Goal: Task Accomplishment & Management: Use online tool/utility

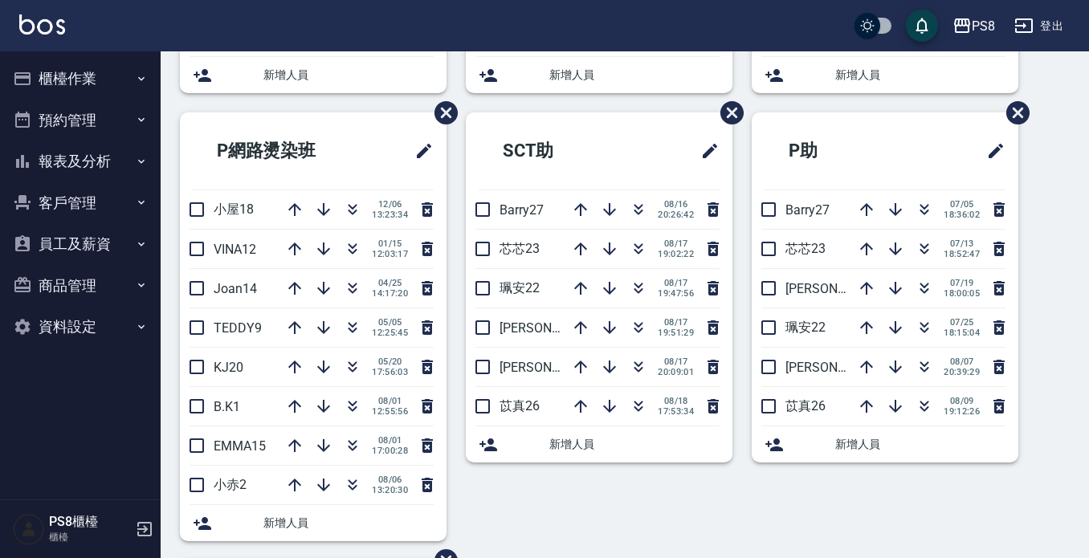
scroll to position [446, 0]
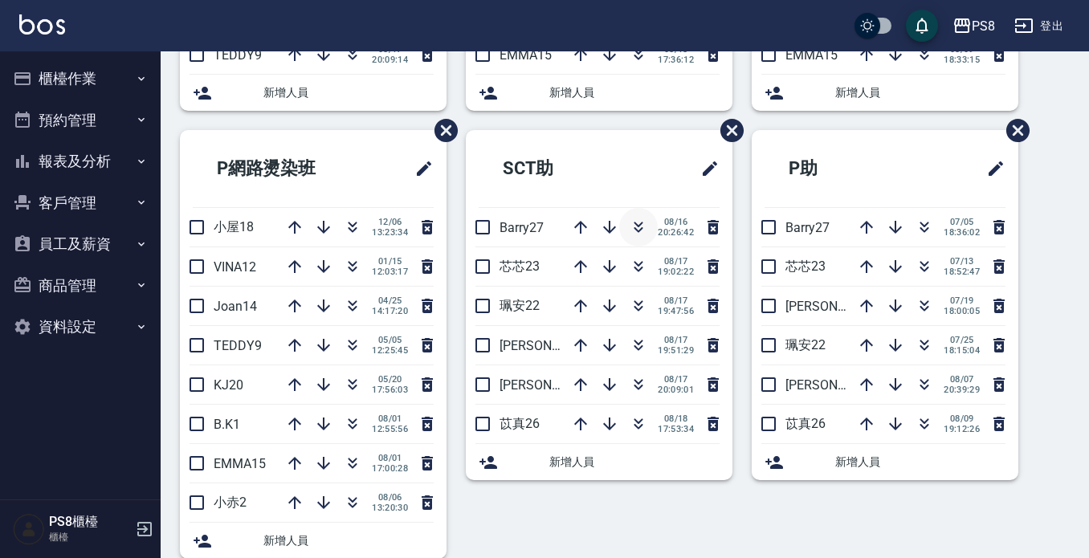
click at [632, 220] on icon "button" at bounding box center [638, 227] width 19 height 19
click at [629, 265] on icon "button" at bounding box center [638, 266] width 19 height 19
click at [631, 344] on icon "button" at bounding box center [638, 345] width 19 height 19
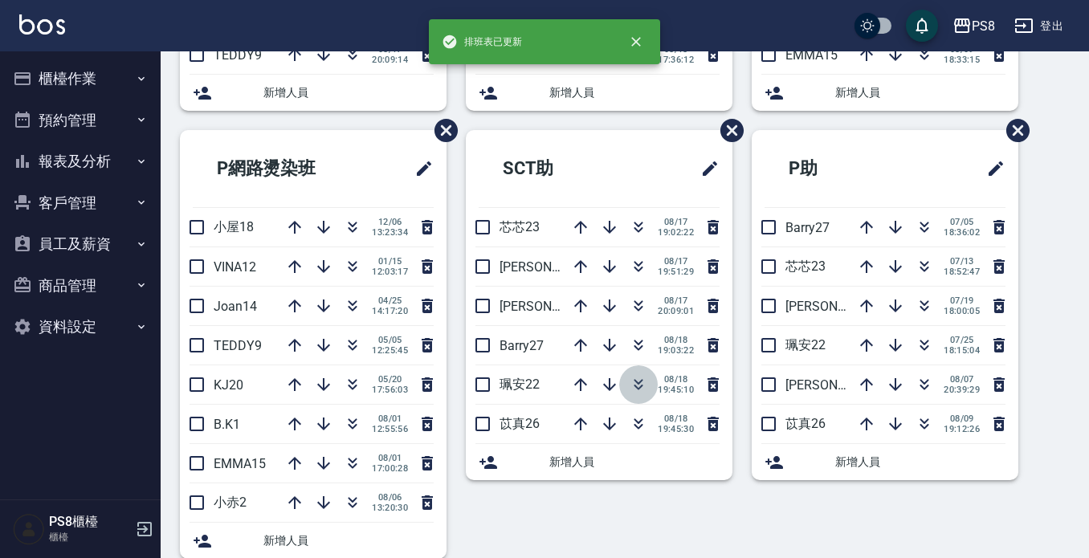
click at [629, 383] on icon "button" at bounding box center [638, 384] width 19 height 19
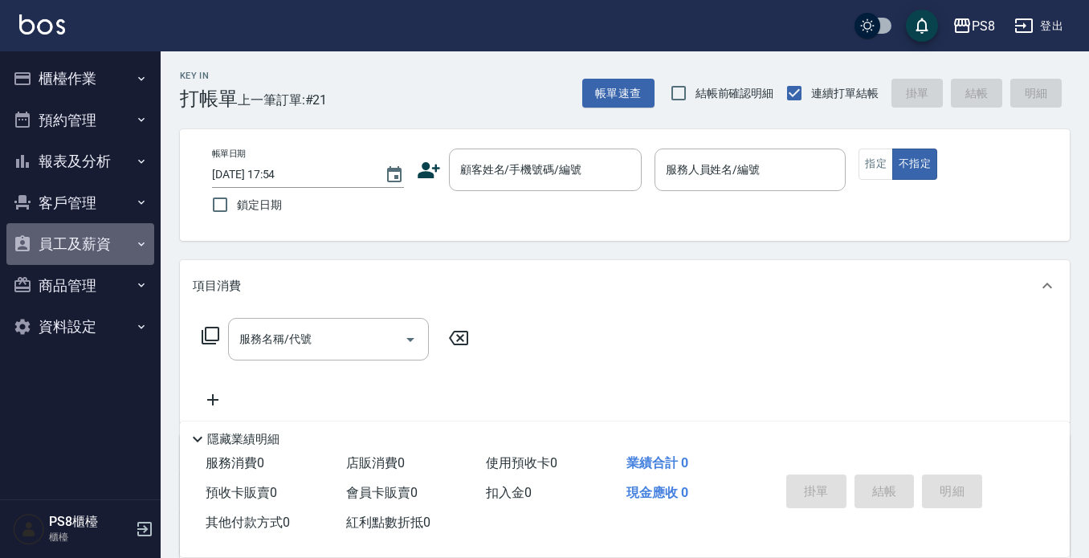
click at [107, 245] on button "員工及薪資" at bounding box center [80, 244] width 148 height 42
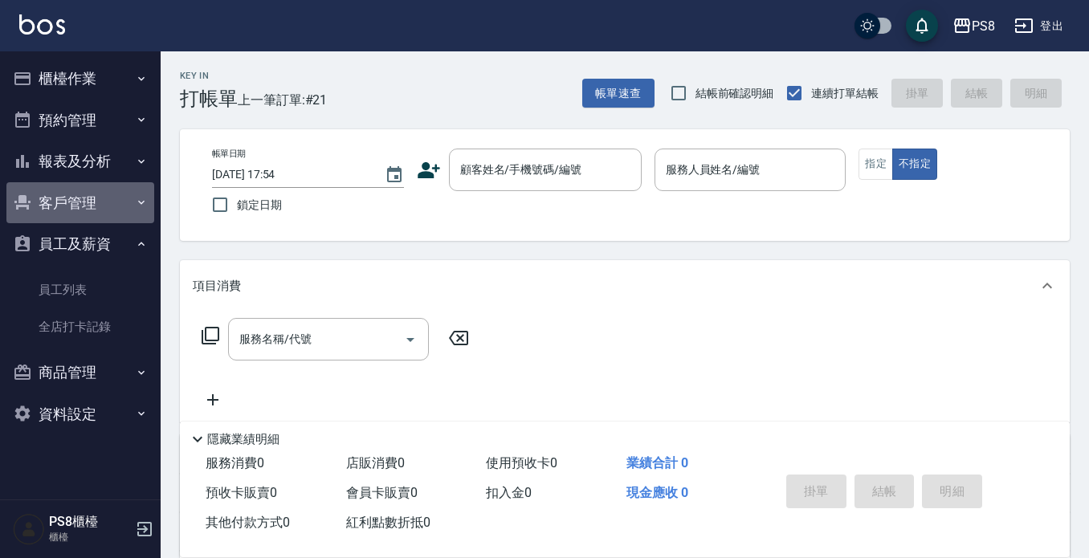
click at [100, 189] on button "客戶管理" at bounding box center [80, 203] width 148 height 42
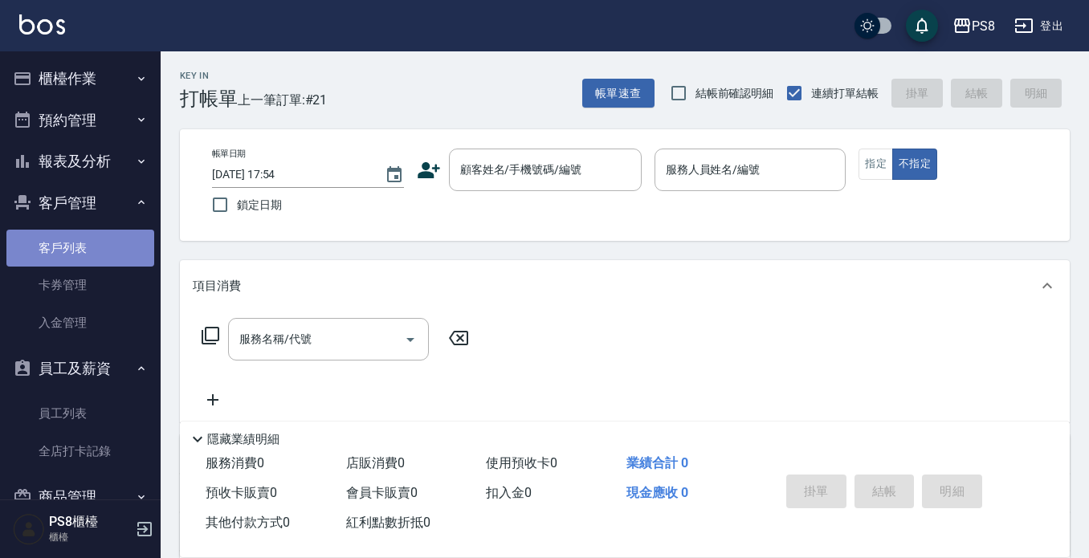
click at [101, 250] on link "客戶列表" at bounding box center [80, 248] width 148 height 37
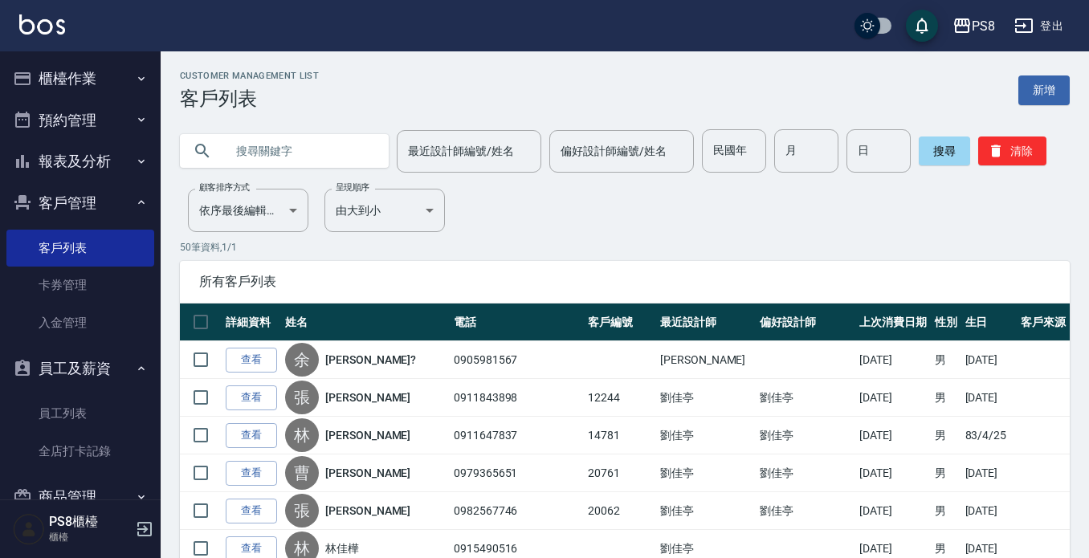
click at [279, 147] on input "text" at bounding box center [300, 150] width 151 height 43
click at [137, 75] on icon "button" at bounding box center [141, 78] width 13 height 13
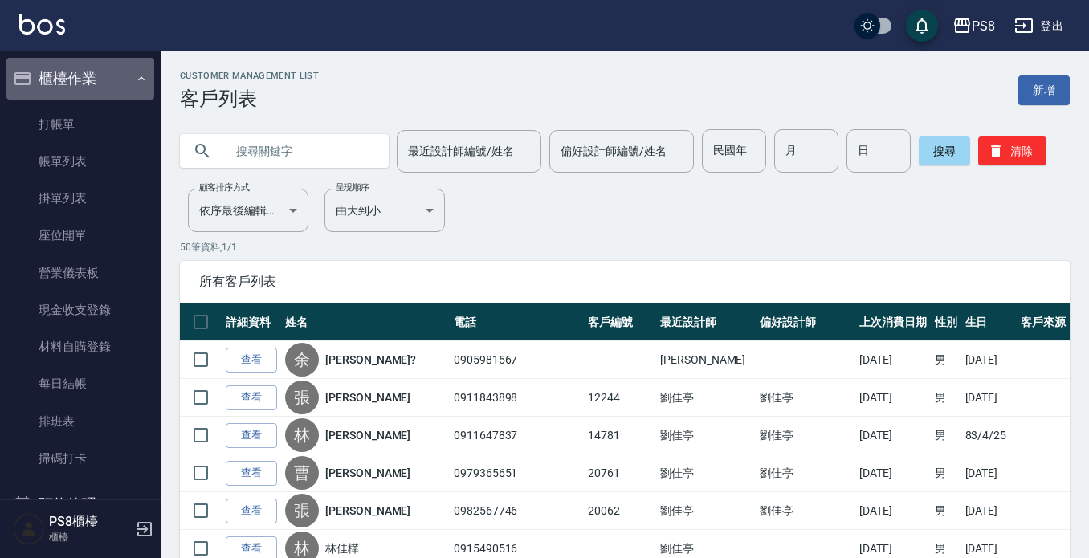
click at [115, 77] on button "櫃檯作業" at bounding box center [80, 79] width 148 height 42
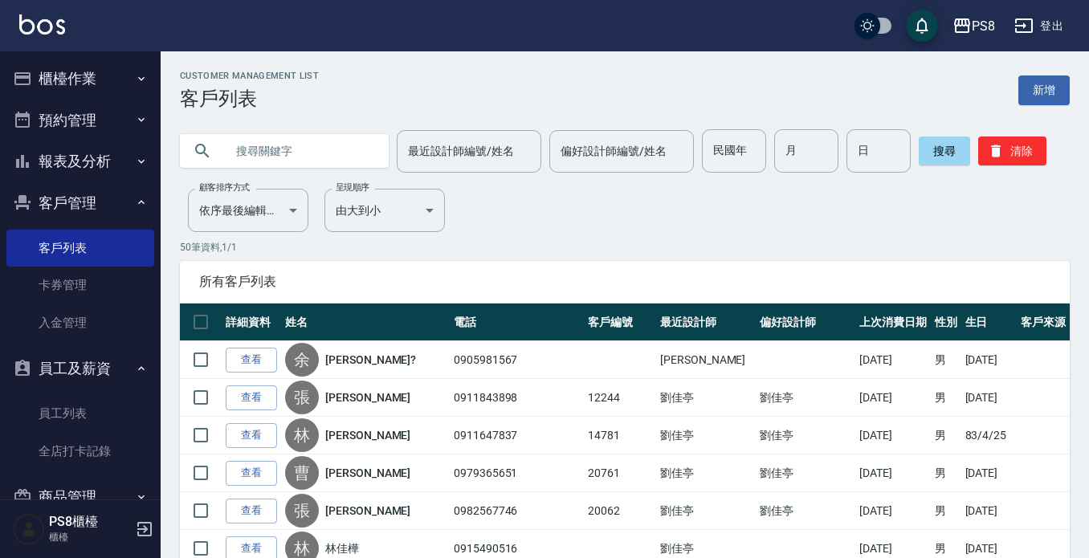
click at [76, 63] on button "櫃檯作業" at bounding box center [80, 79] width 148 height 42
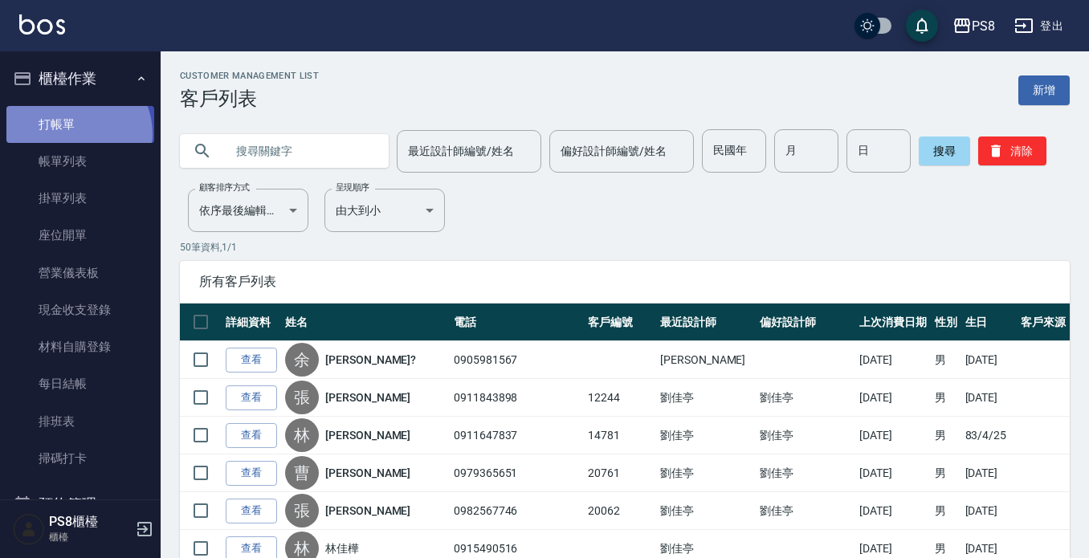
click at [74, 133] on link "打帳單" at bounding box center [80, 124] width 148 height 37
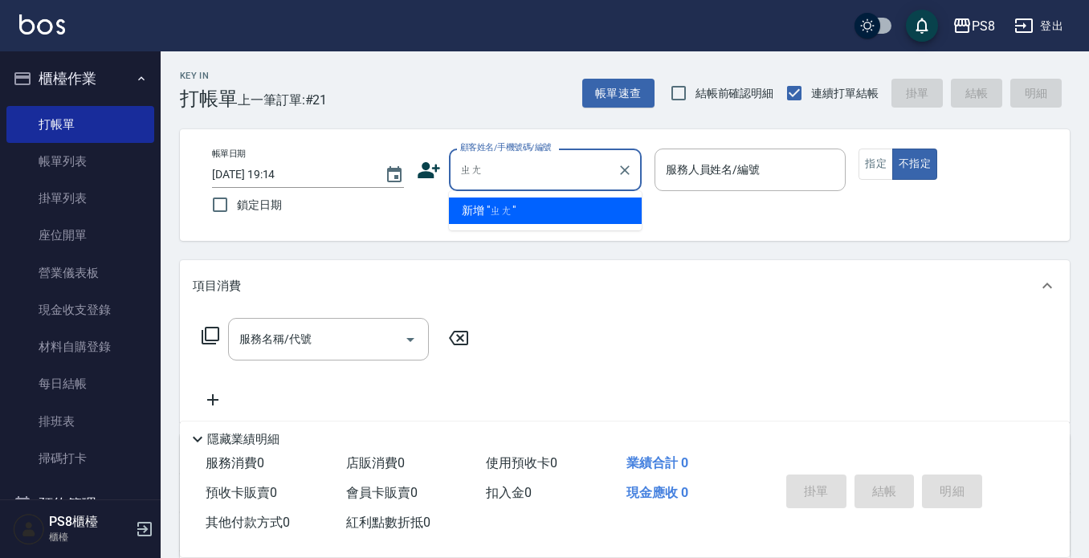
type input "張"
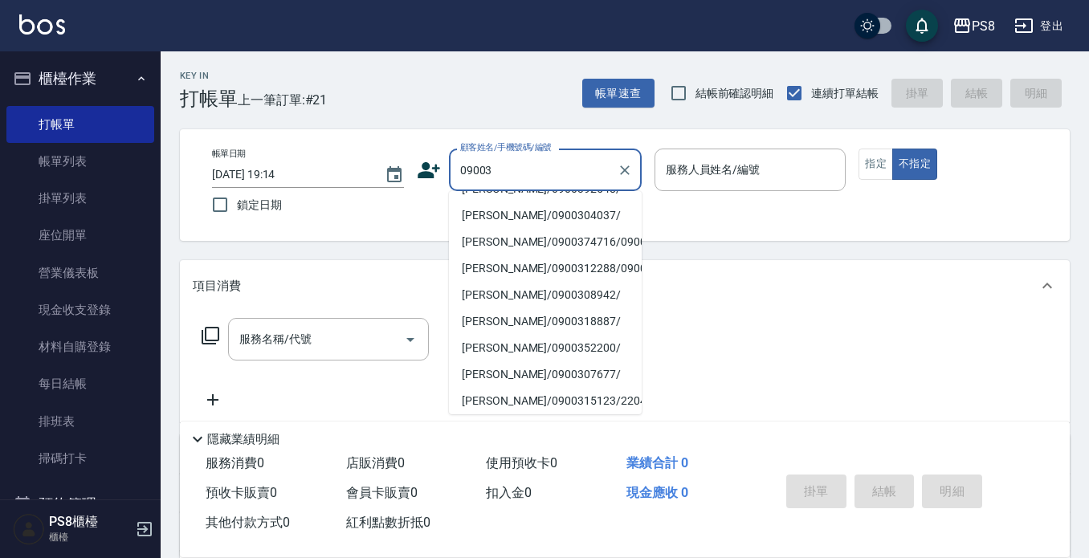
scroll to position [161, 0]
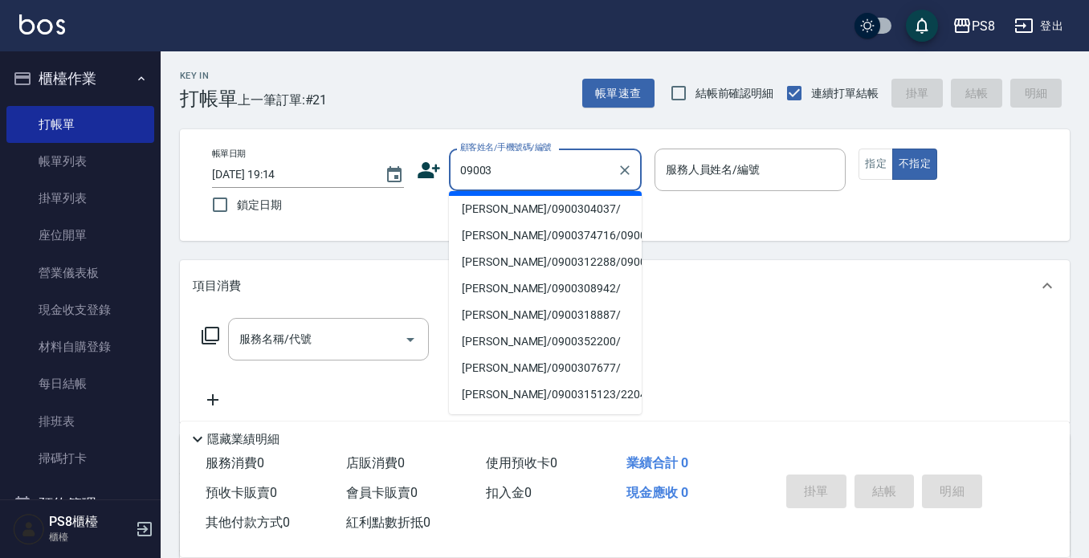
type input "09003"
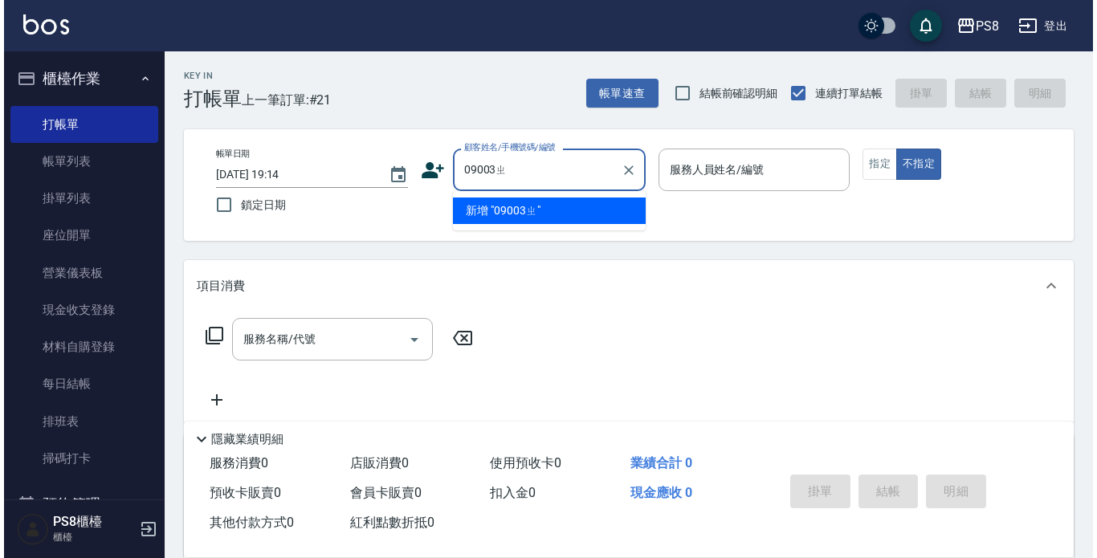
scroll to position [0, 0]
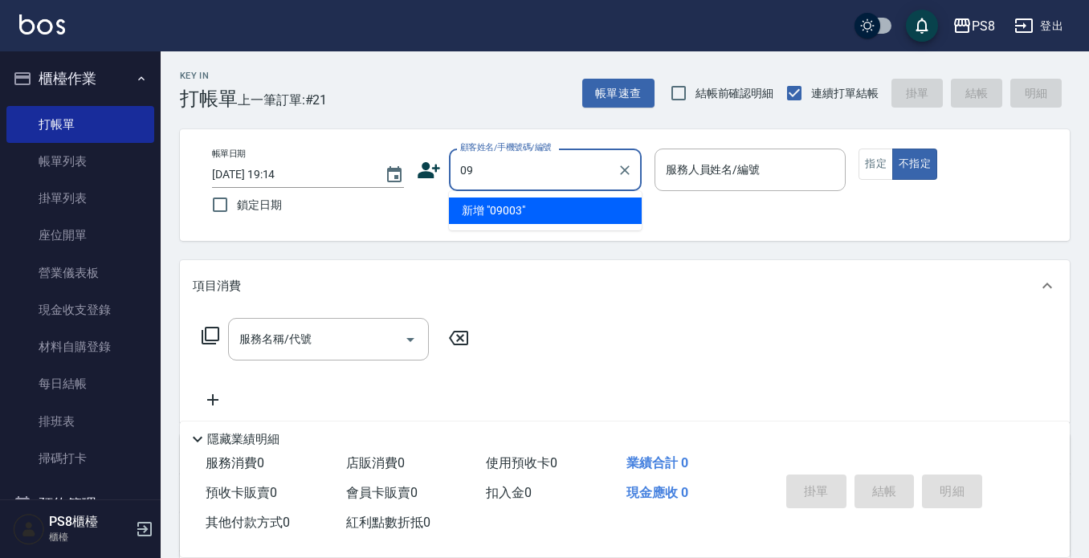
type input "0"
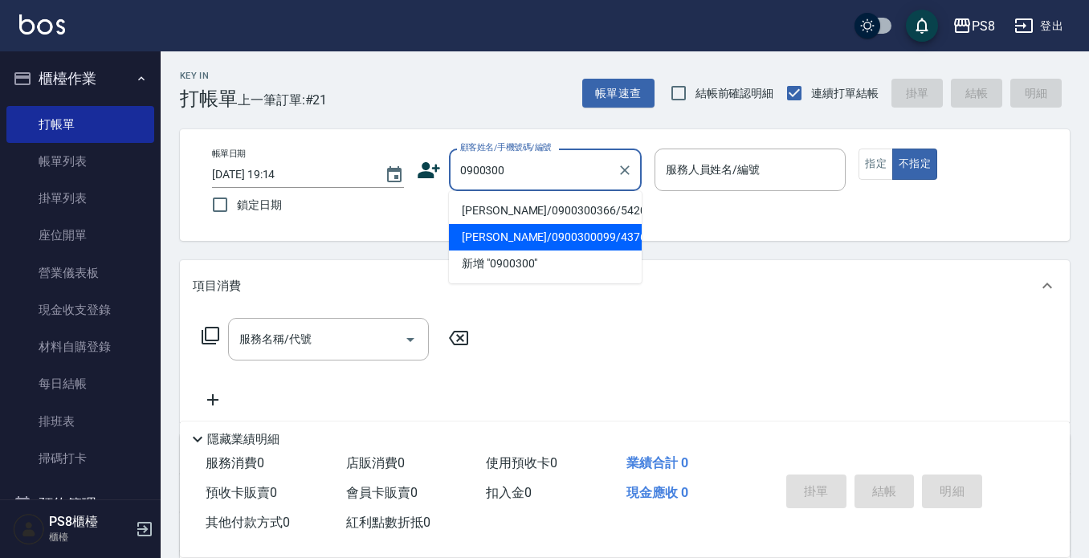
click at [563, 239] on li "章靜宜/0900300099/4376" at bounding box center [545, 237] width 193 height 26
type input "章靜宜/0900300099/4376"
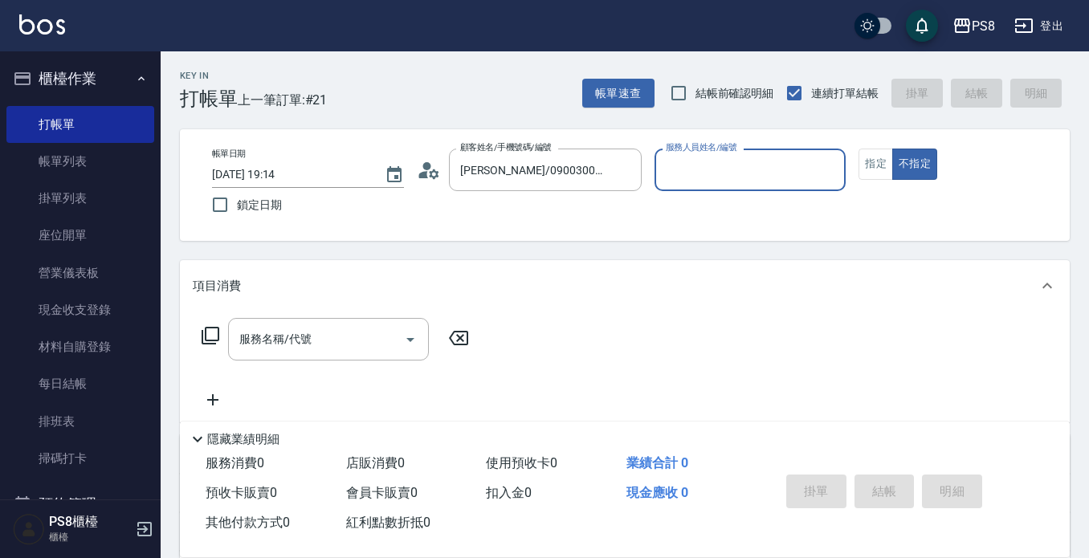
click at [429, 172] on icon at bounding box center [429, 170] width 24 height 24
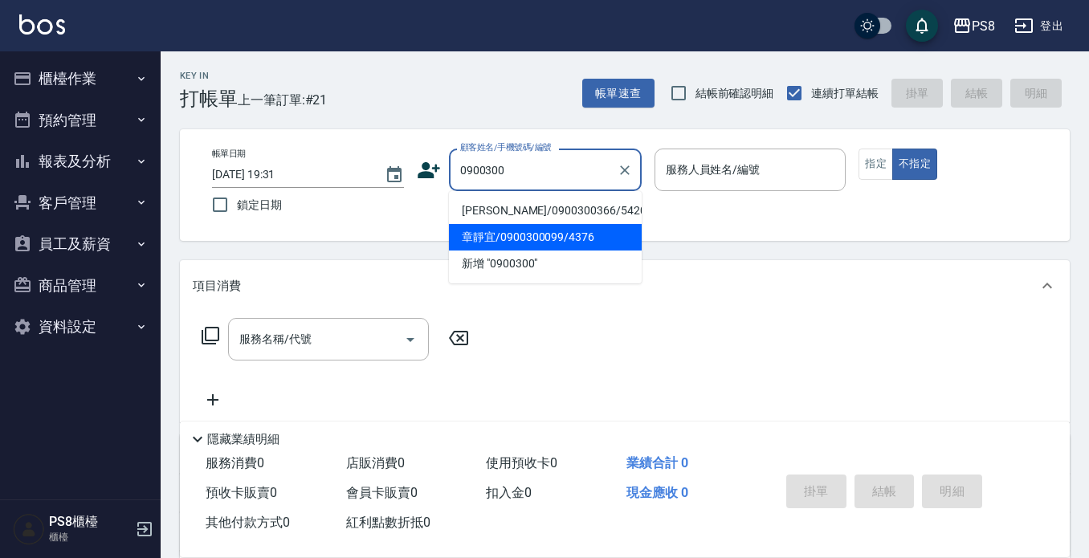
click at [500, 230] on li "章靜宜/0900300099/4376" at bounding box center [545, 237] width 193 height 26
type input "章靜宜/0900300099/4376"
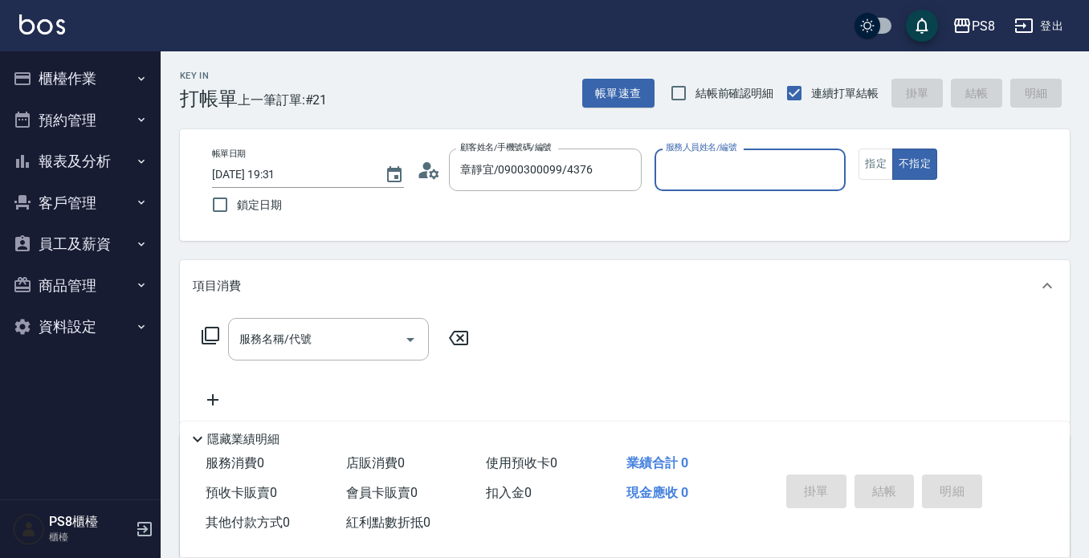
click at [432, 166] on icon at bounding box center [429, 170] width 24 height 24
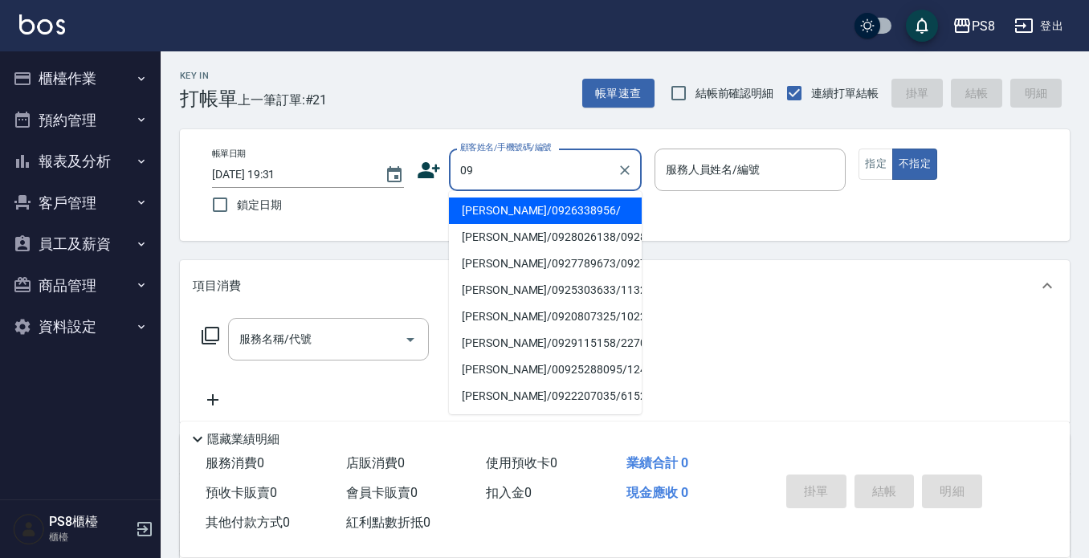
type input "0"
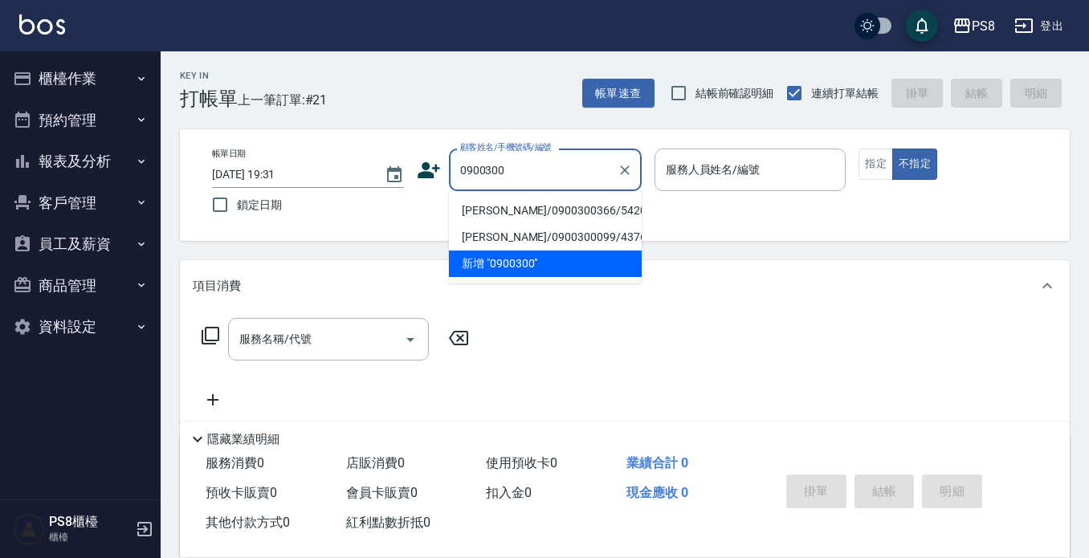
click at [560, 215] on li "[PERSON_NAME]/0900300366/5420" at bounding box center [545, 210] width 193 height 26
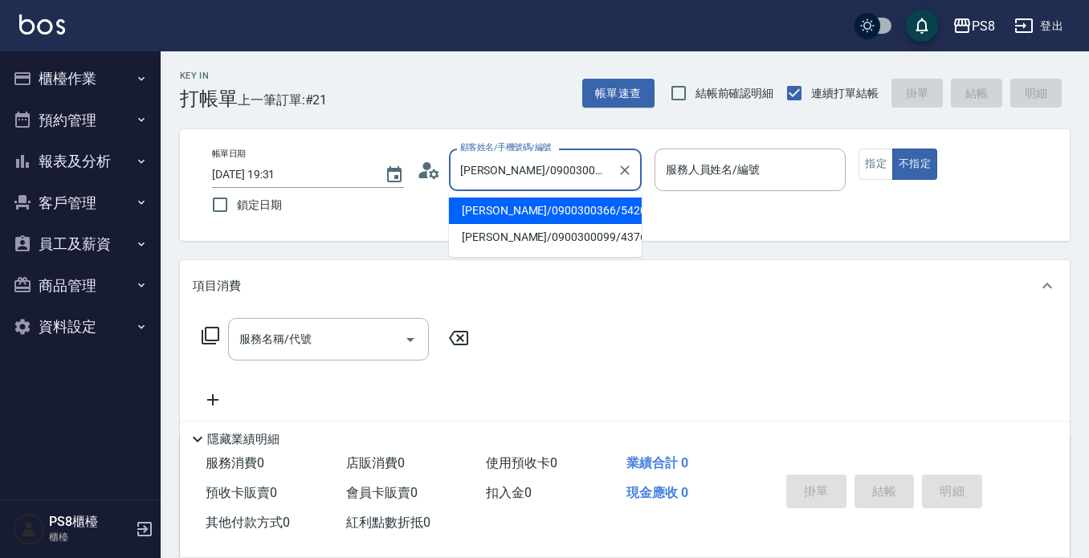
drag, startPoint x: 586, startPoint y: 174, endPoint x: 414, endPoint y: 159, distance: 172.5
click at [417, 160] on div "顧客姓名/手機號碼/編號 陳奕/0900300366/5420 顧客姓名/手機號碼/編號" at bounding box center [529, 170] width 225 height 43
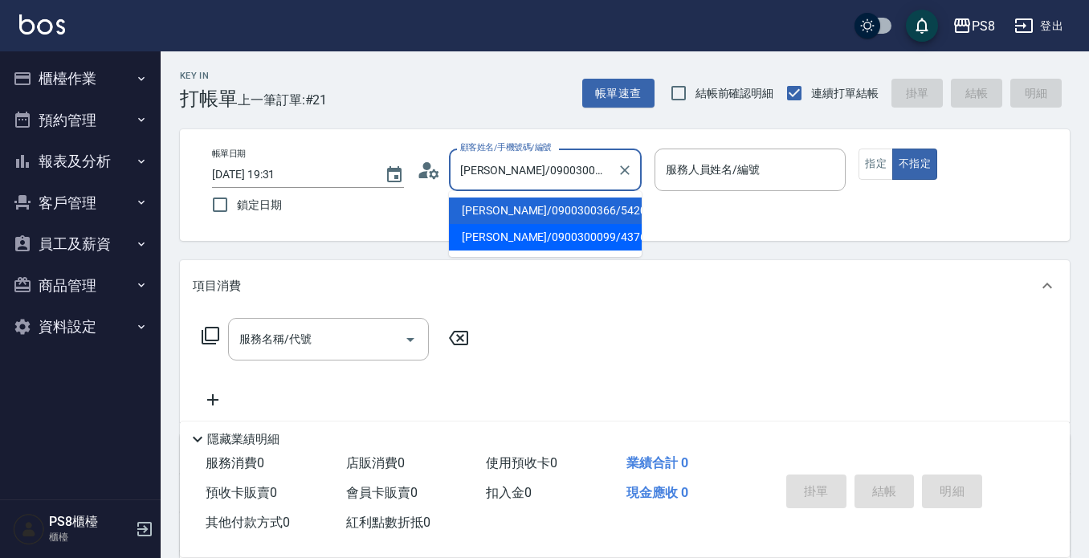
click at [450, 245] on li "章靜宜/0900300099/4376" at bounding box center [545, 237] width 193 height 26
type input "章靜宜/0900300099/4376"
drag, startPoint x: 561, startPoint y: 169, endPoint x: 495, endPoint y: 168, distance: 65.8
click at [495, 168] on input "章靜宜/0900300099/4376" at bounding box center [533, 170] width 154 height 28
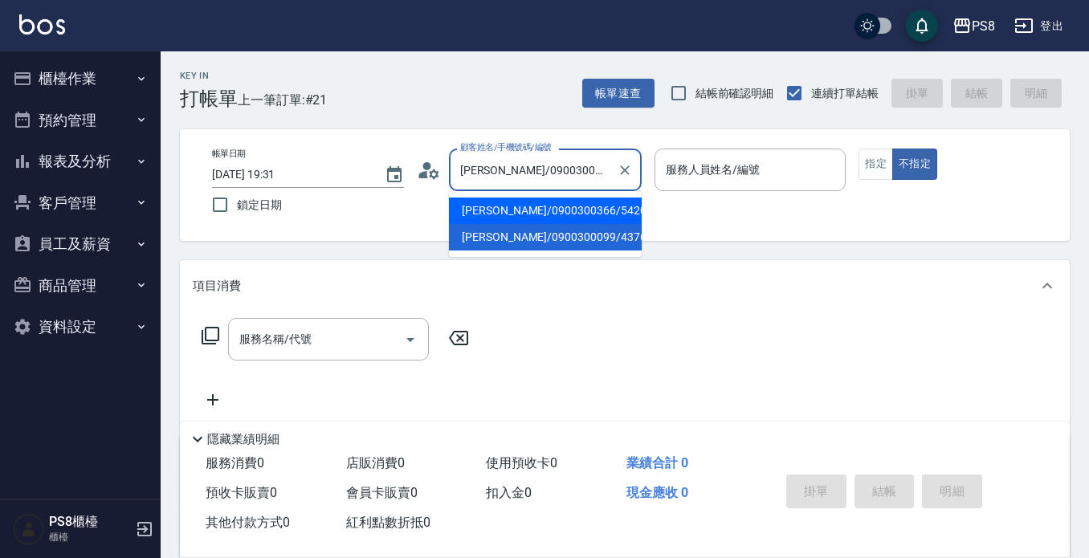
click at [671, 211] on div "帳單日期 2025/08/18 19:31 鎖定日期 顧客姓名/手機號碼/編號 章靜宜/0900300099/4376 顧客姓名/手機號碼/編號 服務人員姓名…" at bounding box center [624, 185] width 851 height 73
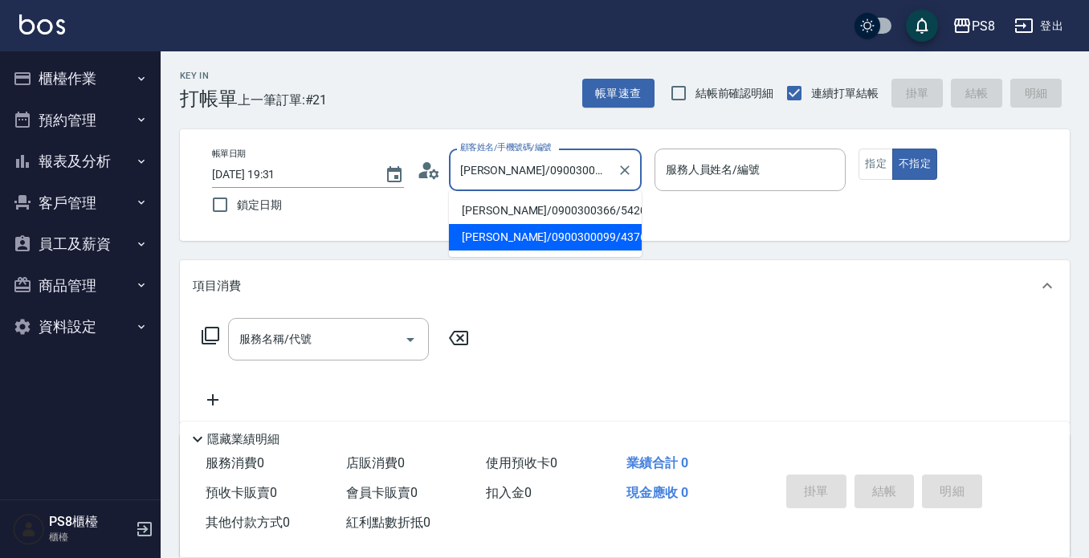
drag, startPoint x: 558, startPoint y: 169, endPoint x: 531, endPoint y: 169, distance: 26.5
click at [531, 169] on input "章靜宜/0900300099/4376" at bounding box center [533, 170] width 154 height 28
drag, startPoint x: 564, startPoint y: 157, endPoint x: 561, endPoint y: 166, distance: 10.2
click at [565, 157] on input "章靜宜/0900300099/4376" at bounding box center [533, 170] width 154 height 28
drag, startPoint x: 560, startPoint y: 169, endPoint x: 498, endPoint y: 169, distance: 61.8
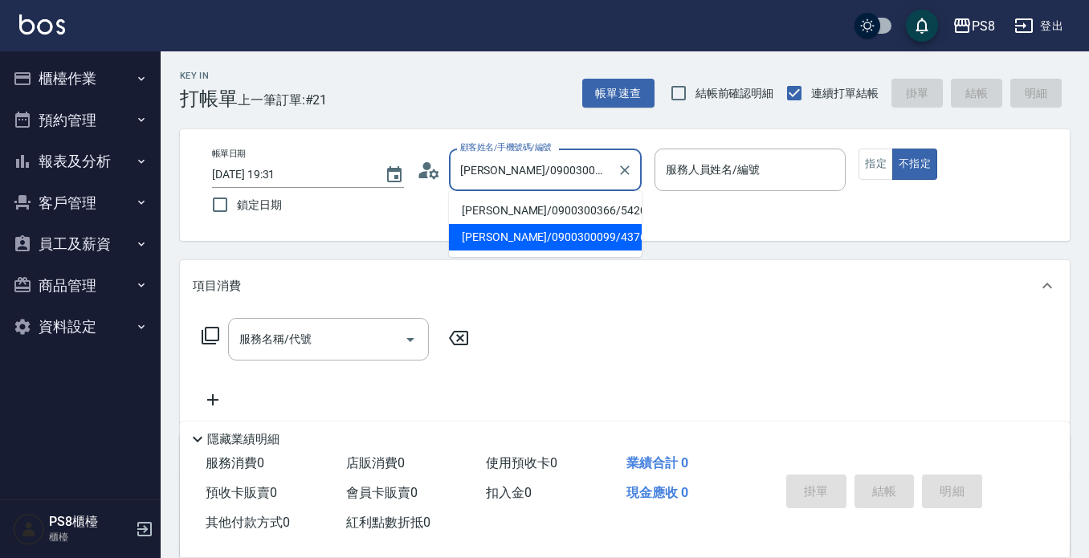
click at [498, 169] on input "章靜宜/0900300099/4376" at bounding box center [533, 170] width 154 height 28
click at [484, 83] on div "Key In 打帳單 上一筆訂單:#21 帳單速查 結帳前確認明細 連續打單結帳 掛單 結帳 明細" at bounding box center [615, 80] width 909 height 59
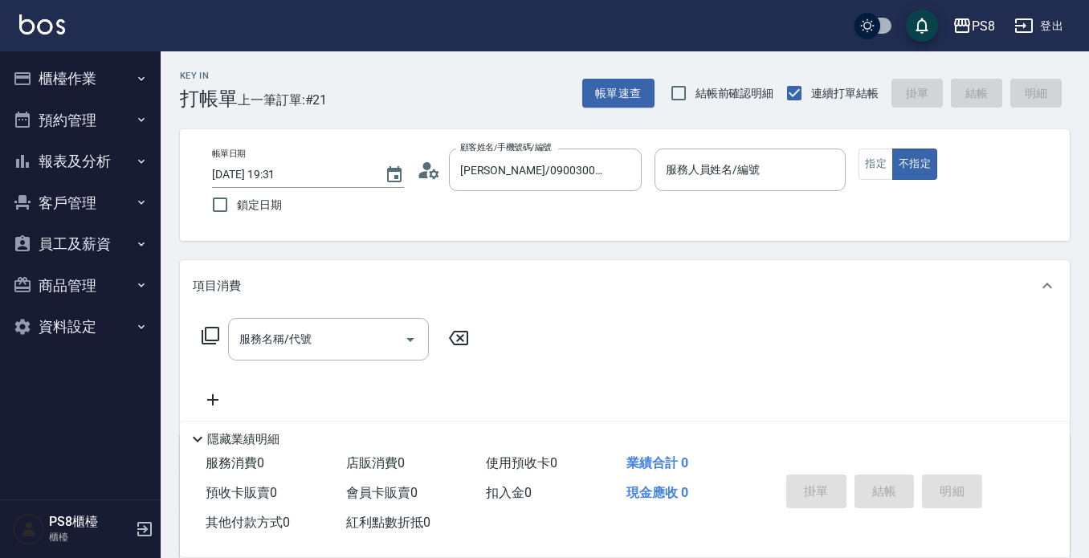
click at [417, 169] on icon at bounding box center [429, 170] width 24 height 24
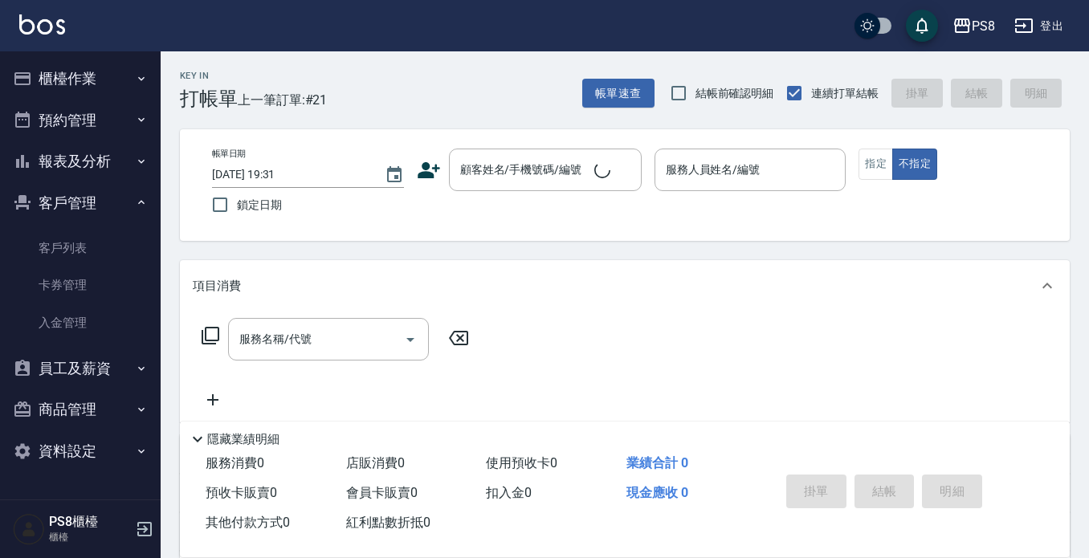
click at [80, 263] on link "客戶列表" at bounding box center [80, 248] width 148 height 37
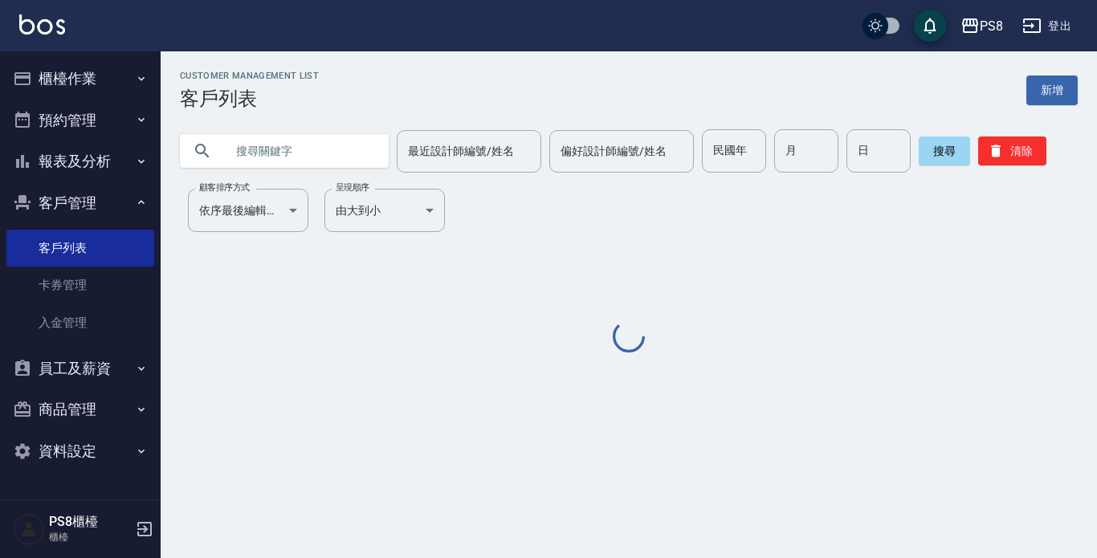
click at [308, 144] on input "text" at bounding box center [300, 150] width 151 height 43
paste input "0900300099"
type input "0900300099"
click at [950, 155] on button "搜尋" at bounding box center [943, 150] width 51 height 29
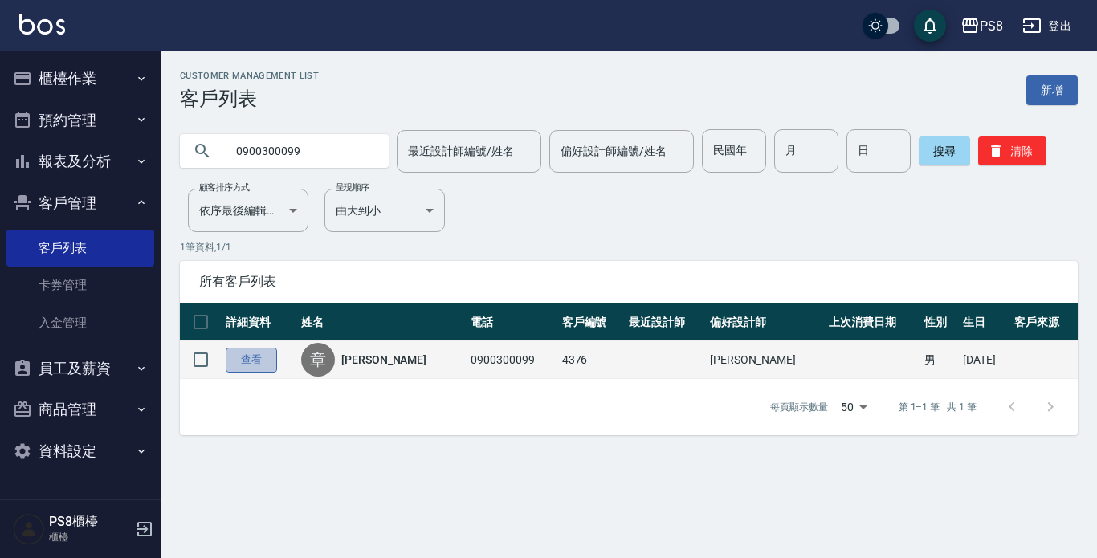
click at [256, 359] on link "查看" at bounding box center [251, 360] width 51 height 25
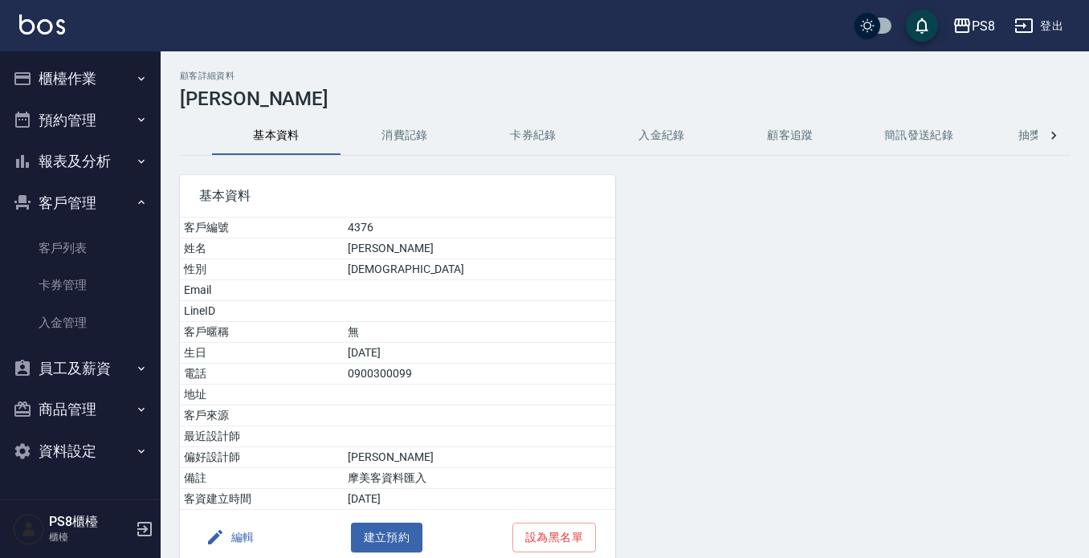
click at [403, 130] on button "消費記錄" at bounding box center [404, 135] width 128 height 39
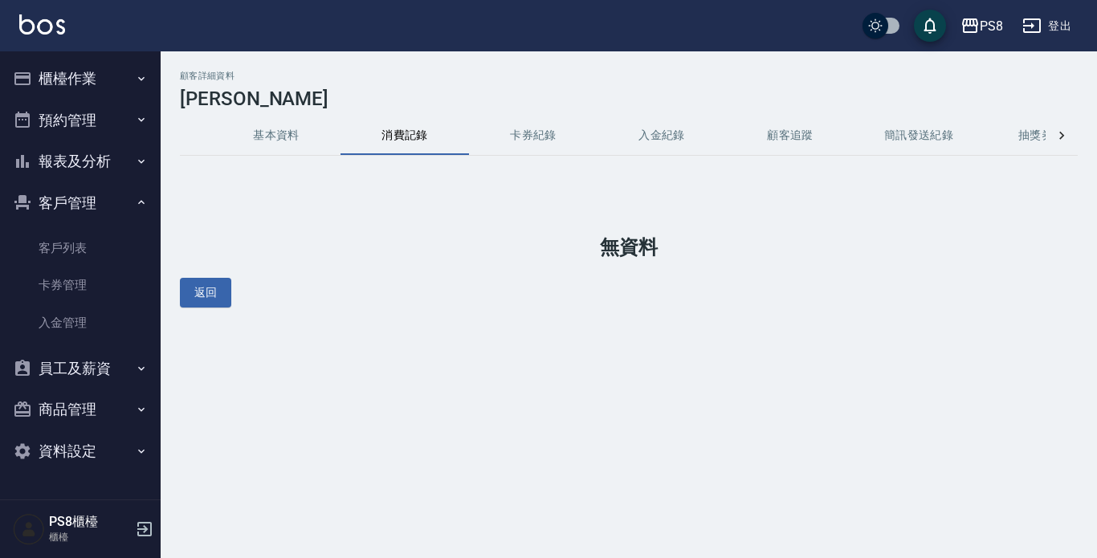
click at [67, 195] on button "客戶管理" at bounding box center [80, 203] width 148 height 42
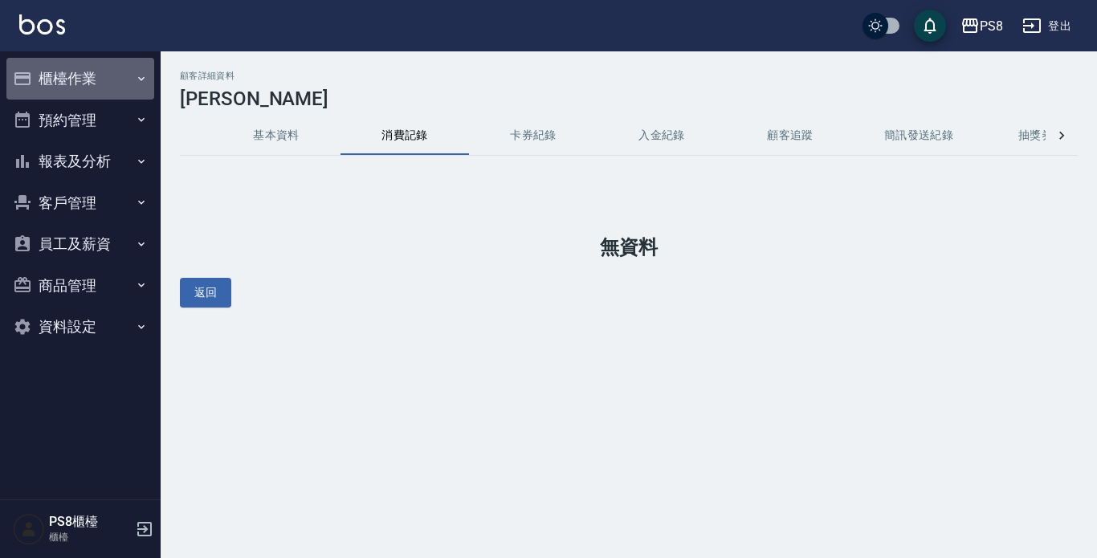
click at [100, 66] on button "櫃檯作業" at bounding box center [80, 79] width 148 height 42
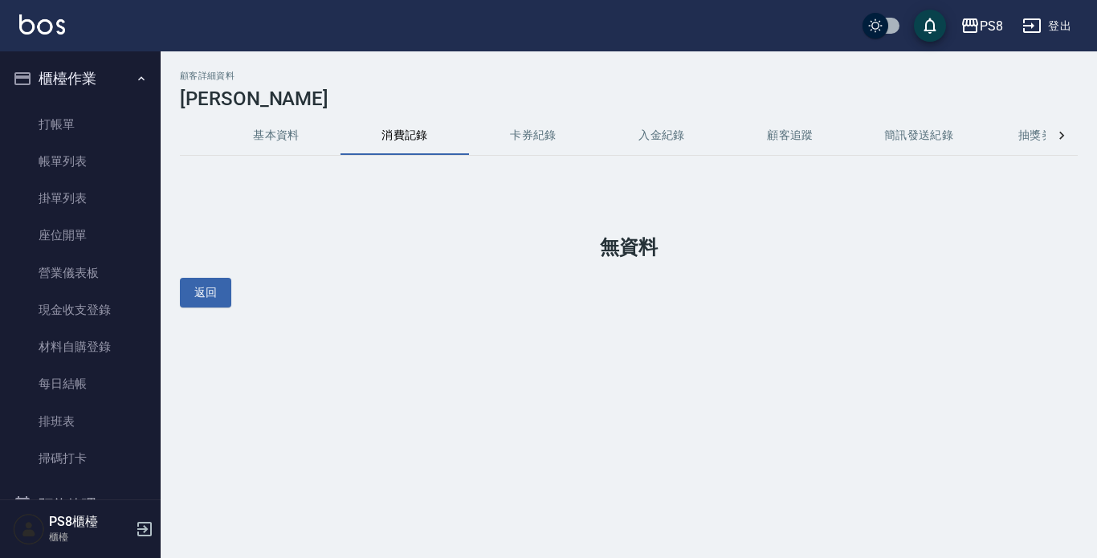
click at [113, 101] on ul "打帳單 帳單列表 掛單列表 座位開單 營業儀表板 現金收支登錄 材料自購登錄 每日結帳 排班表 掃碼打卡" at bounding box center [80, 292] width 148 height 385
click at [115, 120] on link "打帳單" at bounding box center [80, 124] width 148 height 37
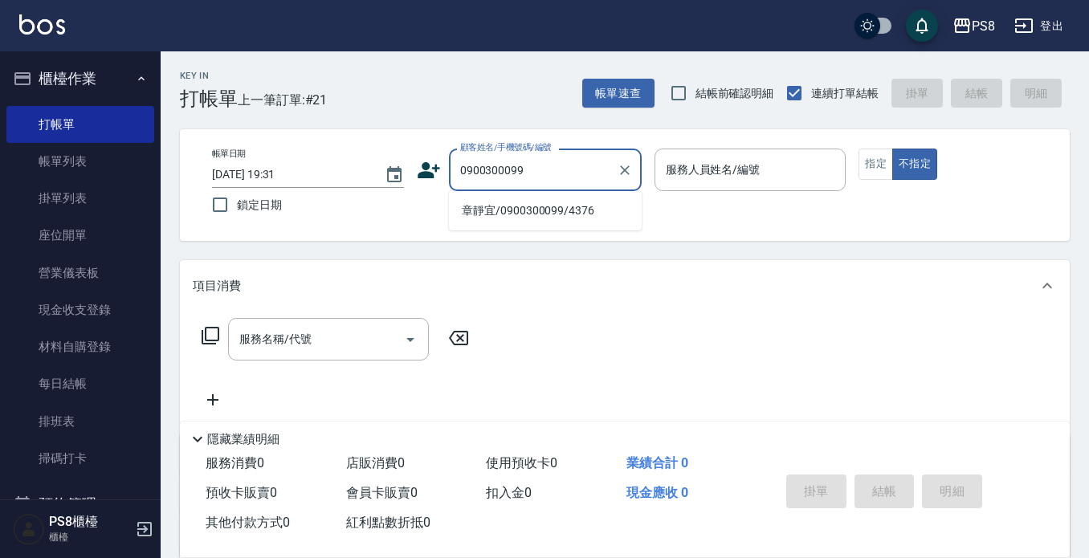
type input "0900300099"
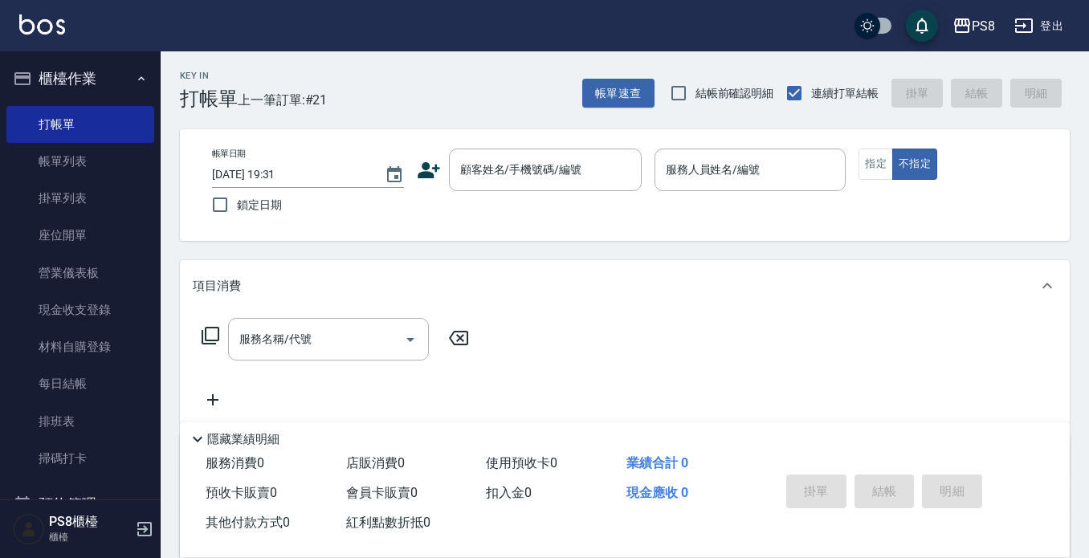
click at [424, 177] on icon at bounding box center [428, 170] width 22 height 16
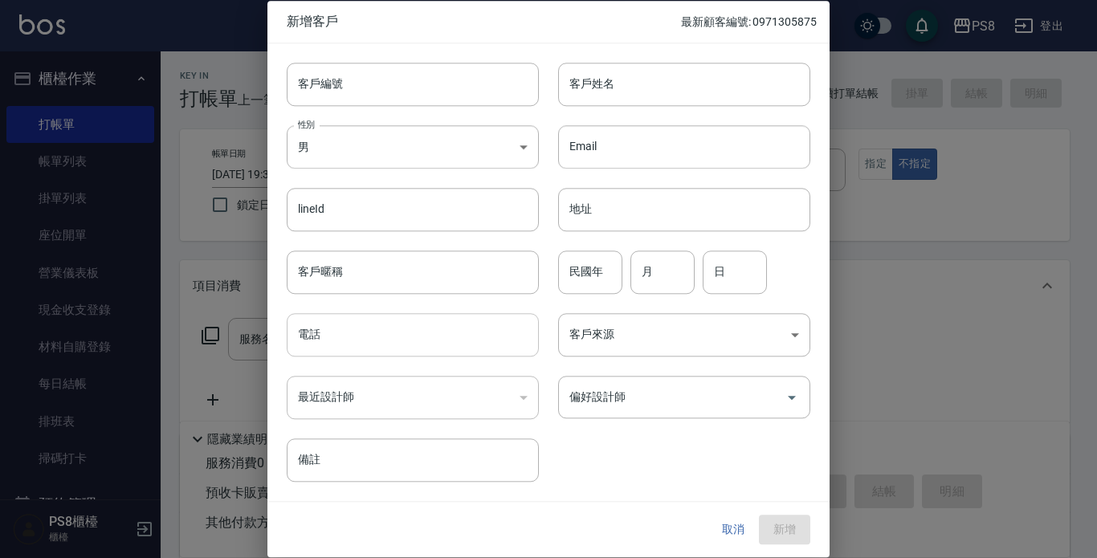
click at [359, 350] on input "電話" at bounding box center [413, 334] width 252 height 43
paste input "0900300099"
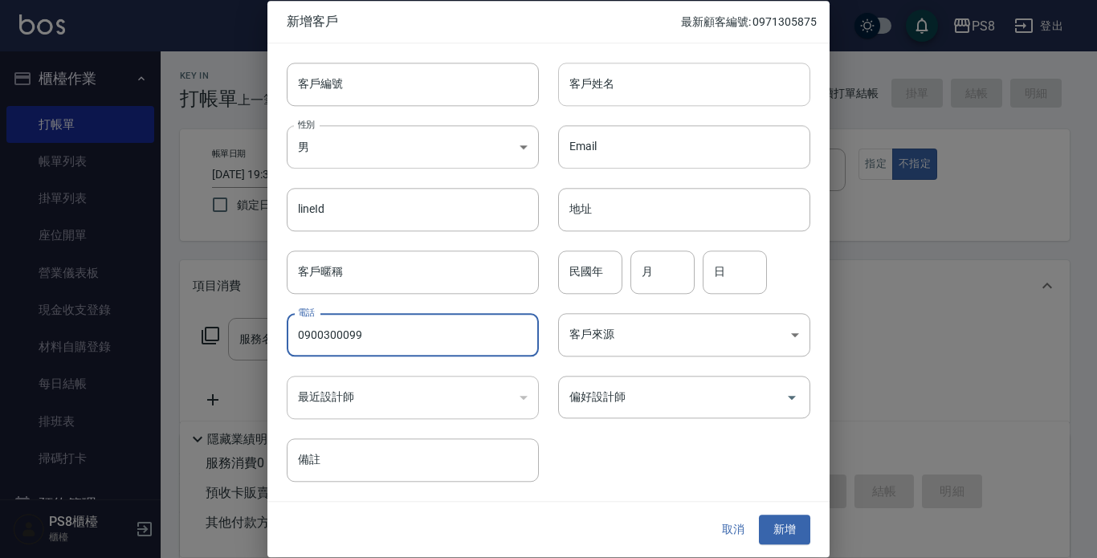
type input "0900300099"
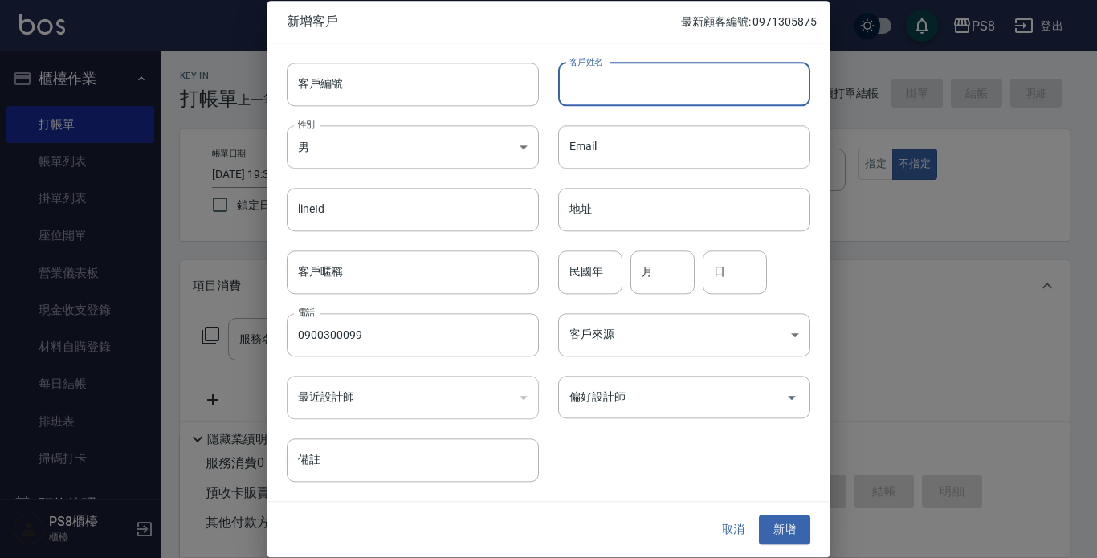
click at [672, 79] on input "客戶姓名" at bounding box center [684, 84] width 252 height 43
type input "張"
click at [593, 286] on input "民國年" at bounding box center [590, 271] width 64 height 43
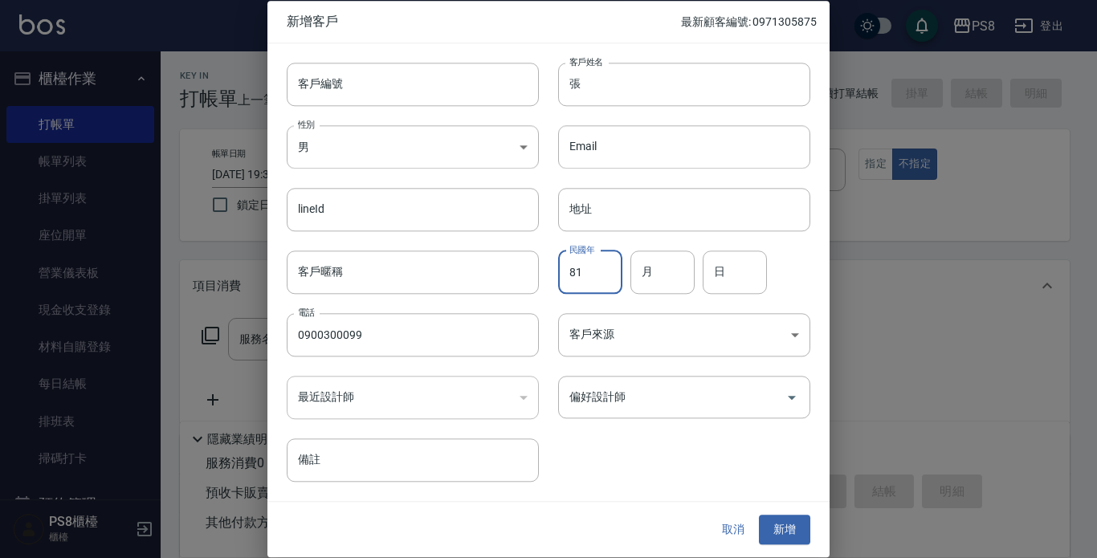
type input "81"
type input "11"
type input "05"
click at [800, 522] on button "新增" at bounding box center [784, 530] width 51 height 30
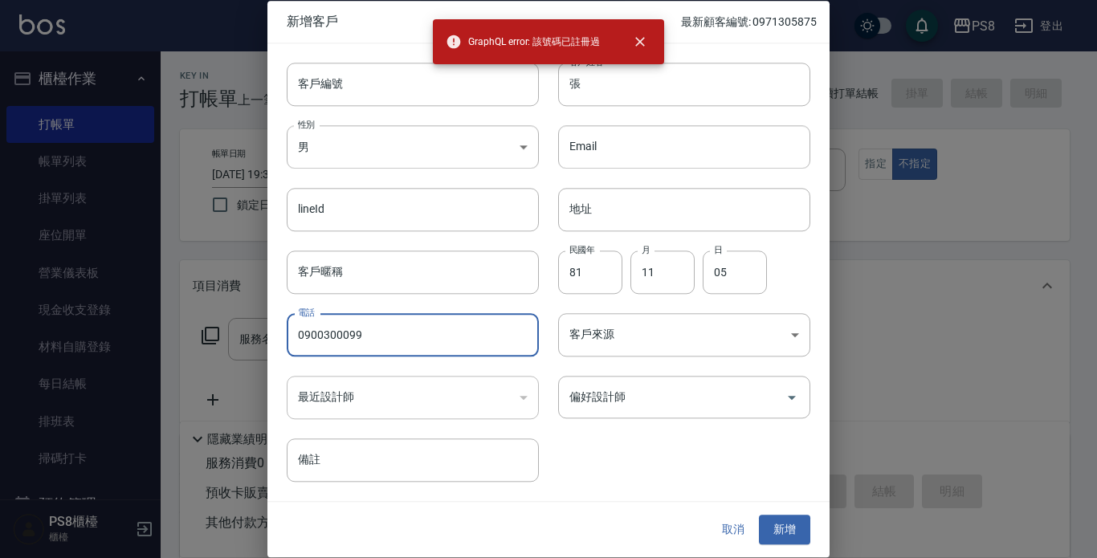
click at [386, 335] on input "0900300099" at bounding box center [413, 334] width 252 height 43
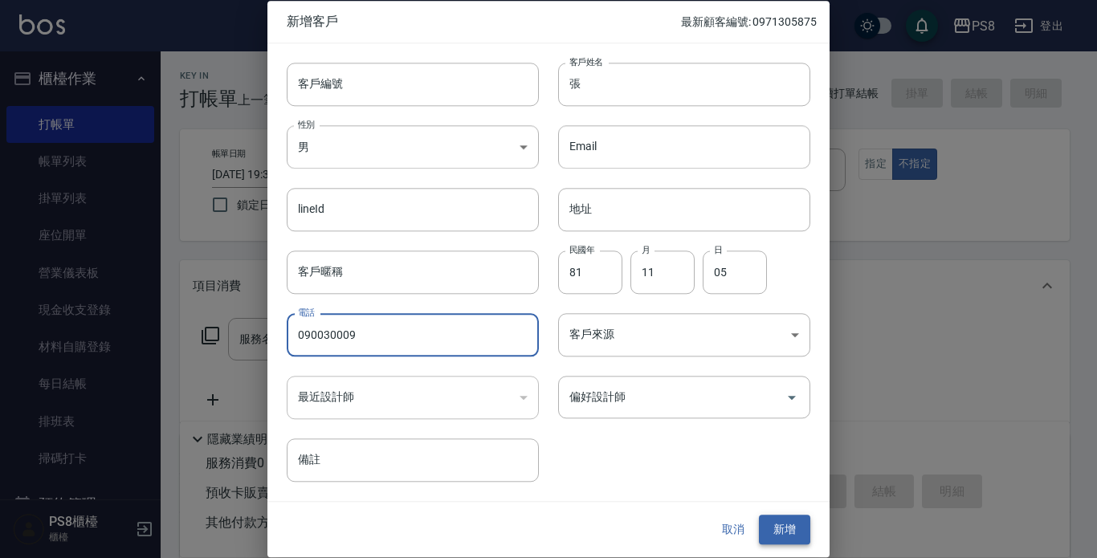
type input "090030009"
click at [783, 530] on button "新增" at bounding box center [784, 530] width 51 height 30
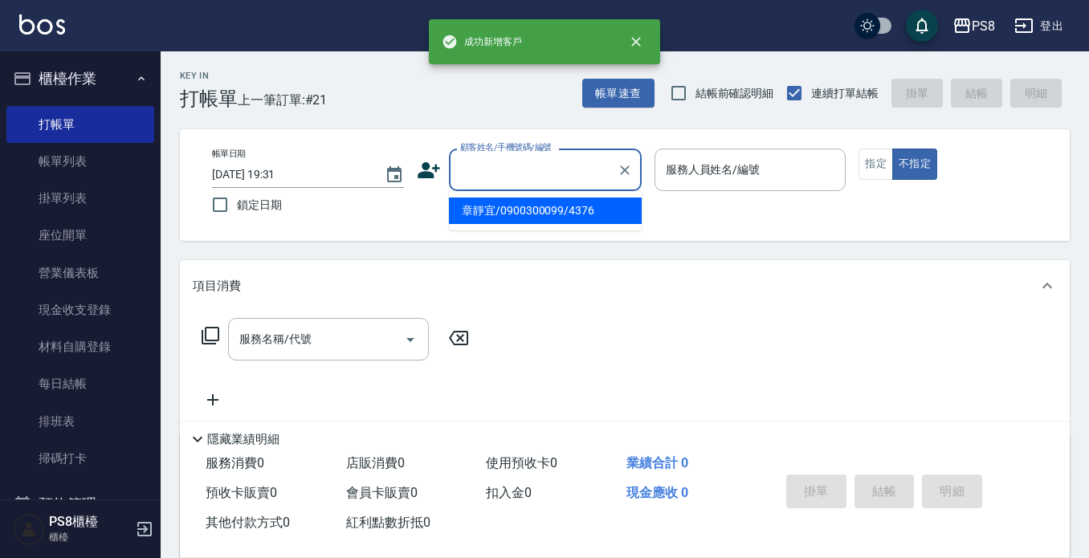
click at [572, 175] on input "顧客姓名/手機號碼/編號" at bounding box center [533, 170] width 154 height 28
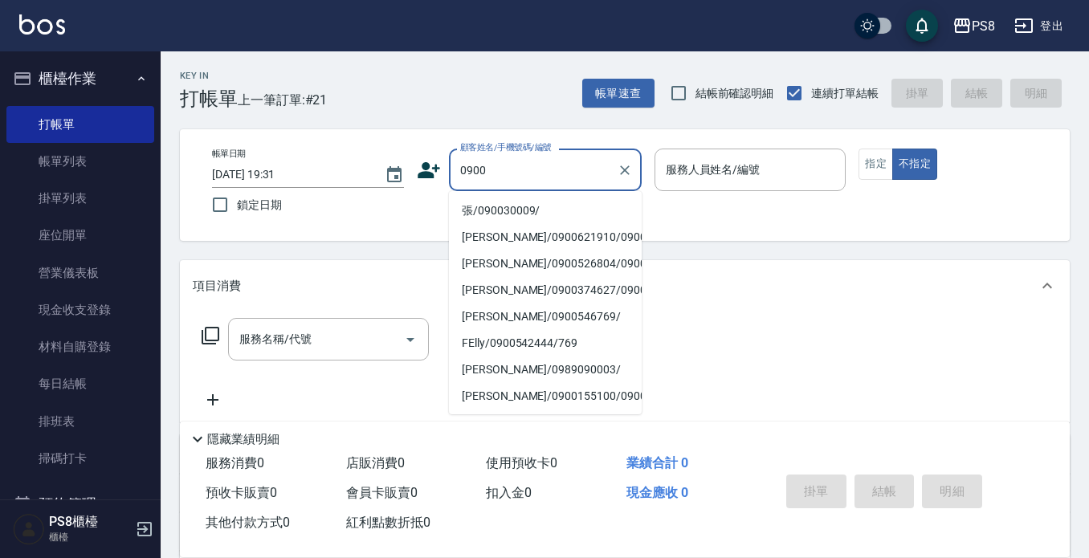
click at [552, 210] on li "張/090030009/" at bounding box center [545, 210] width 193 height 26
type input "張/090030009/"
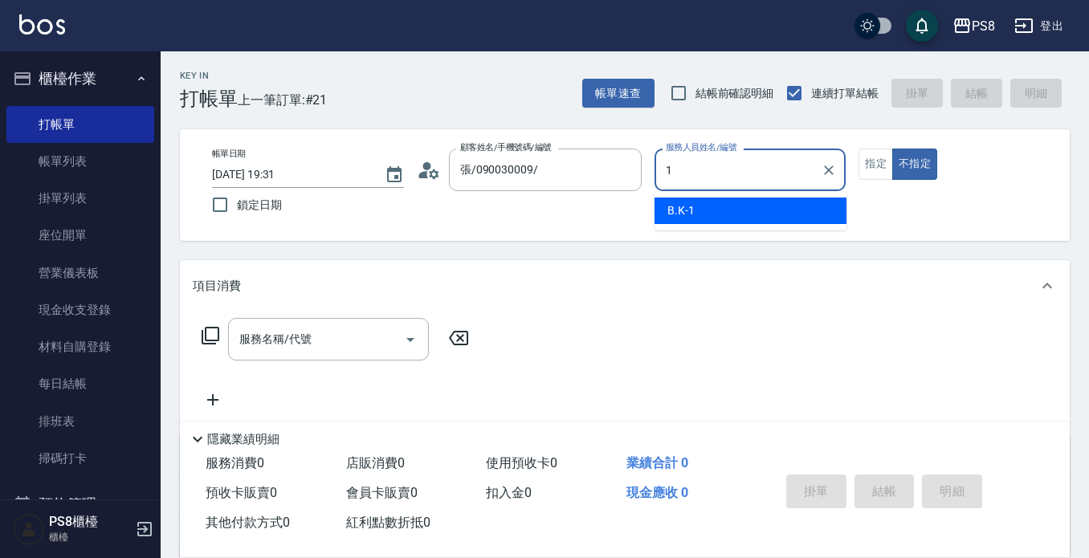
type input "B.K-1"
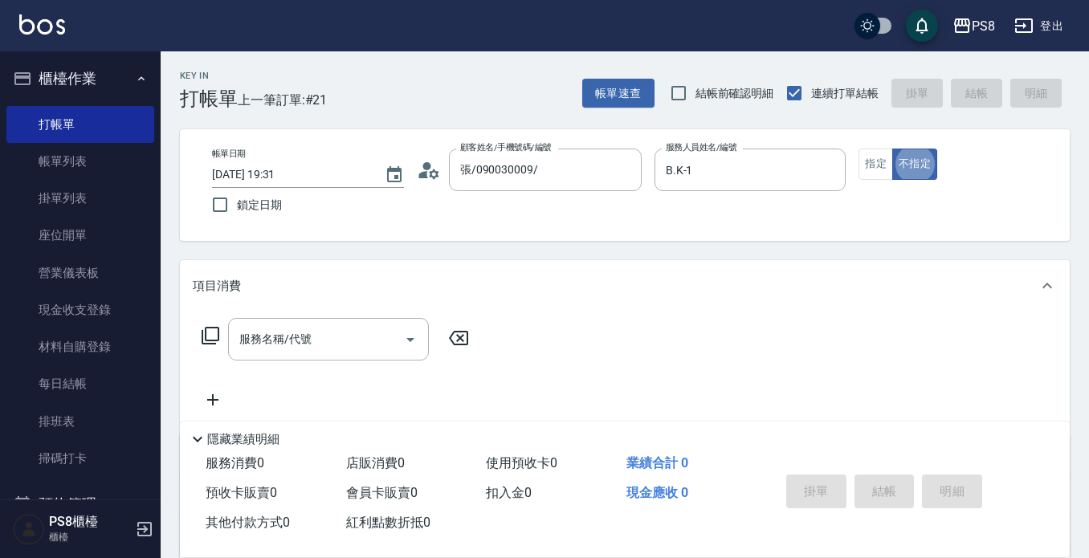
type button "false"
click at [832, 177] on icon "Clear" at bounding box center [828, 170] width 16 height 16
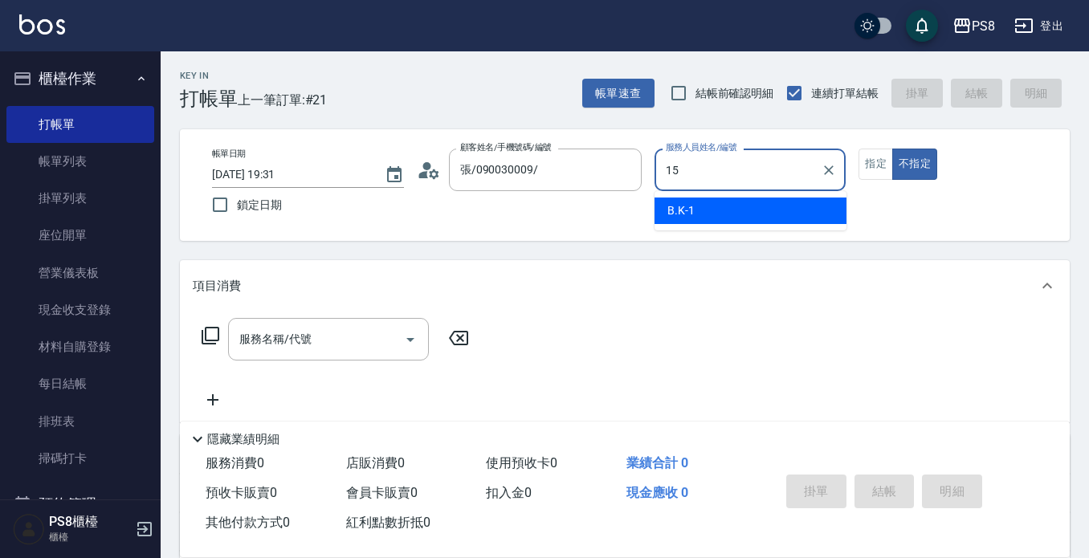
type input "EMMA-15"
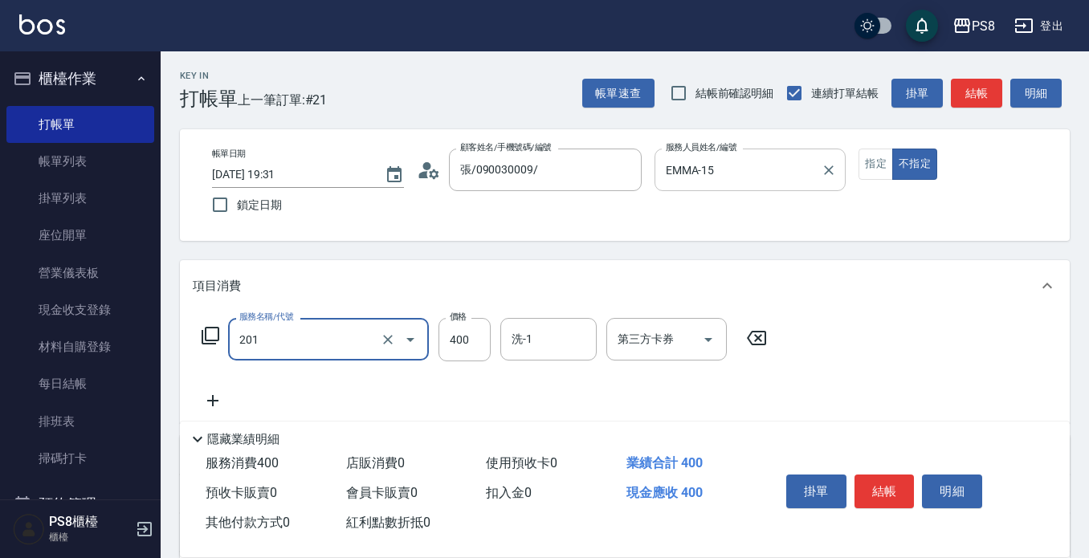
type input "洗剪400(201)"
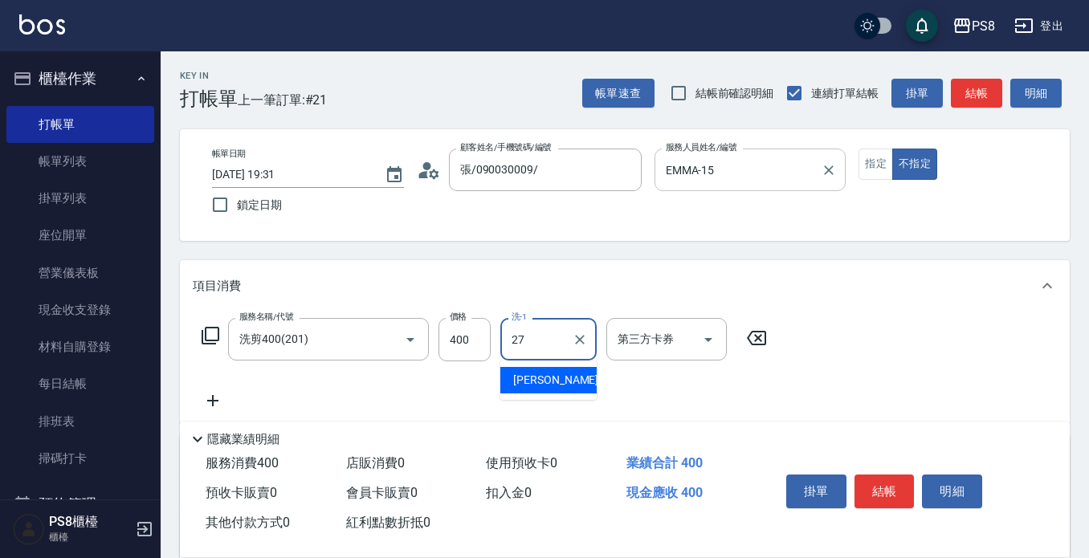
type input "[PERSON_NAME]-27"
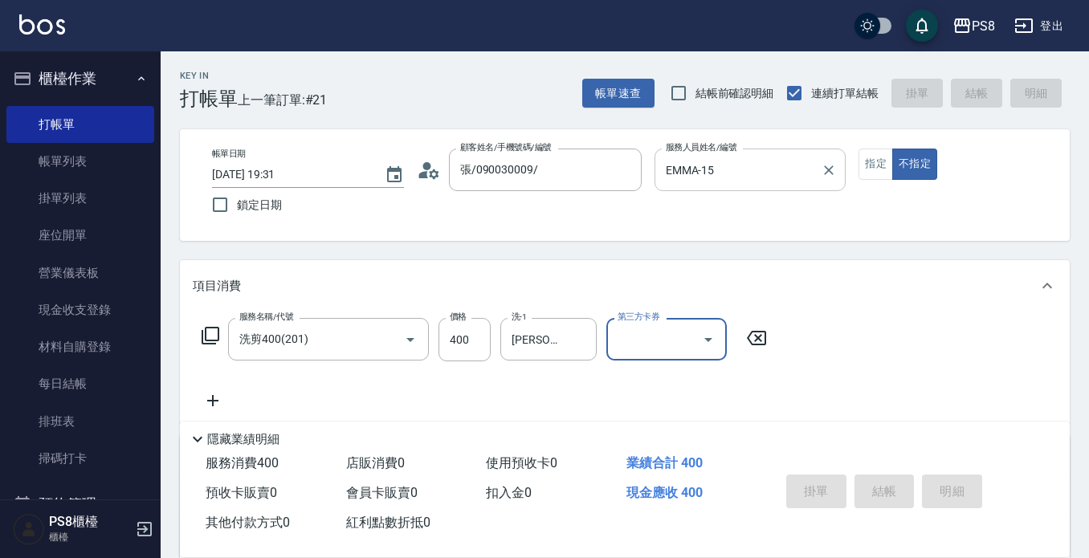
type input "[DATE] 19:32"
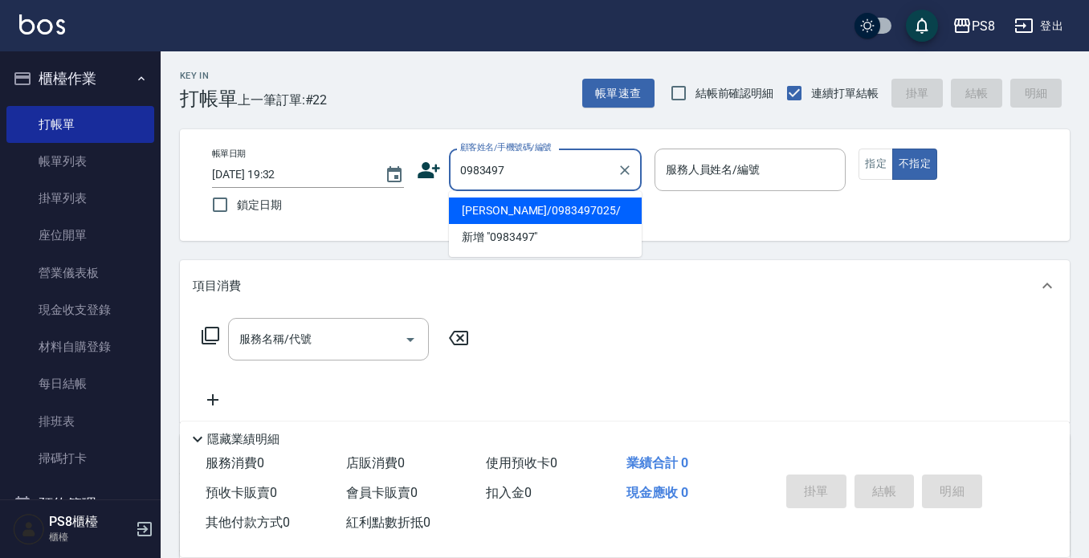
click at [511, 206] on li "[PERSON_NAME]/0983497025/" at bounding box center [545, 210] width 193 height 26
type input "[PERSON_NAME]/0983497025/"
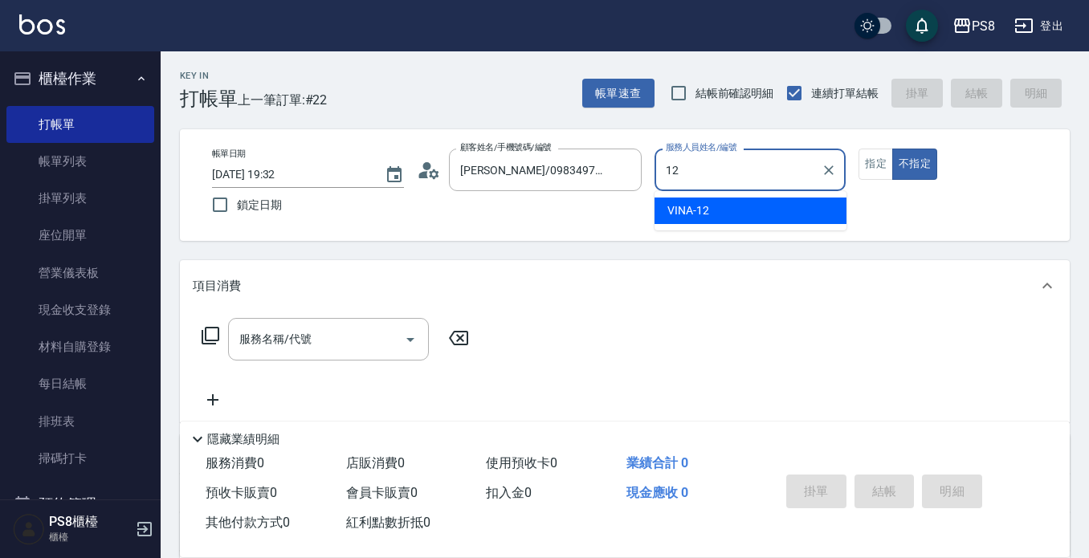
type input "VINA-12"
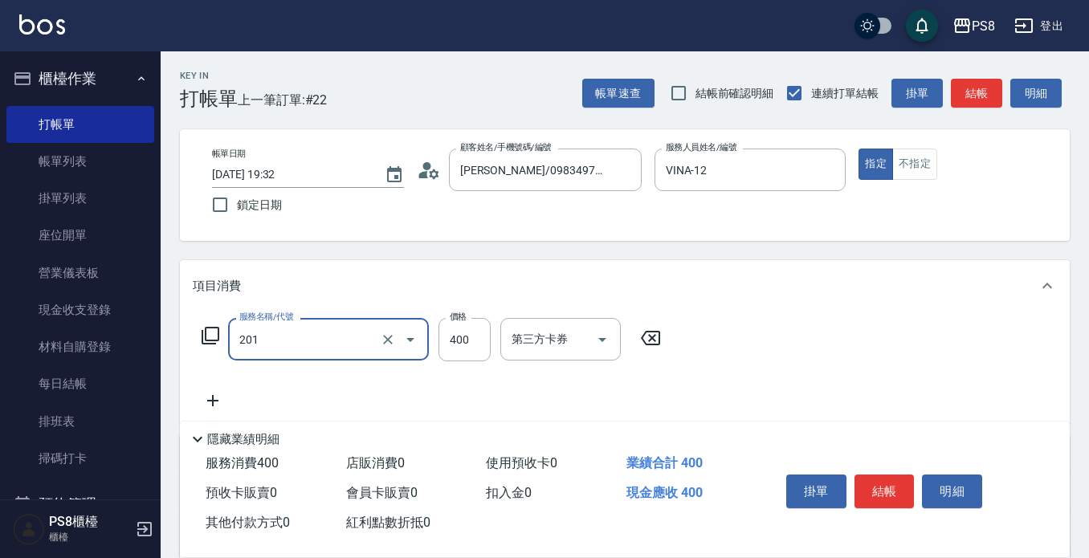
type input "洗剪400(201)"
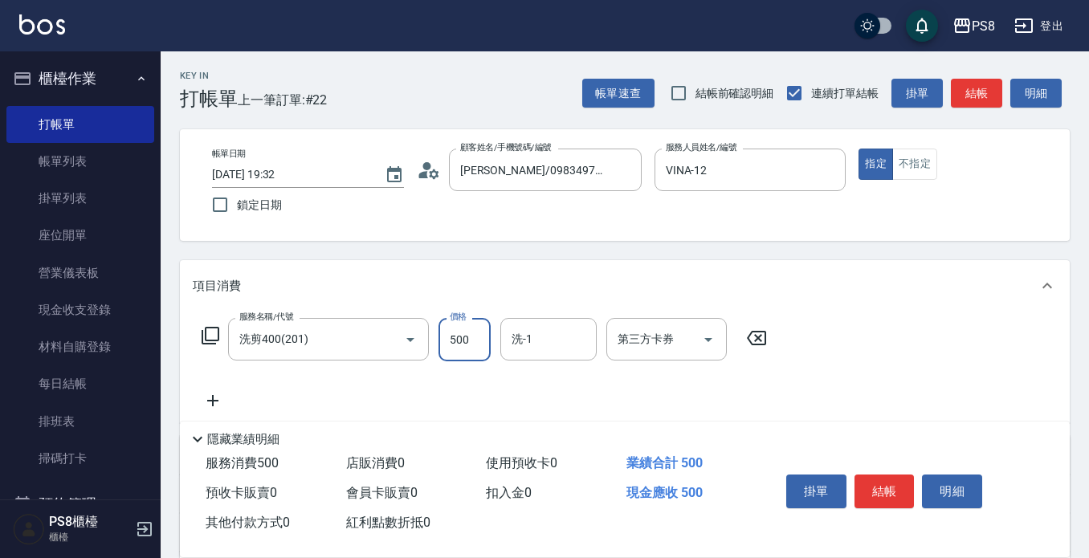
type input "500"
click at [895, 486] on button "結帳" at bounding box center [884, 491] width 60 height 34
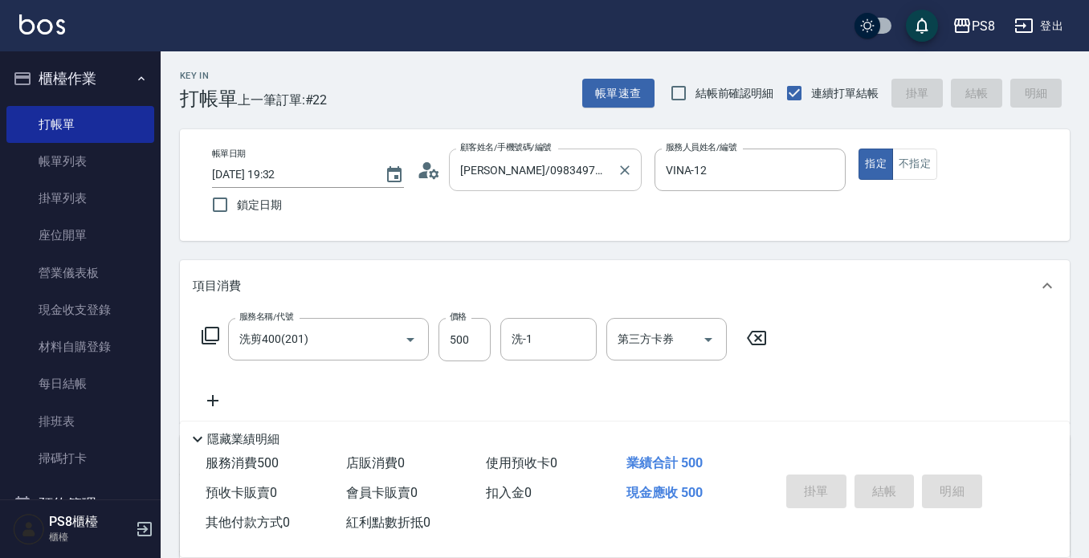
type input "[DATE] 20:14"
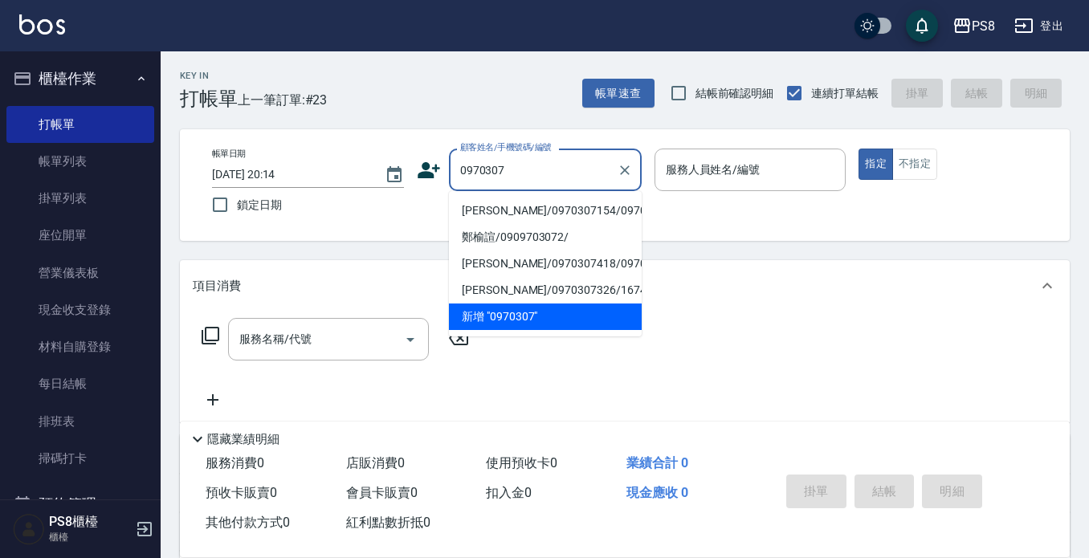
click at [530, 222] on li "[PERSON_NAME]/0970307154/0970307154" at bounding box center [545, 210] width 193 height 26
type input "[PERSON_NAME]/0970307154/0970307154"
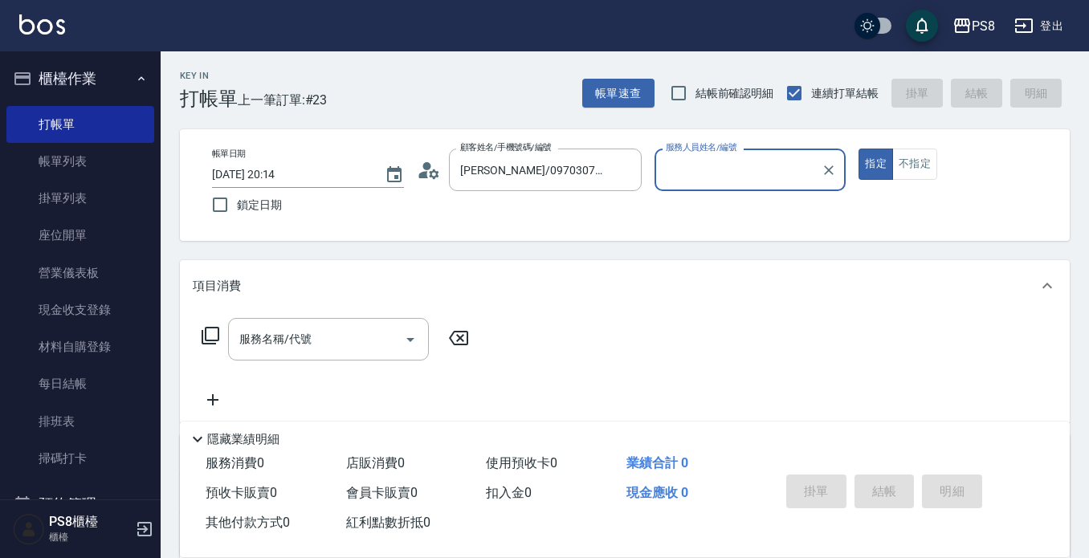
type input "VINA-12"
click at [858, 149] on button "指定" at bounding box center [875, 164] width 35 height 31
type button "true"
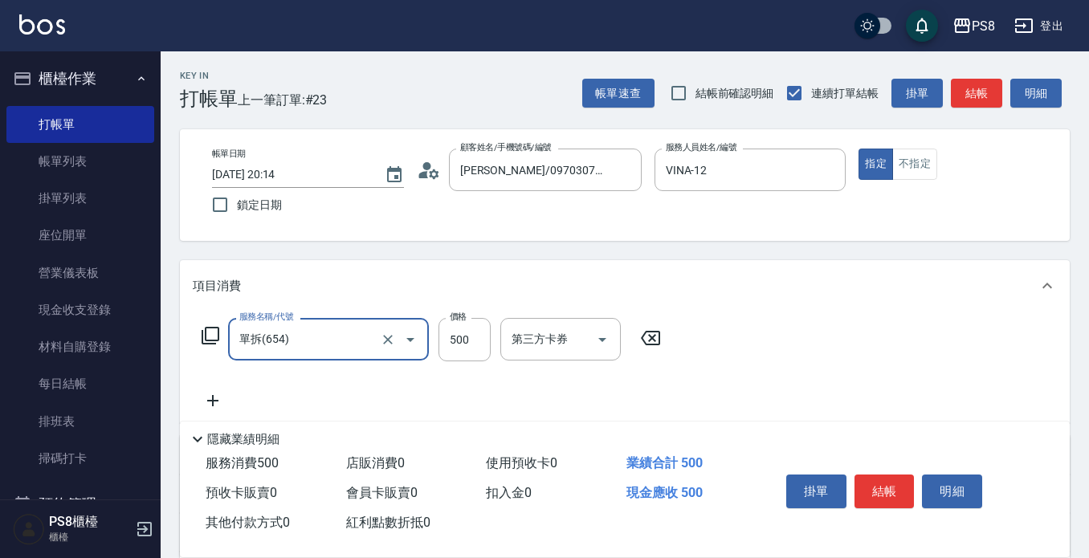
type input "單拆(654)"
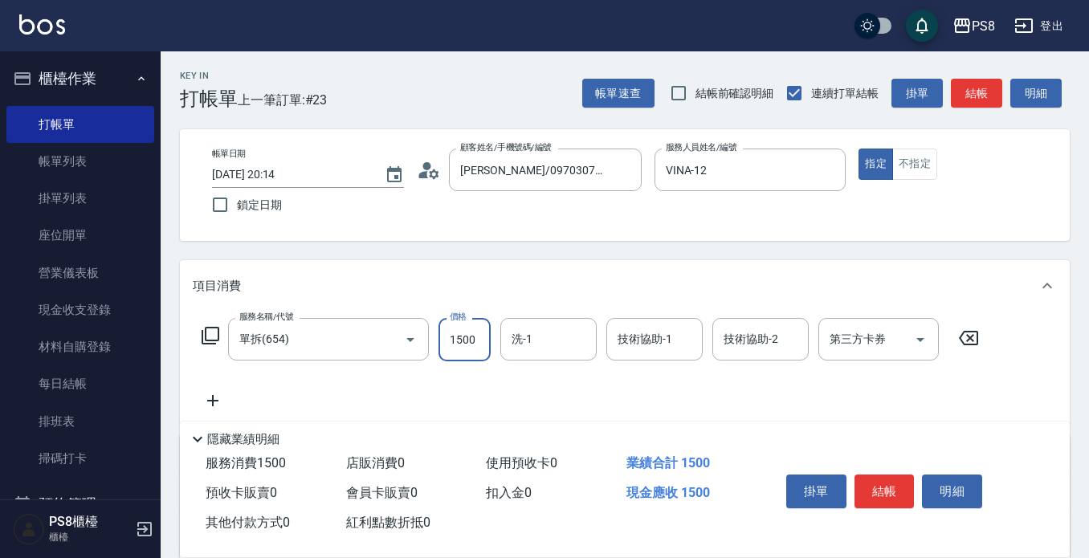
type input "1500"
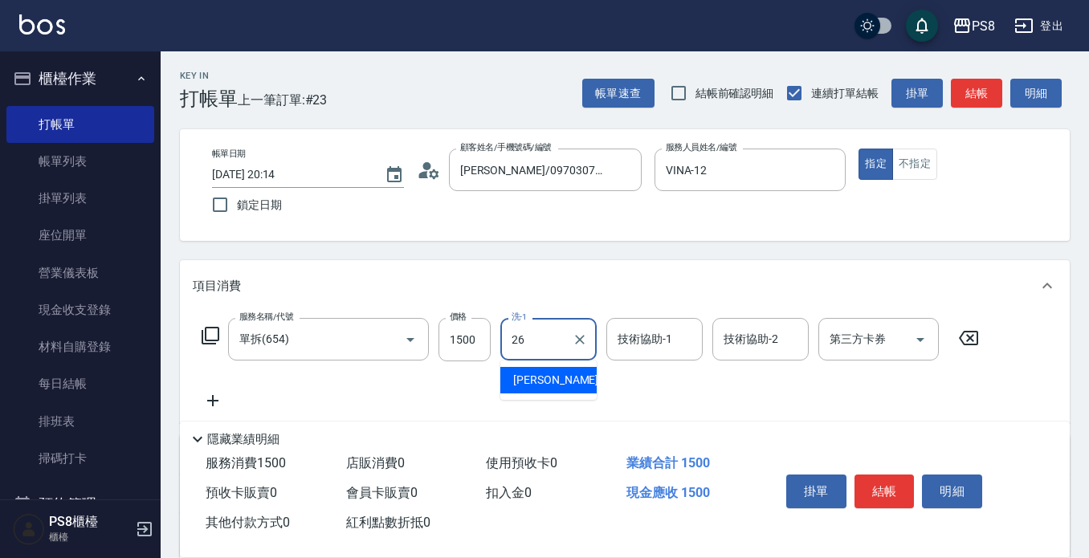
type input "苡真-26"
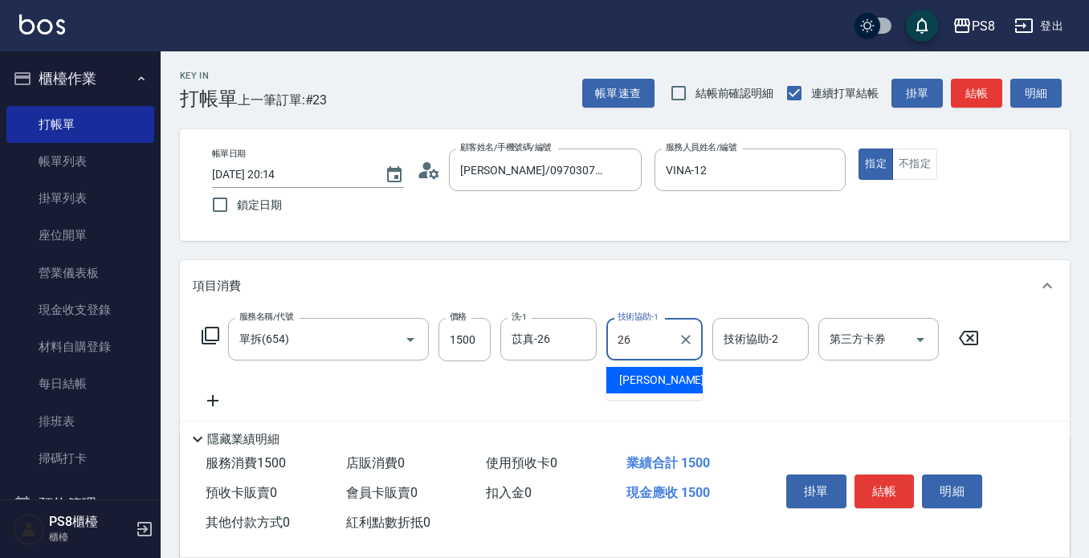
type input "苡真-26"
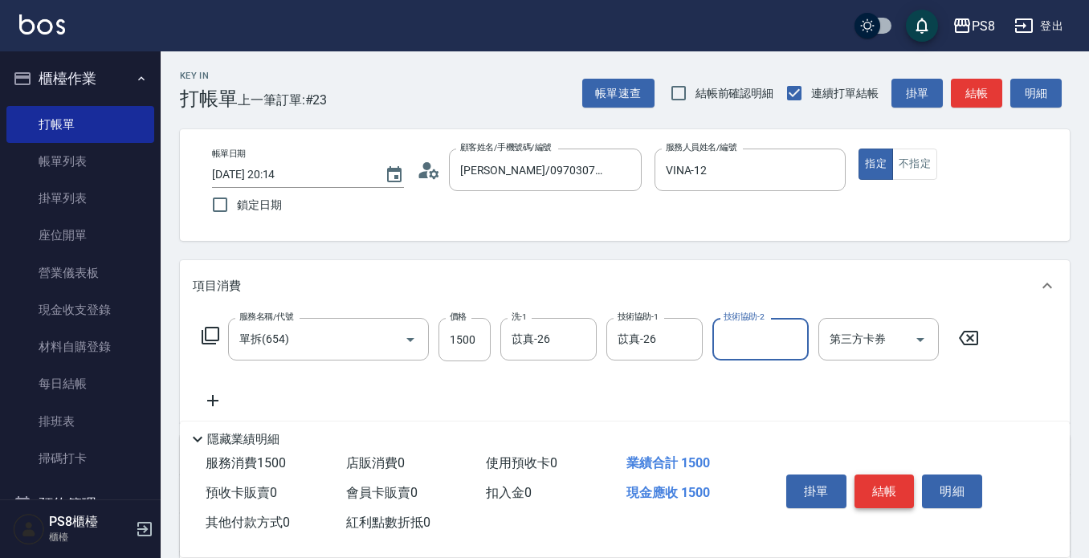
click at [890, 479] on button "結帳" at bounding box center [884, 491] width 60 height 34
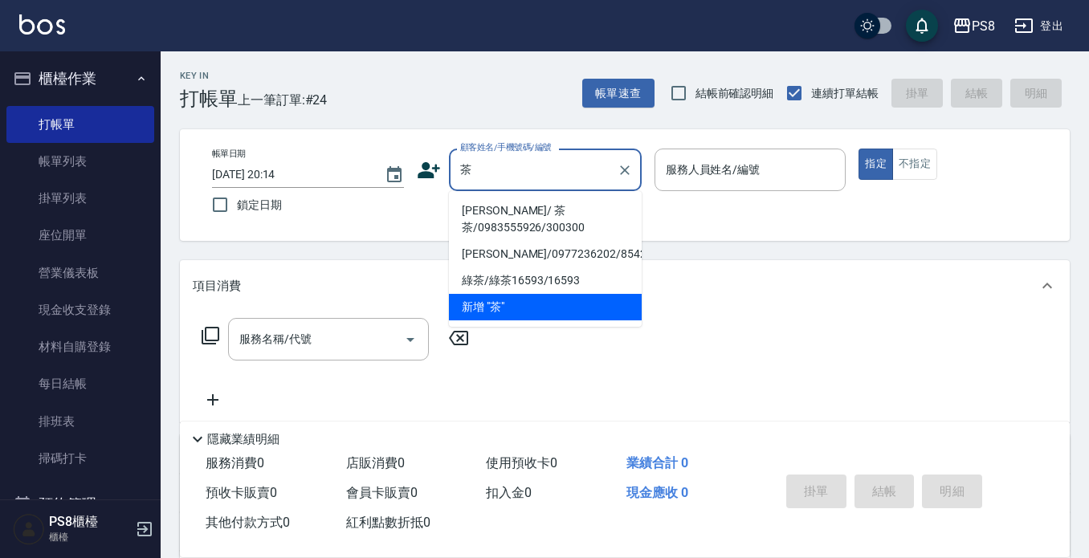
click at [546, 221] on li "[PERSON_NAME]/ 茶茶/0983555926/300300" at bounding box center [545, 218] width 193 height 43
type input "[PERSON_NAME]/ 茶茶/0983555926/300300"
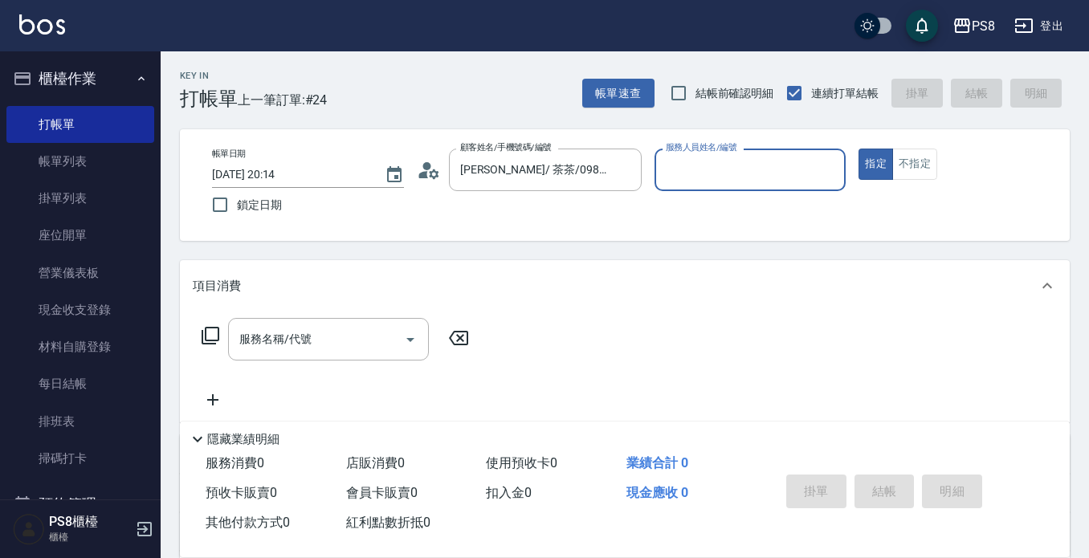
type input "VINA-12"
click at [858, 149] on button "指定" at bounding box center [875, 164] width 35 height 31
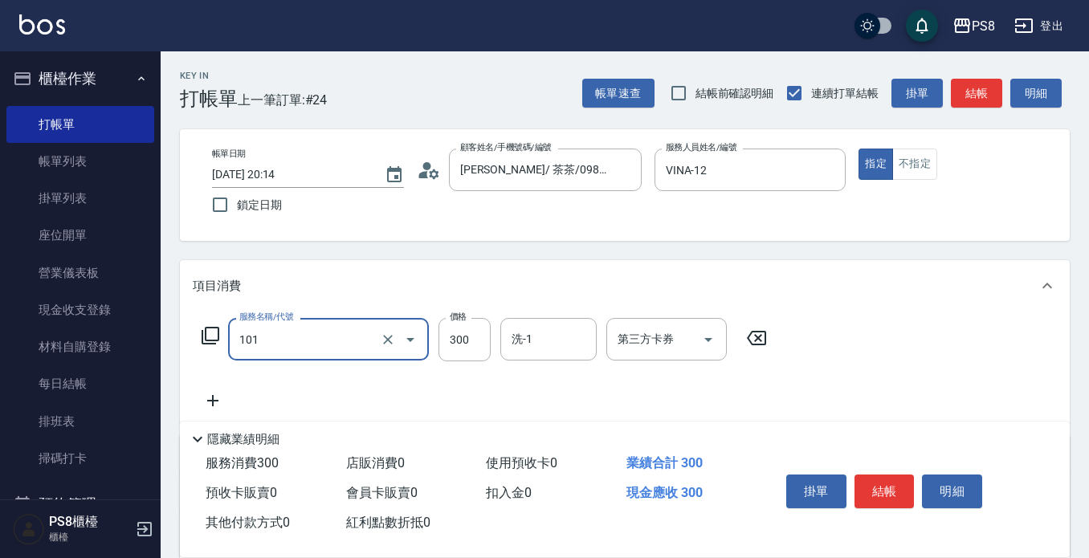
type input "洗髮(101)"
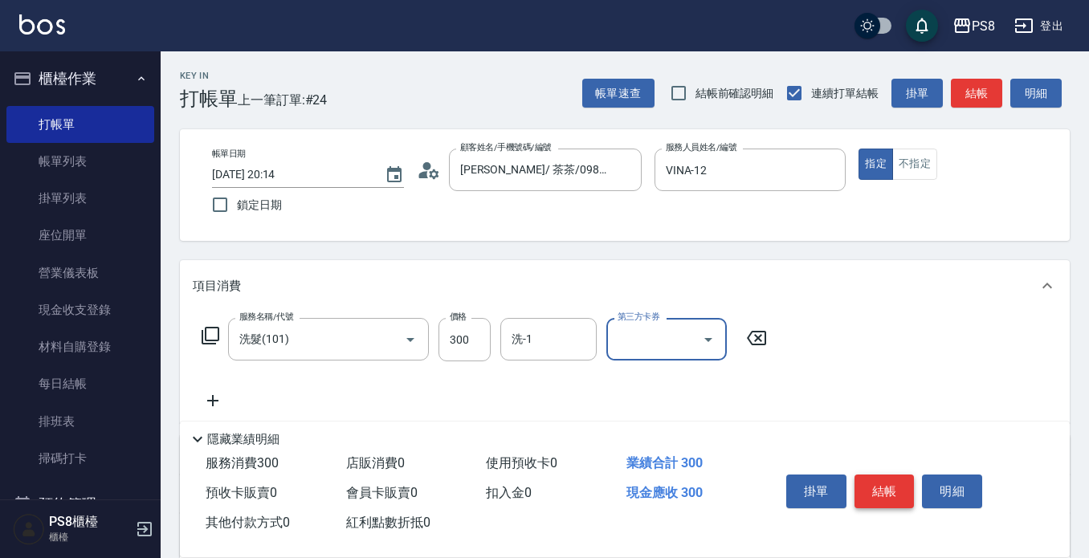
click at [888, 486] on button "結帳" at bounding box center [884, 491] width 60 height 34
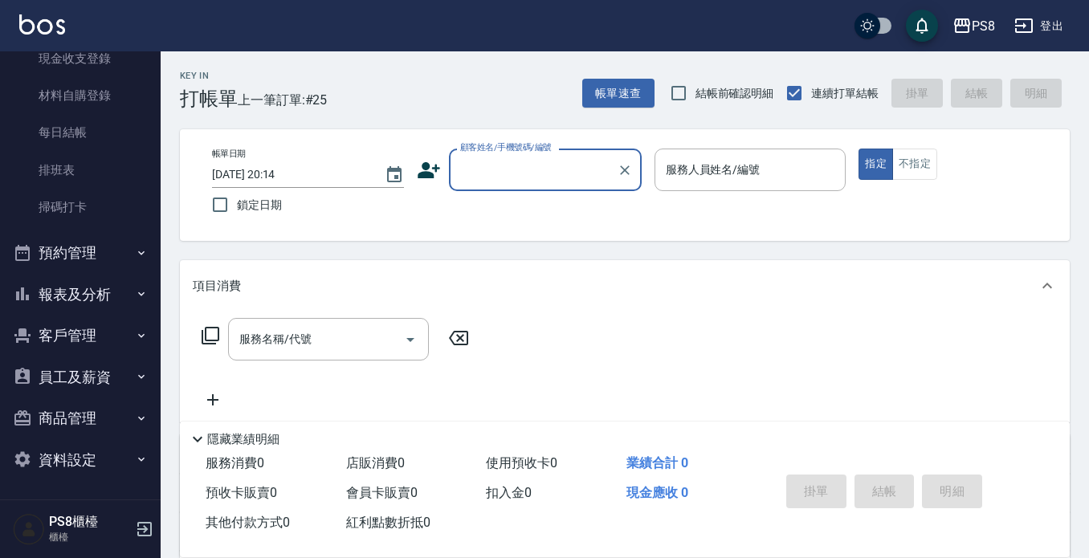
click at [93, 306] on button "報表及分析" at bounding box center [80, 295] width 148 height 42
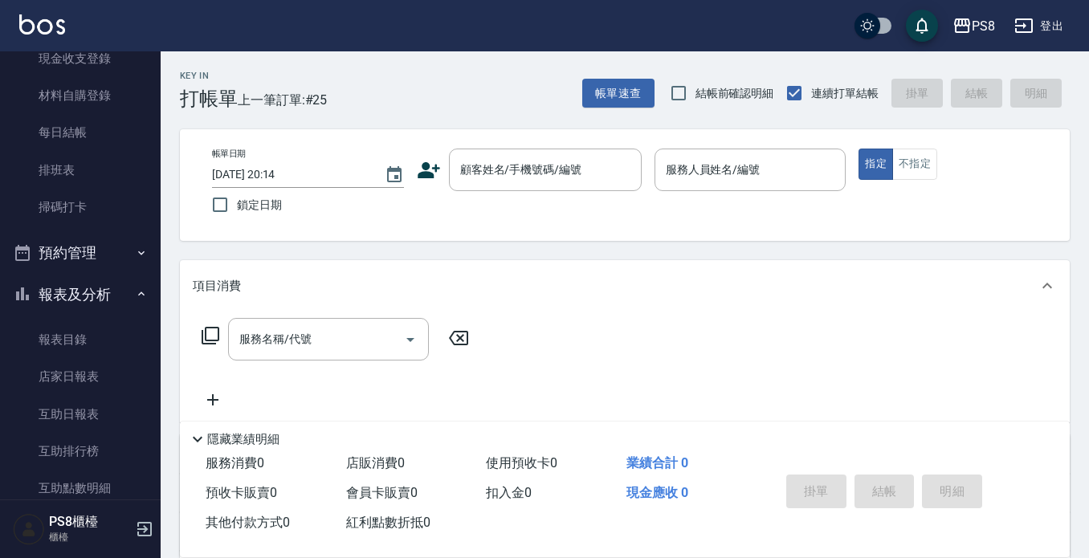
scroll to position [492, 0]
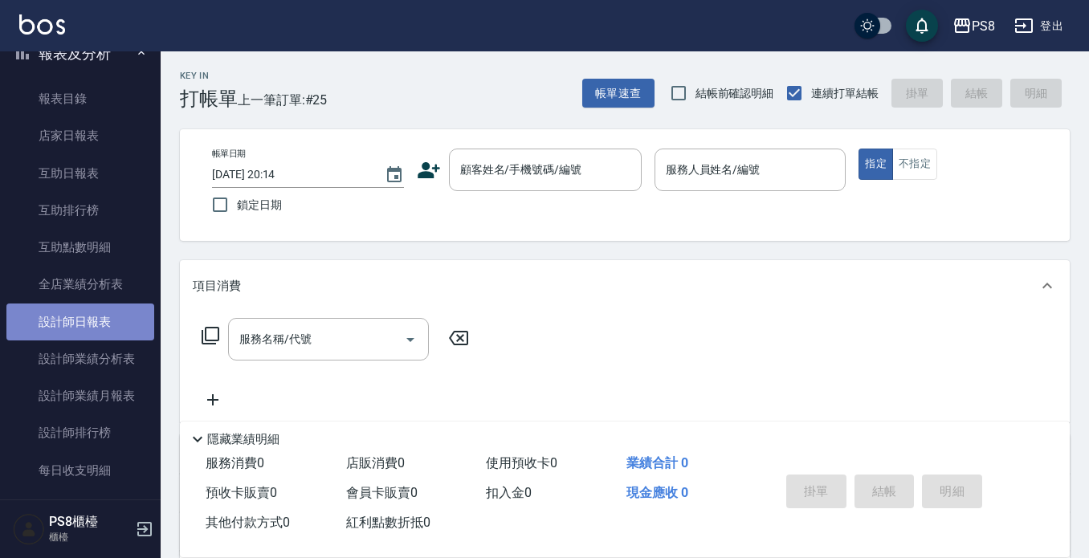
click at [104, 333] on link "設計師日報表" at bounding box center [80, 321] width 148 height 37
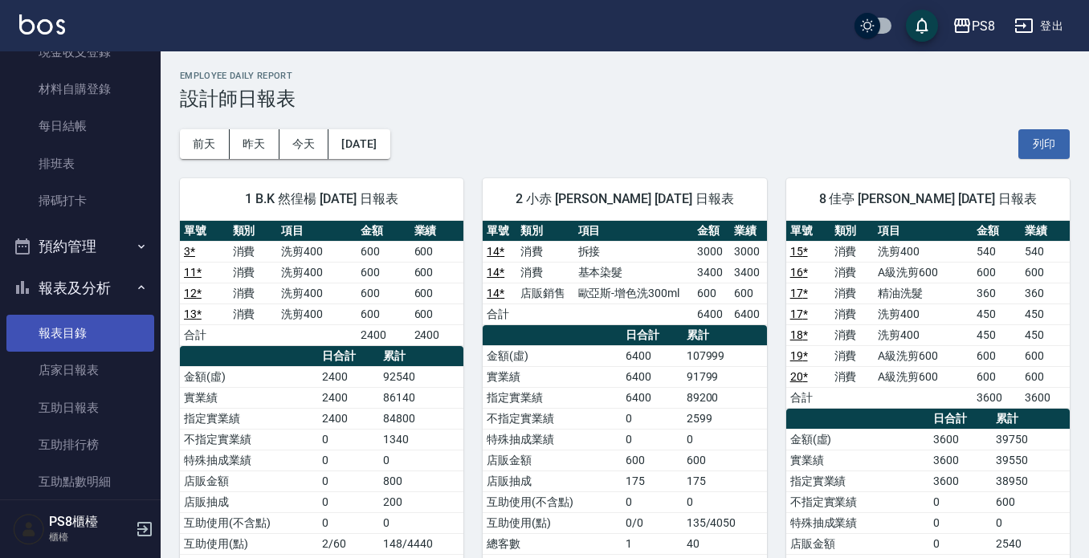
scroll to position [10, 0]
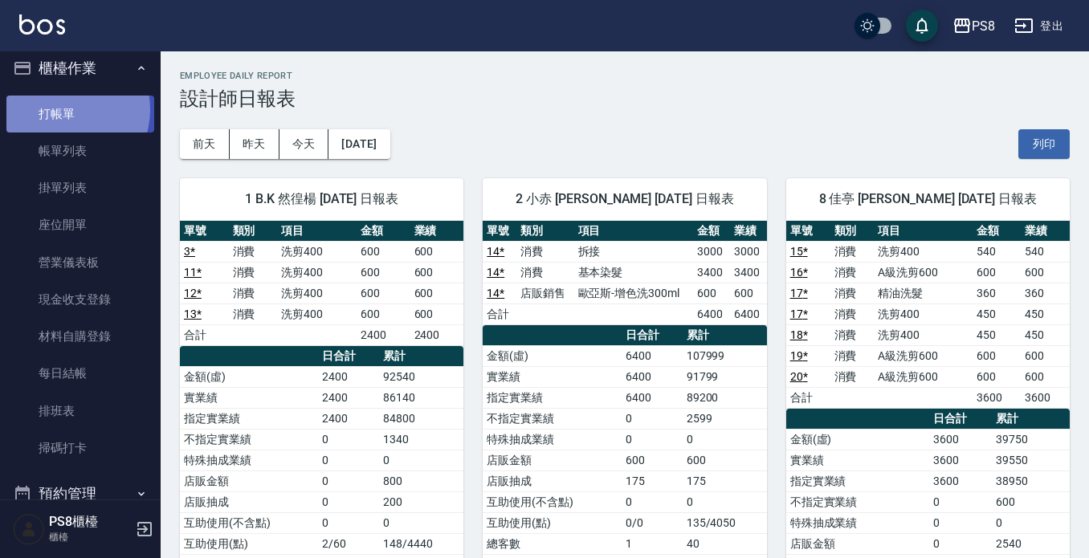
click at [66, 109] on link "打帳單" at bounding box center [80, 114] width 148 height 37
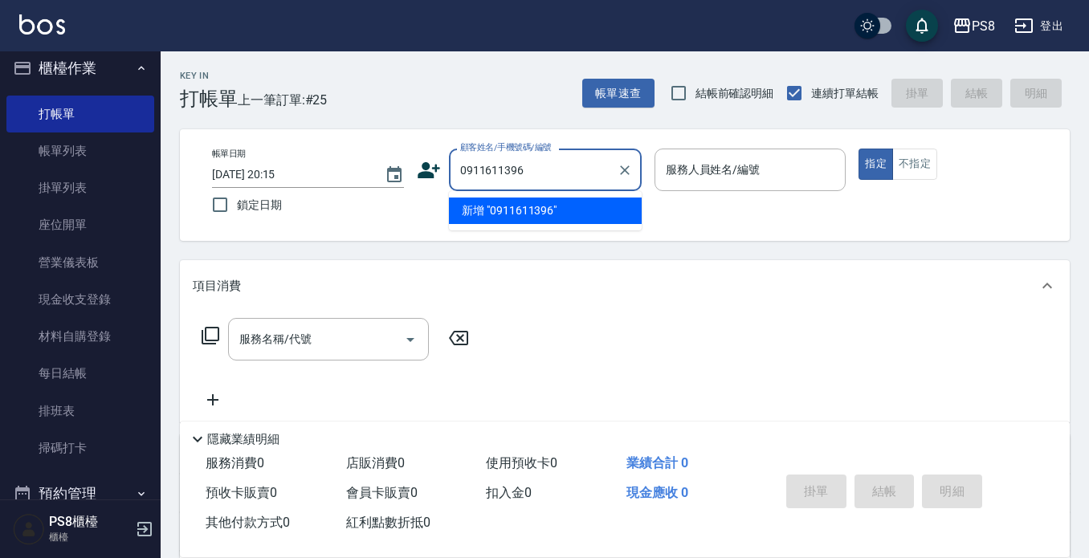
drag, startPoint x: 532, startPoint y: 169, endPoint x: 381, endPoint y: 141, distance: 153.4
click at [381, 141] on div "帳單日期 [DATE] 20:15 鎖定日期 顧客姓名/手機號碼/編號 0911611396 顧客姓名/手機號碼/編號 服務人員姓名/編號 服務人員姓名/編號…" at bounding box center [624, 185] width 889 height 112
type input "0911611396"
click at [430, 170] on icon at bounding box center [429, 170] width 24 height 24
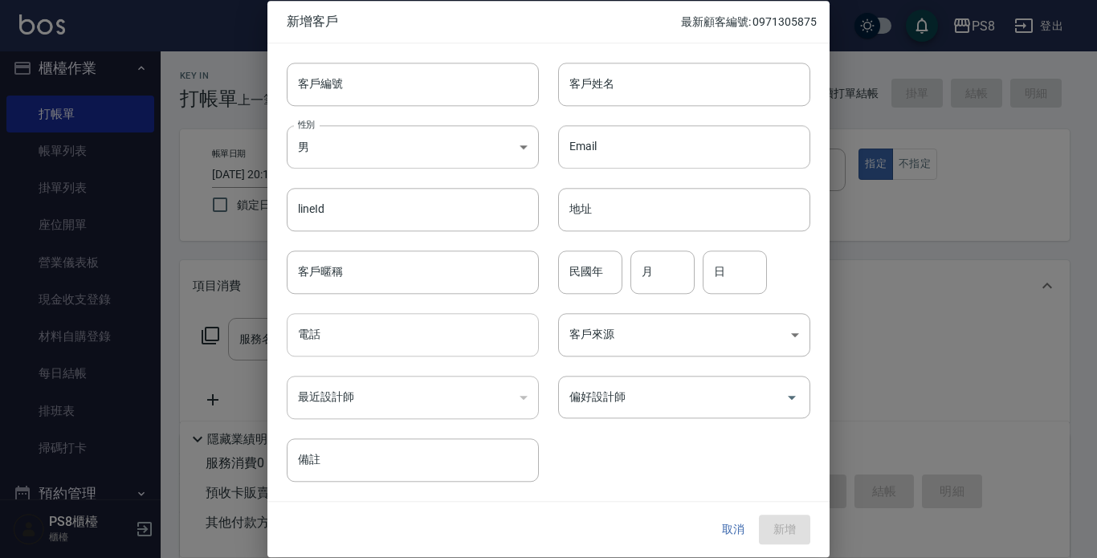
click at [386, 336] on input "電話" at bounding box center [413, 334] width 252 height 43
paste input "0911611396"
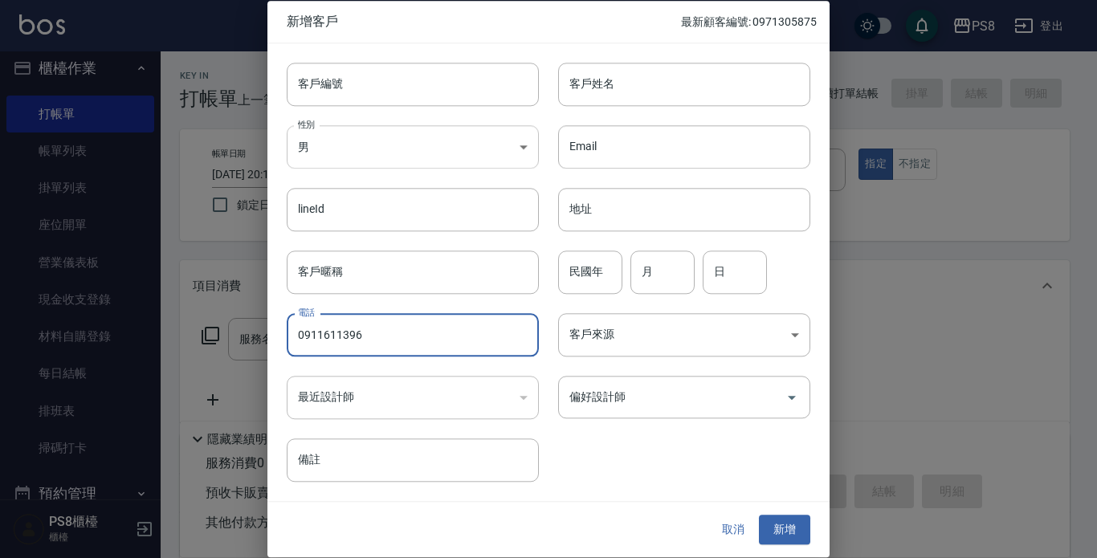
type input "0911611396"
click at [331, 138] on body "PS8 登出 櫃檯作業 打帳單 帳單列表 掛單列表 座位開單 營業儀表板 現金收支登錄 材料自購登錄 每日結帳 排班表 掃碼打卡 預約管理 預約管理 單日預約…" at bounding box center [548, 391] width 1097 height 782
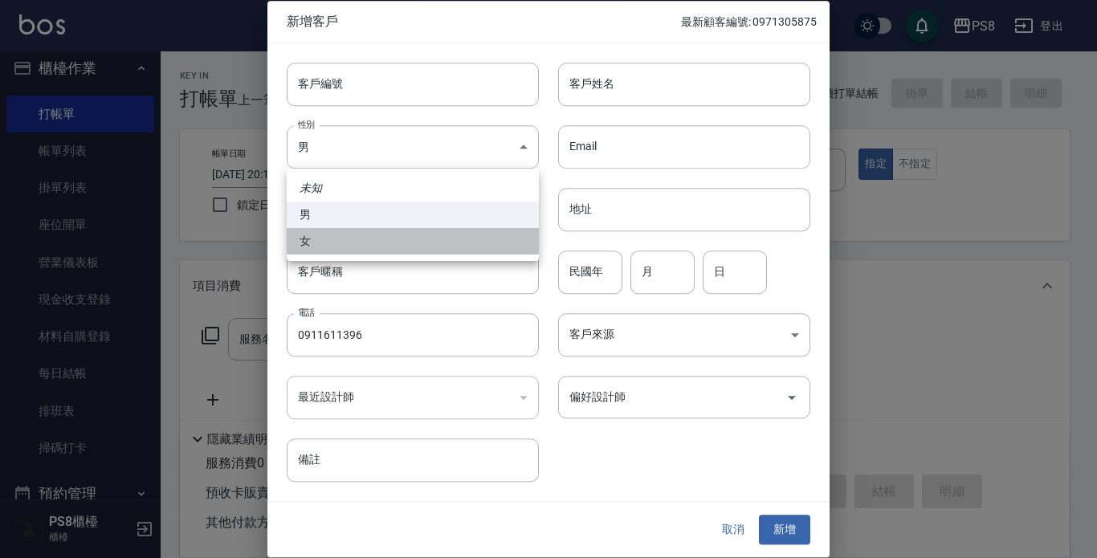
click at [341, 232] on li "女" at bounding box center [413, 241] width 252 height 26
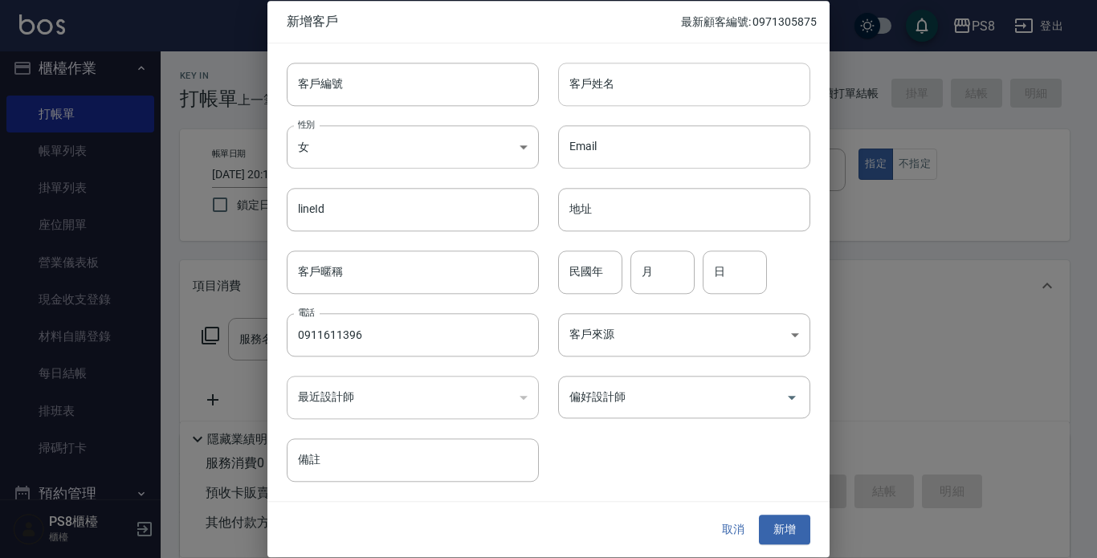
click at [620, 75] on input "客戶姓名" at bounding box center [684, 84] width 252 height 43
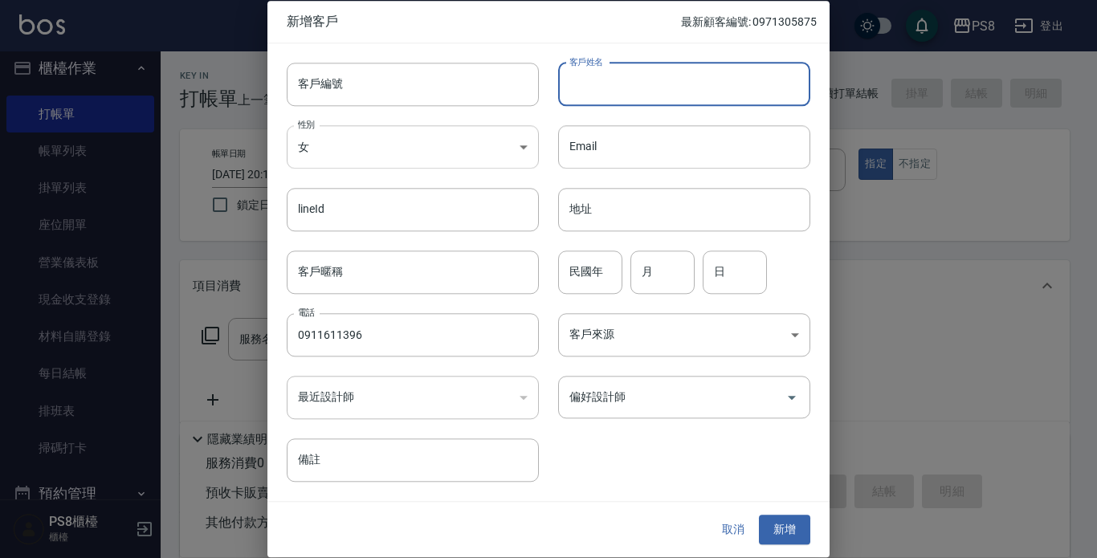
click at [425, 156] on body "PS8 登出 櫃檯作業 打帳單 帳單列表 掛單列表 座位開單 營業儀表板 現金收支登錄 材料自購登錄 每日結帳 排班表 掃碼打卡 預約管理 預約管理 單日預約…" at bounding box center [548, 391] width 1097 height 782
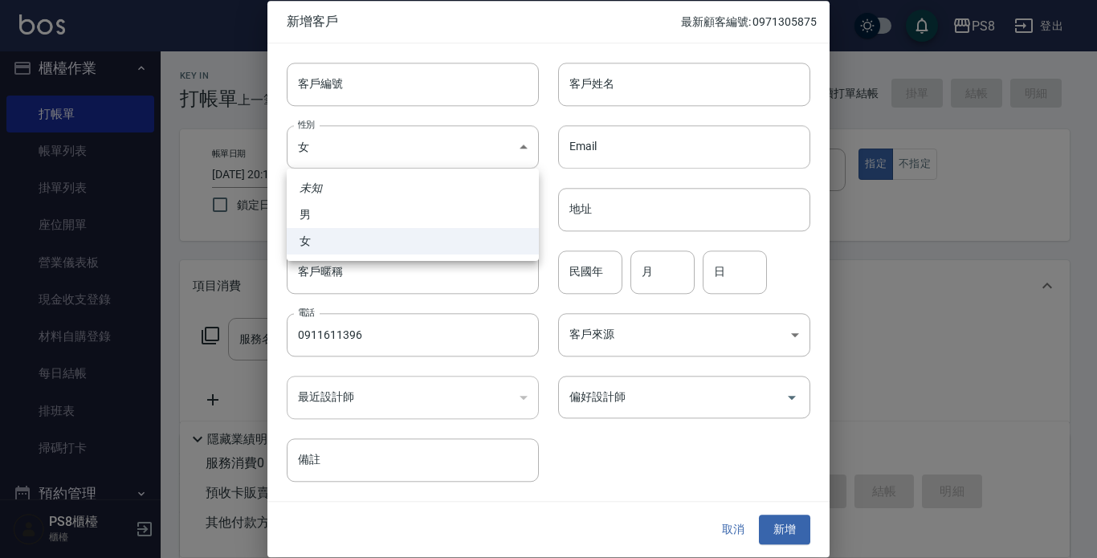
click at [399, 212] on li "男" at bounding box center [413, 214] width 252 height 26
type input "[DEMOGRAPHIC_DATA]"
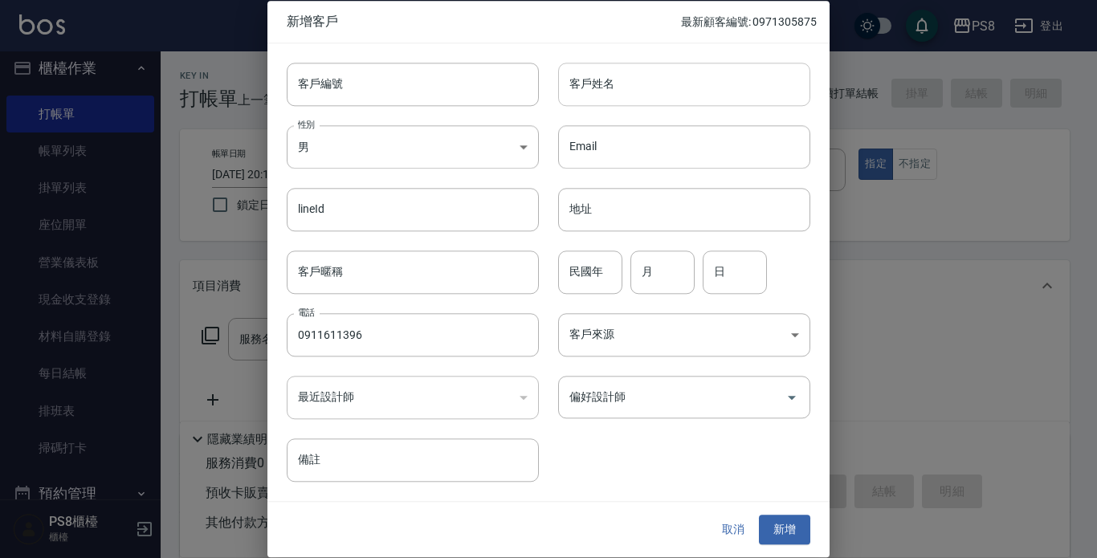
click at [661, 78] on input "客戶姓名" at bounding box center [684, 84] width 252 height 43
click at [645, 57] on div "客戶姓名 王 客戶姓名" at bounding box center [674, 74] width 271 height 63
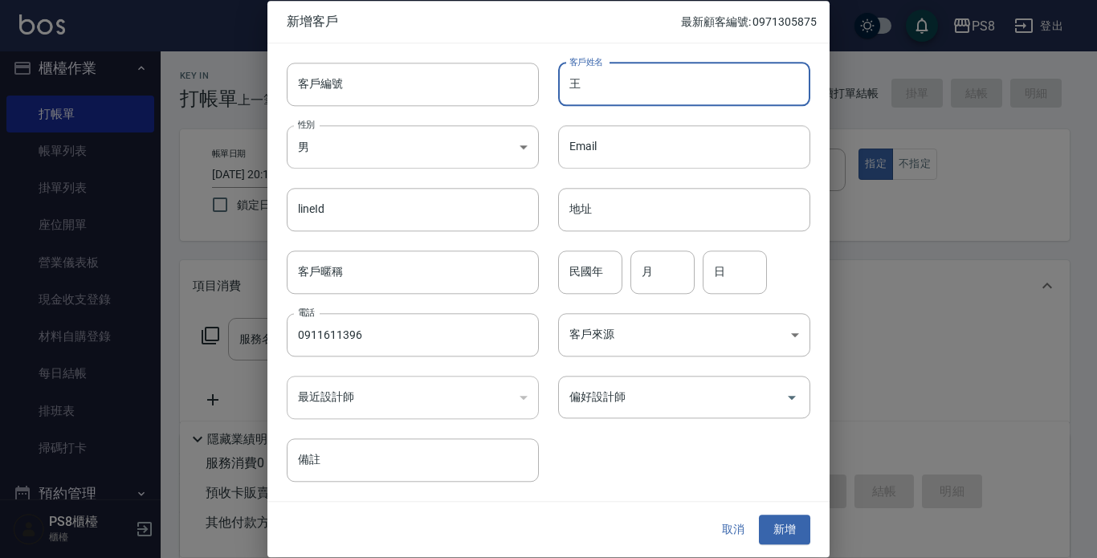
click at [641, 83] on input "王" at bounding box center [684, 84] width 252 height 43
drag, startPoint x: 640, startPoint y: 83, endPoint x: 639, endPoint y: 36, distance: 47.4
click at [639, 36] on div "新增客戶 最新顧客編號: 0971305875" at bounding box center [548, 22] width 562 height 42
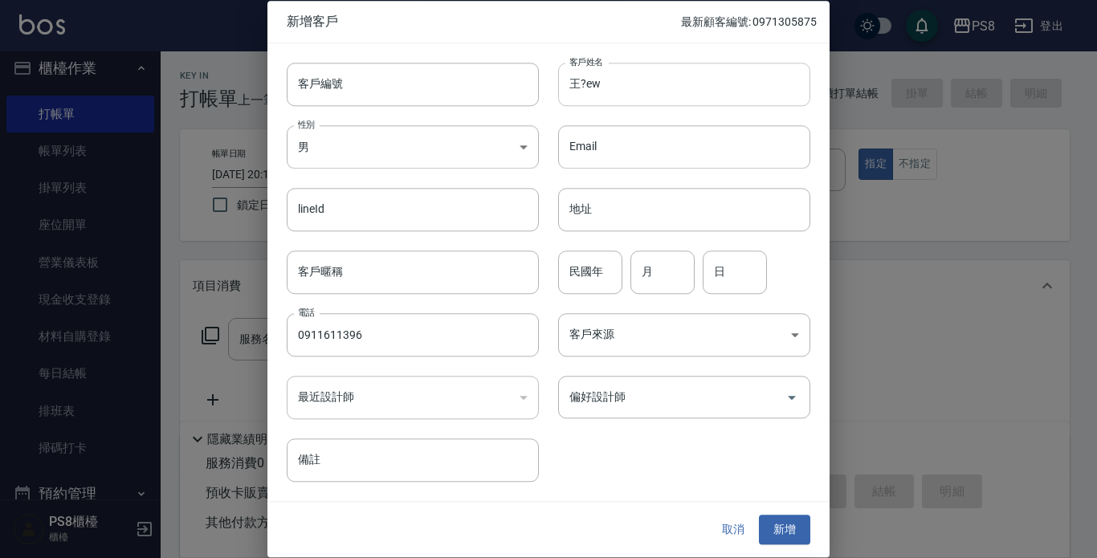
click at [641, 74] on input "王?ew" at bounding box center [684, 84] width 252 height 43
click at [641, 74] on input "王?" at bounding box center [684, 84] width 252 height 43
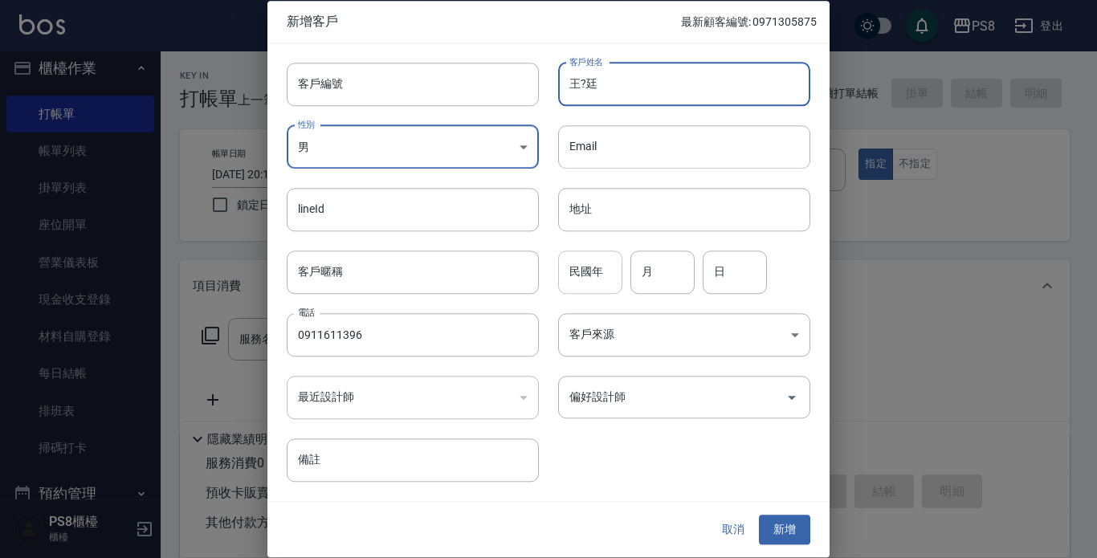
type input "王?廷"
click at [599, 270] on input "民國年" at bounding box center [590, 271] width 64 height 43
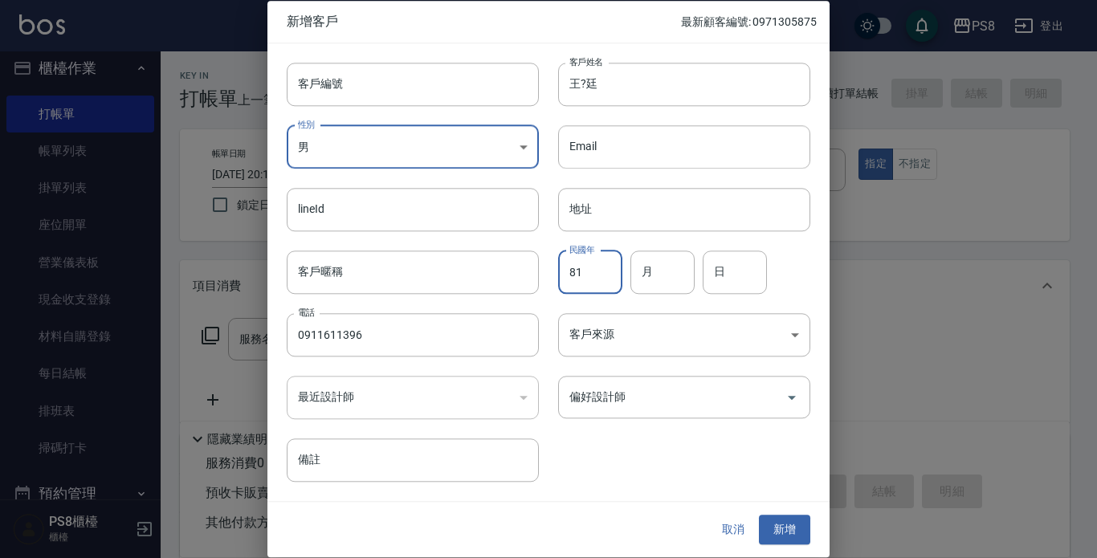
type input "81"
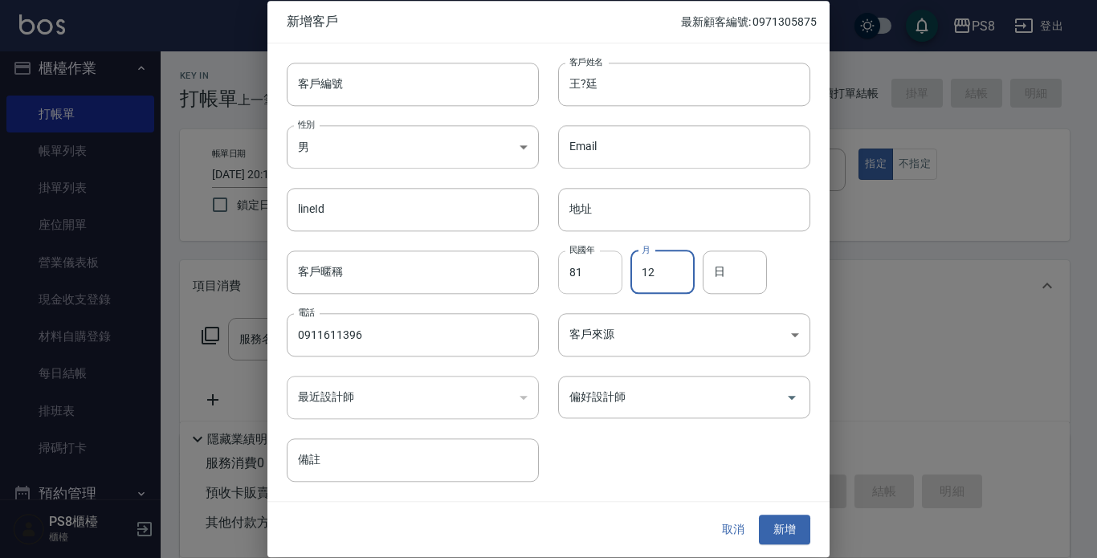
type input "12"
type input "18"
drag, startPoint x: 767, startPoint y: 512, endPoint x: 773, endPoint y: 522, distance: 11.2
click at [773, 522] on div "取消 新增" at bounding box center [548, 530] width 562 height 55
click at [773, 522] on button "新增" at bounding box center [784, 530] width 51 height 30
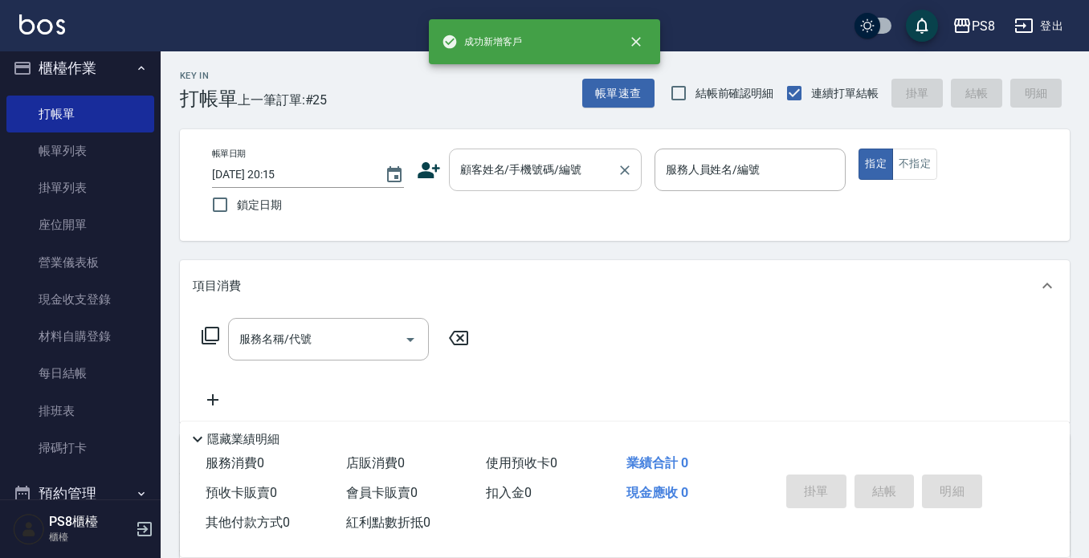
click at [557, 166] on input "顧客姓名/手機號碼/編號" at bounding box center [533, 170] width 154 height 28
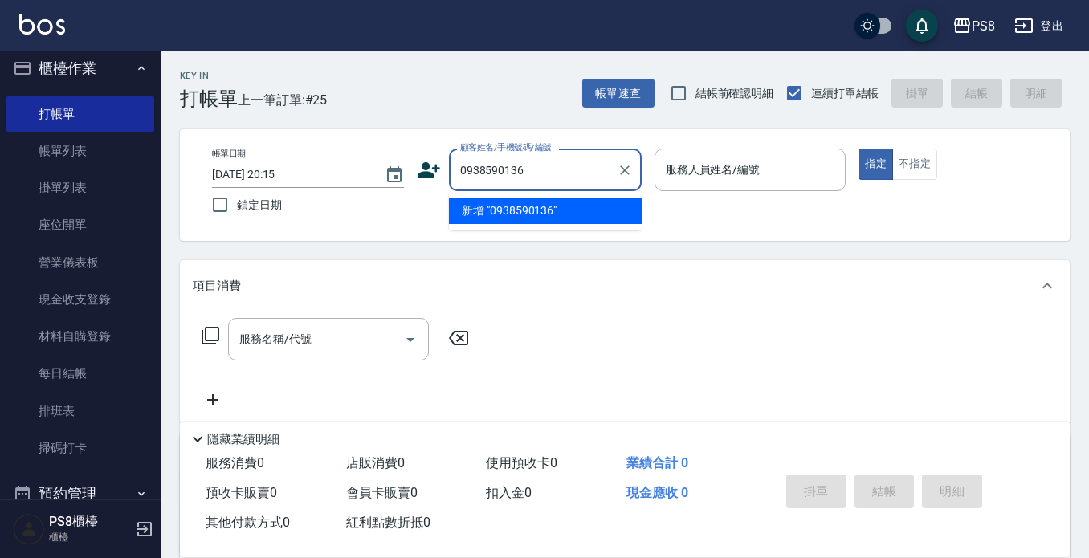
drag, startPoint x: 555, startPoint y: 168, endPoint x: 425, endPoint y: 169, distance: 129.3
click at [425, 169] on div "顧客姓名/手機號碼/編號 0938590136 顧客姓名/手機號碼/編號" at bounding box center [529, 170] width 225 height 43
type input "0938590136"
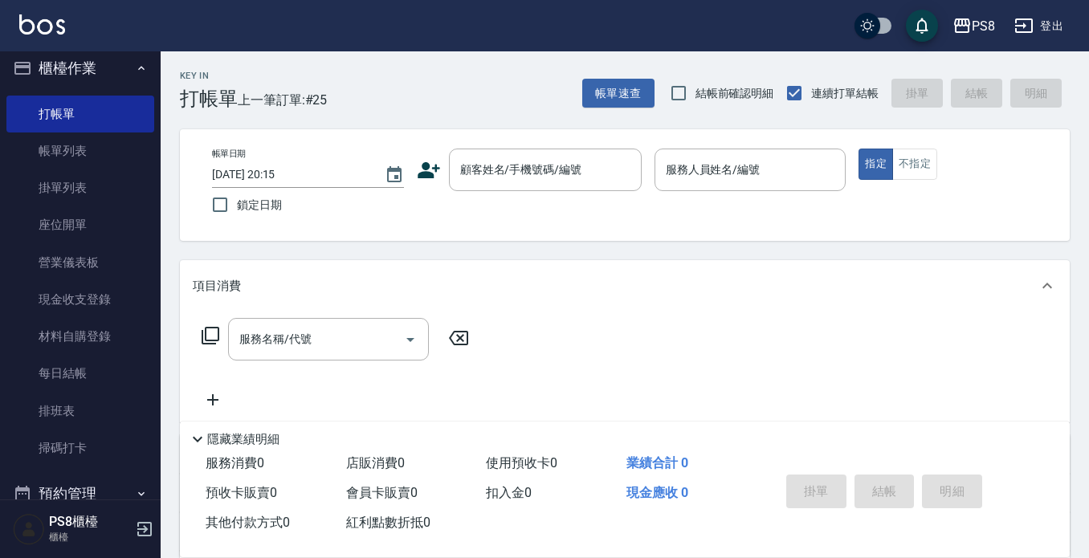
click at [425, 175] on icon at bounding box center [428, 170] width 22 height 16
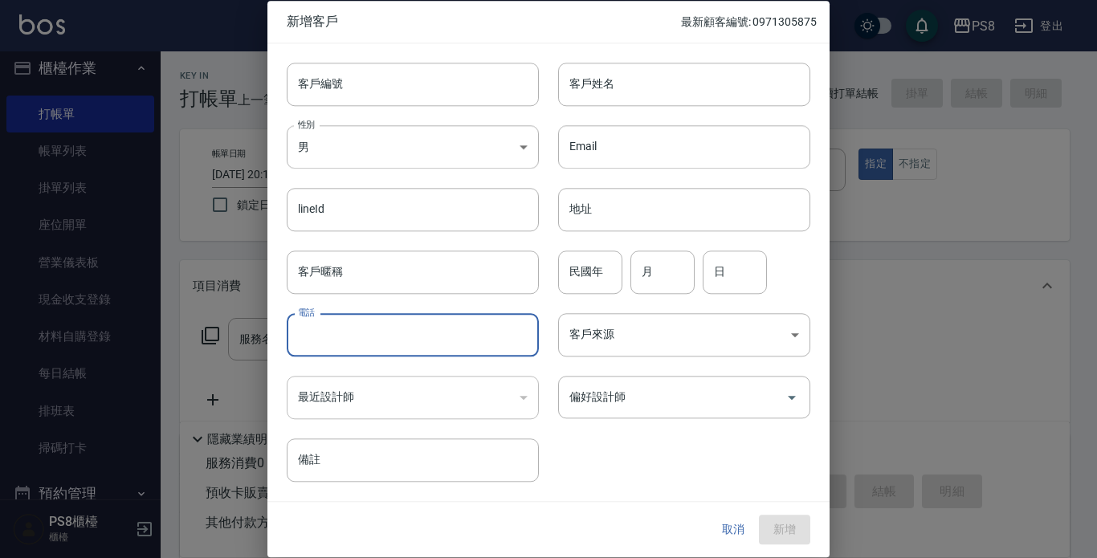
click at [377, 331] on input "電話" at bounding box center [413, 334] width 252 height 43
paste input "0938590136"
type input "0938590136"
click at [334, 142] on body "PS8 登出 櫃檯作業 打帳單 帳單列表 掛單列表 座位開單 營業儀表板 現金收支登錄 材料自購登錄 每日結帳 排班表 掃碼打卡 預約管理 預約管理 單日預約…" at bounding box center [548, 391] width 1097 height 782
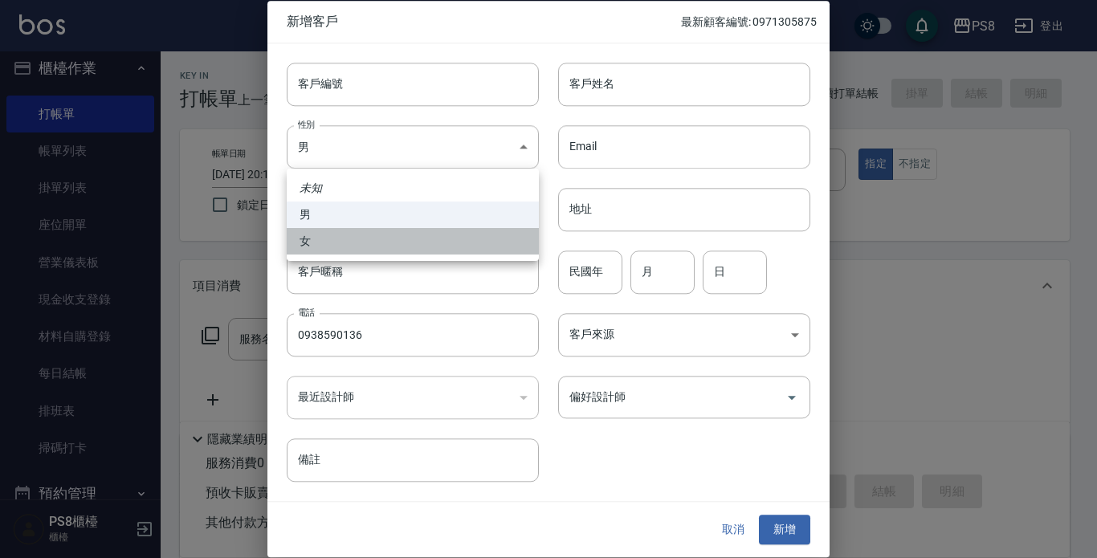
drag, startPoint x: 352, startPoint y: 247, endPoint x: 617, endPoint y: 100, distance: 303.3
click at [355, 246] on li "女" at bounding box center [413, 241] width 252 height 26
type input "[DEMOGRAPHIC_DATA]"
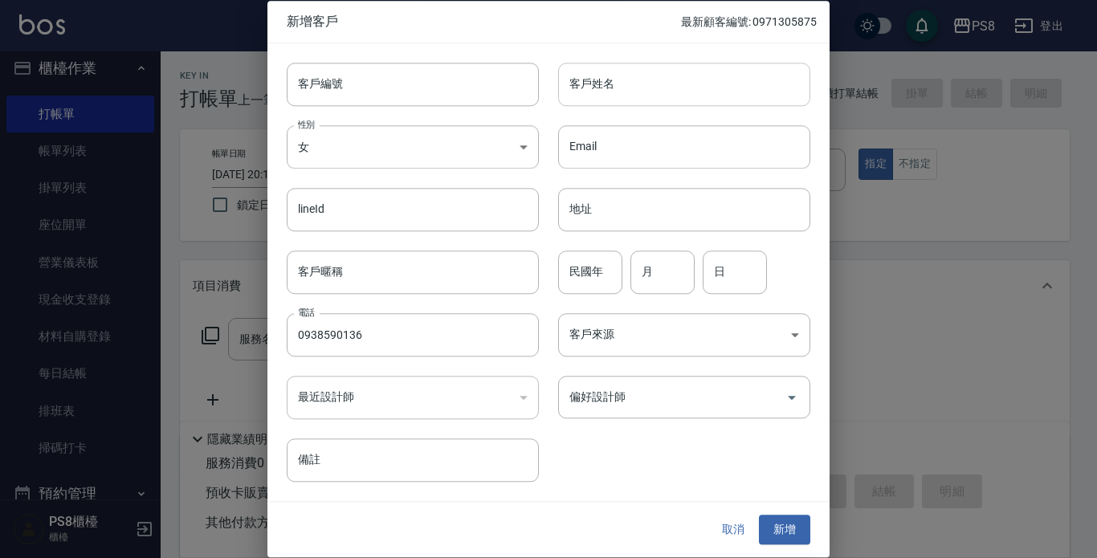
click at [715, 92] on input "客戶姓名" at bounding box center [684, 84] width 252 height 43
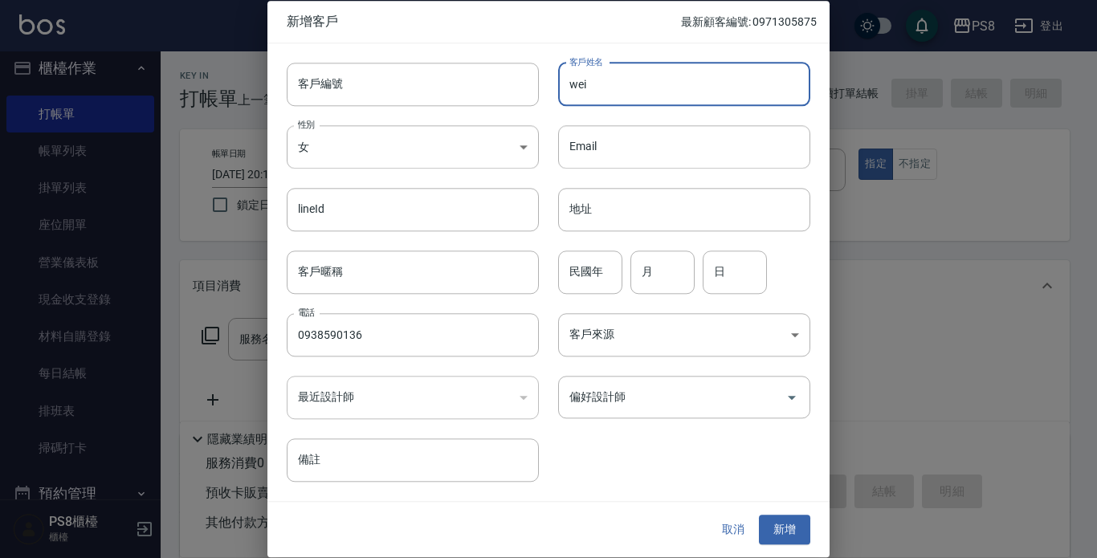
type input "wei"
drag, startPoint x: 556, startPoint y: 291, endPoint x: 564, endPoint y: 287, distance: 8.3
click at [557, 291] on div "民國年 民國年 月 月 日 日" at bounding box center [674, 262] width 271 height 63
click at [570, 287] on input "民國年" at bounding box center [590, 271] width 64 height 43
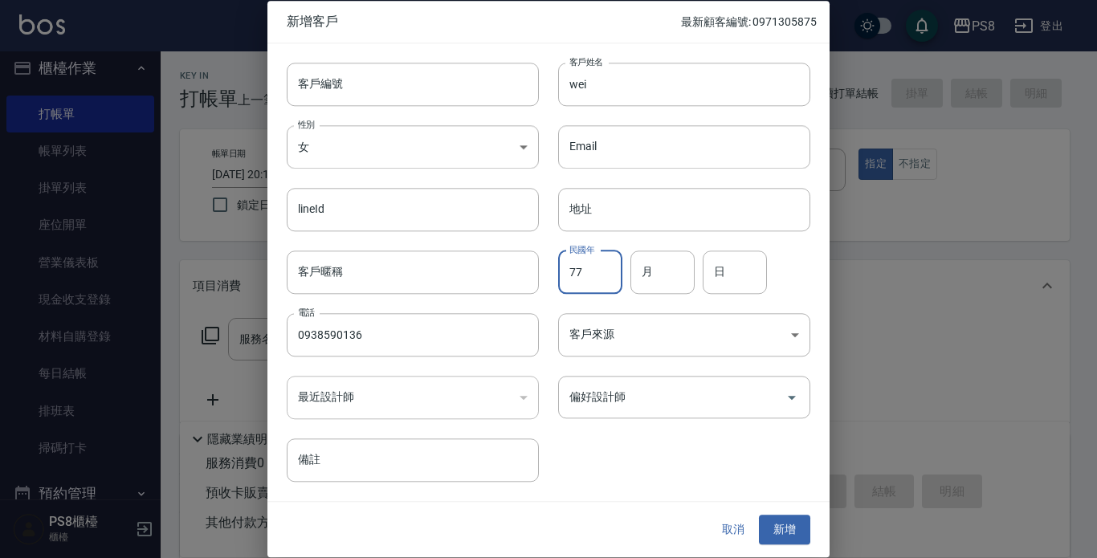
type input "77"
type input "05"
type input "15"
click at [774, 518] on button "新增" at bounding box center [784, 530] width 51 height 30
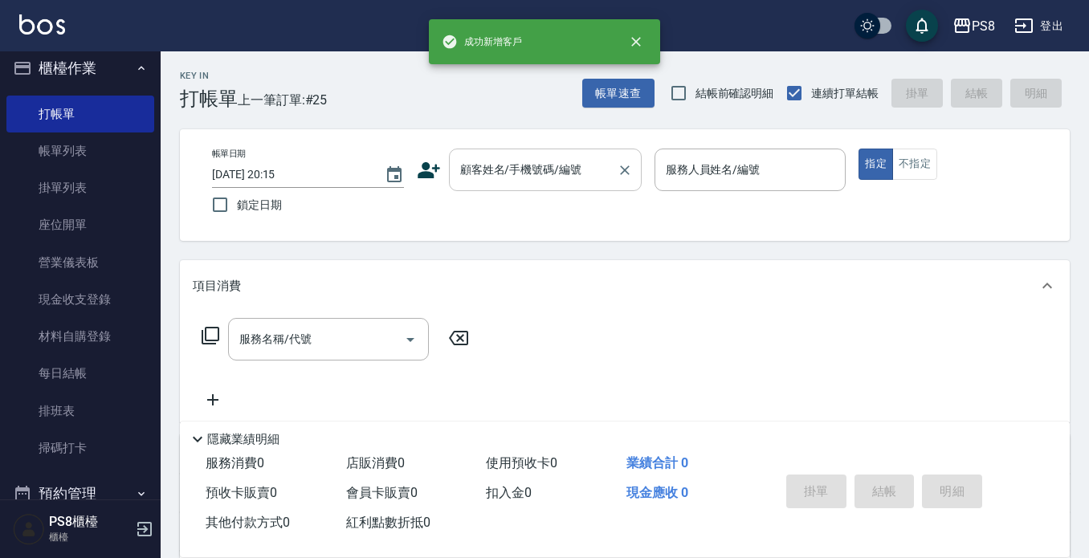
click at [523, 157] on div "顧客姓名/手機號碼/編號 顧客姓名/手機號碼/編號" at bounding box center [545, 170] width 193 height 43
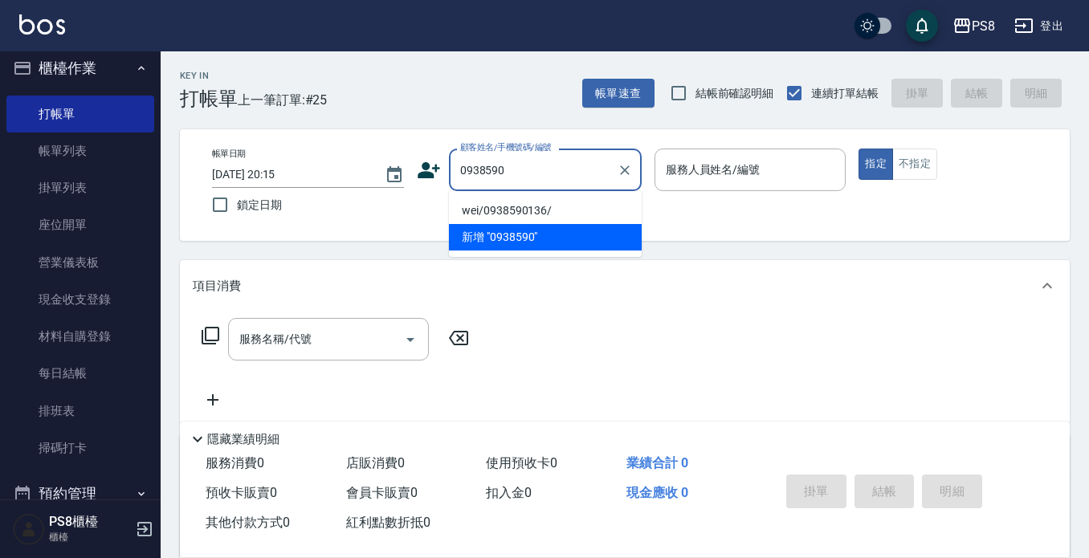
click at [499, 210] on li "wei/0938590136/" at bounding box center [545, 210] width 193 height 26
type input "wei/0938590136/"
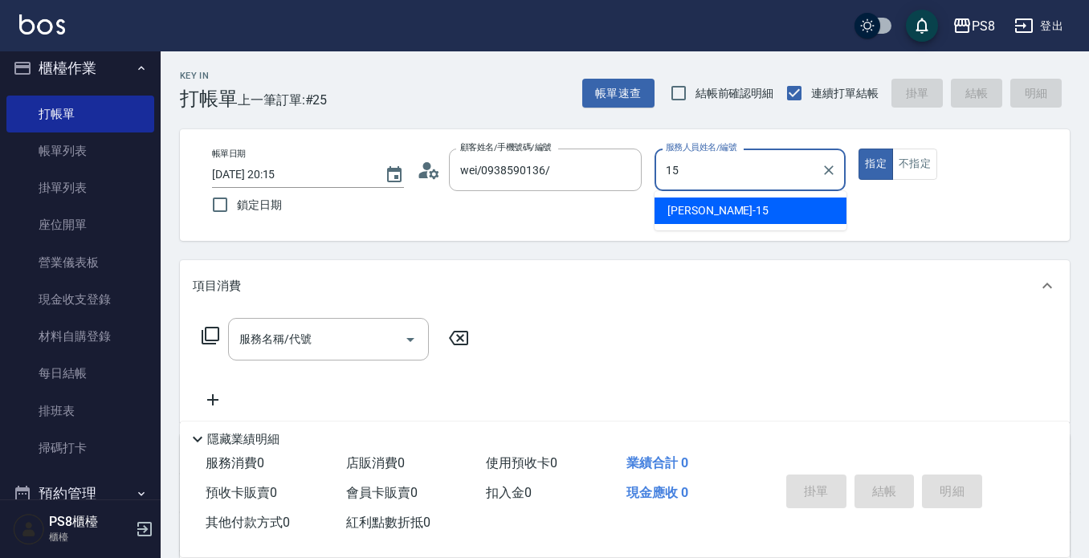
type input "EMMA-15"
type button "true"
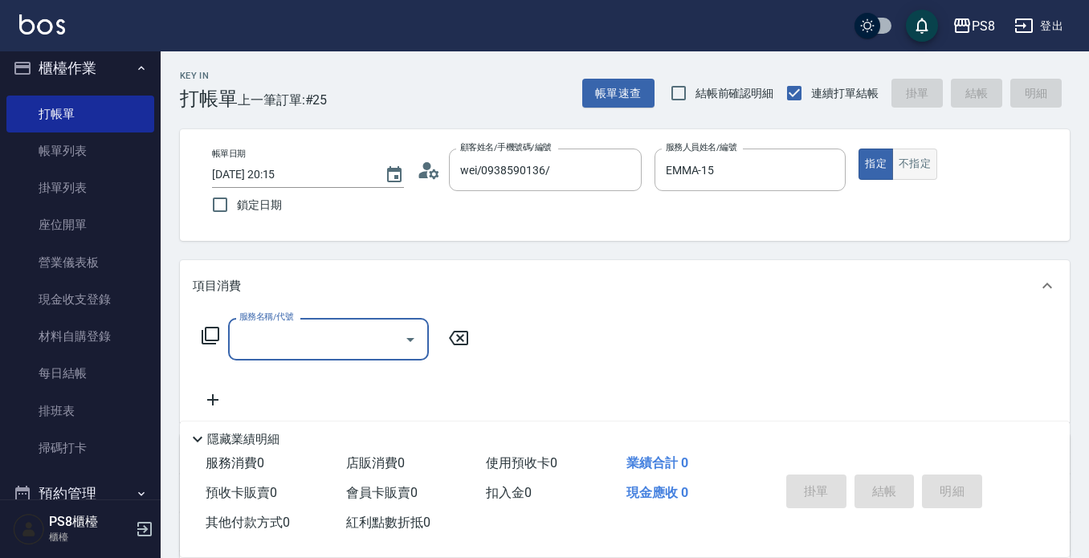
click at [922, 155] on button "不指定" at bounding box center [914, 164] width 45 height 31
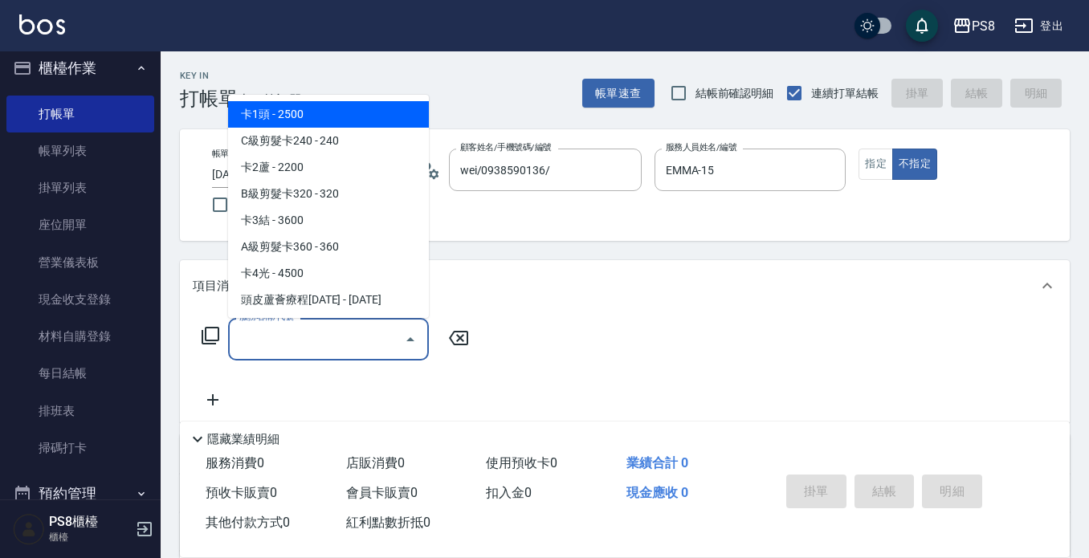
click at [331, 331] on input "服務名稱/代號" at bounding box center [316, 339] width 162 height 28
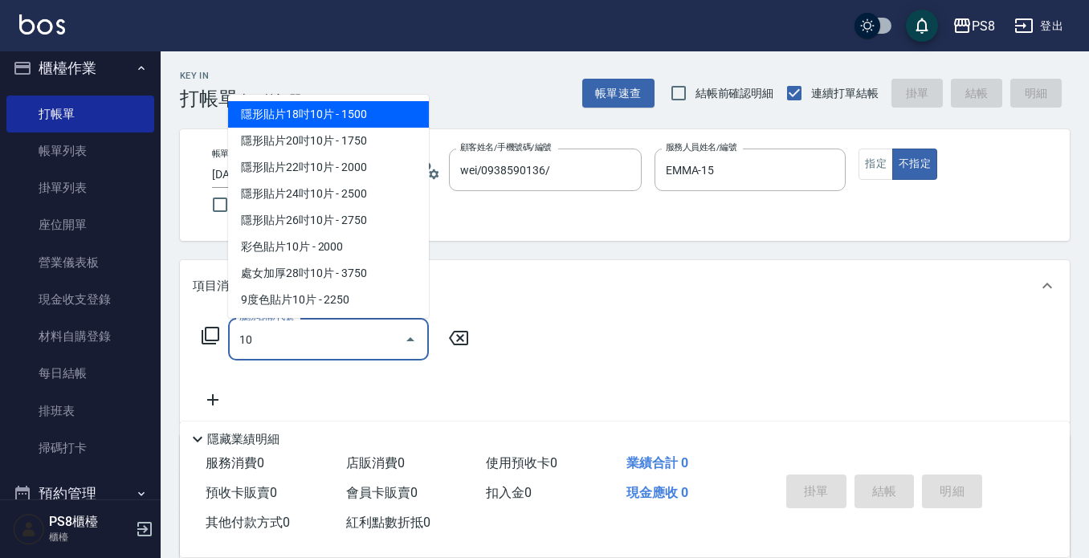
type input "1"
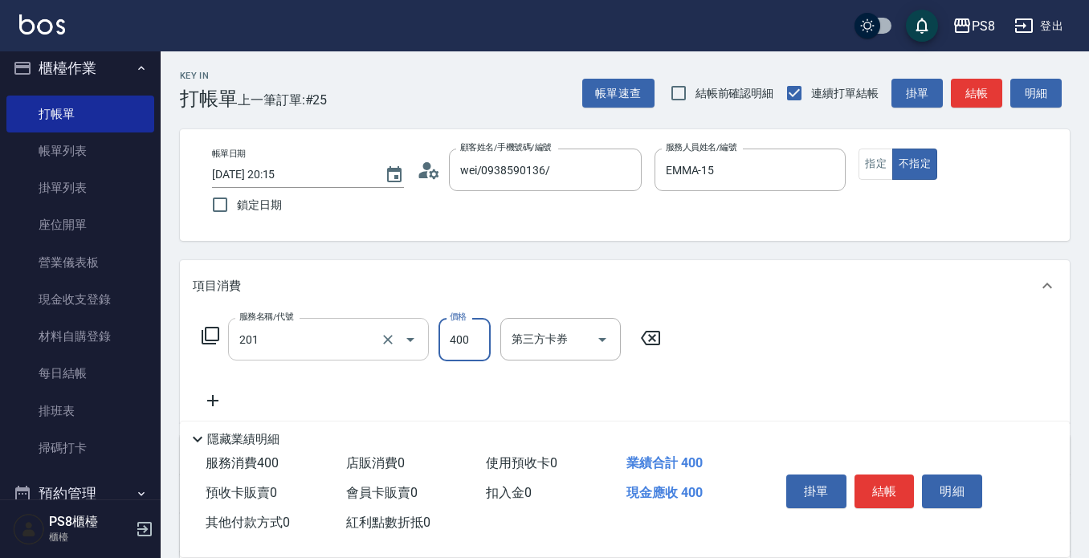
type input "洗剪400(201)"
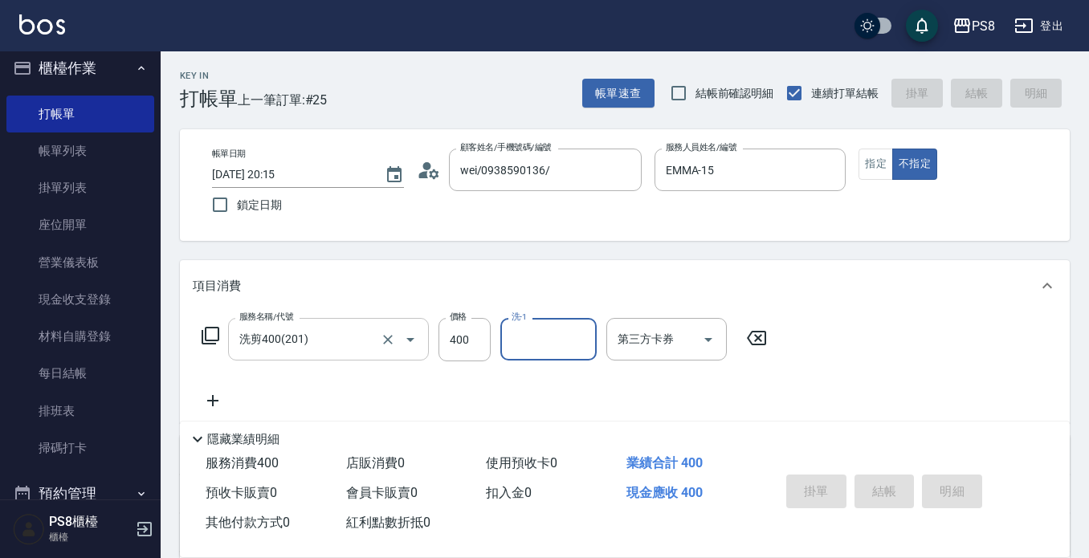
type input "[DATE] 20:27"
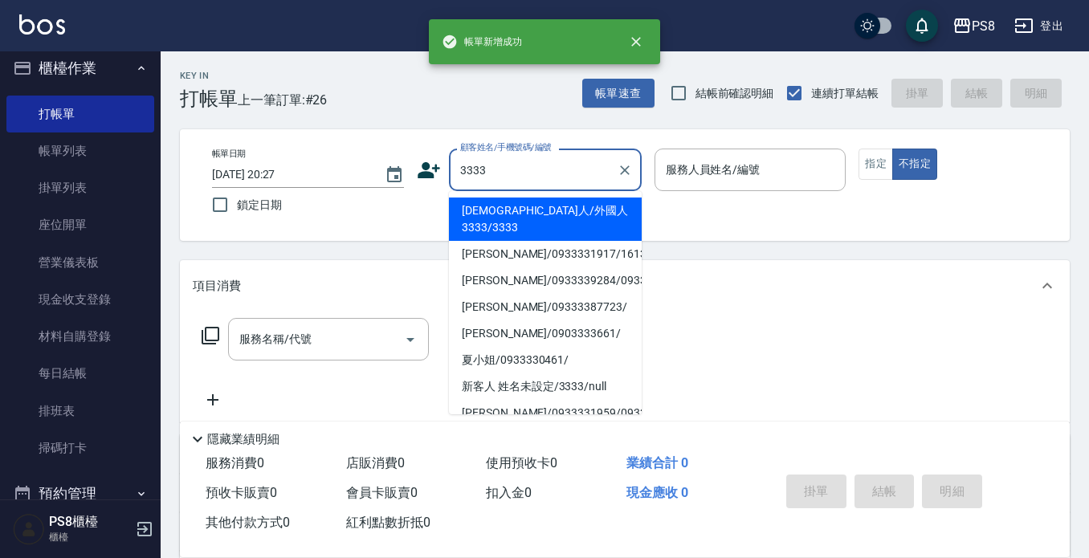
click at [490, 204] on li "[DEMOGRAPHIC_DATA]人/外國人3333/3333" at bounding box center [545, 218] width 193 height 43
type input "[DEMOGRAPHIC_DATA]人/外國人3333/3333"
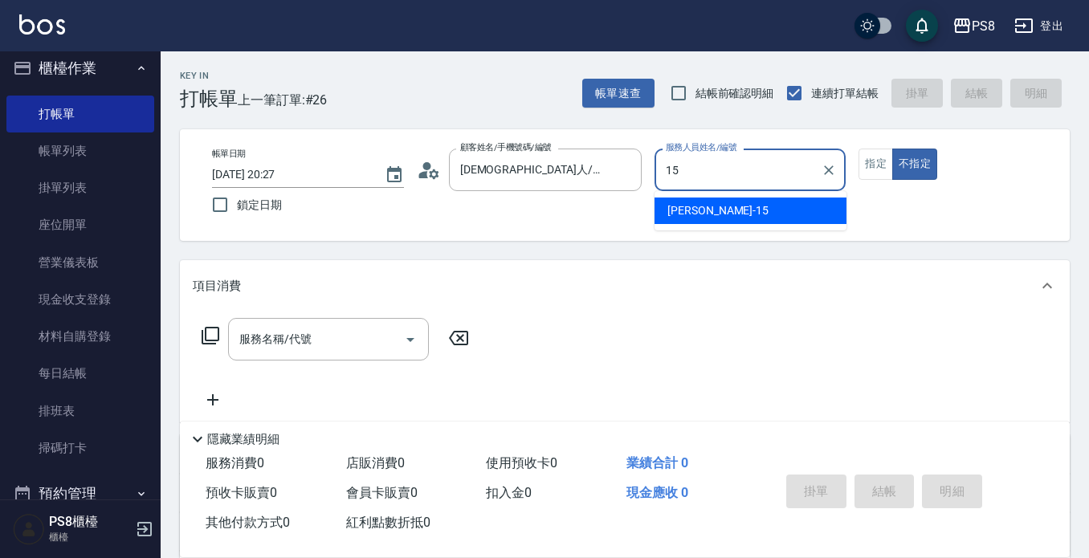
type input "EMMA-15"
type button "false"
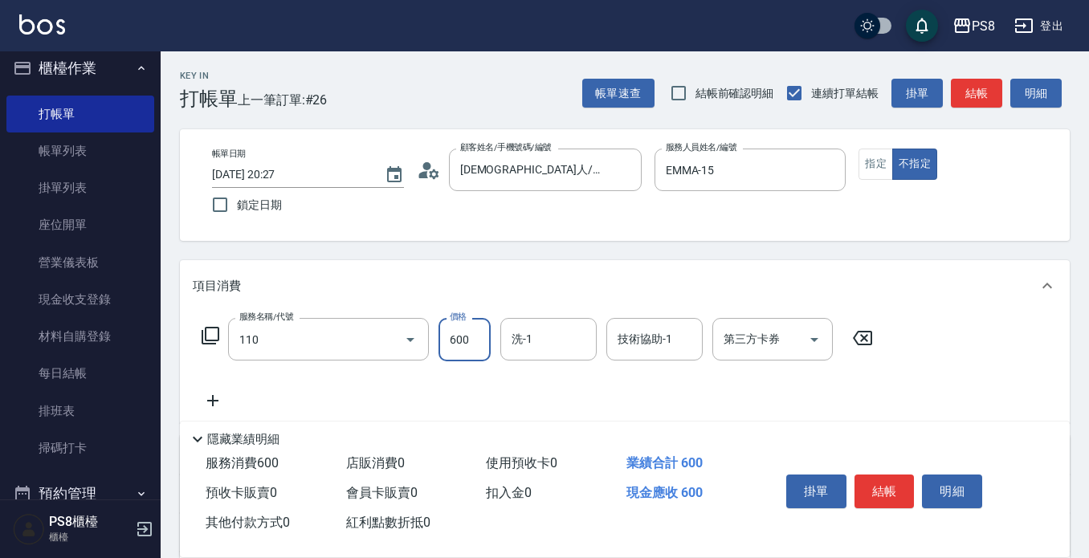
type input "精油+去角質(110)"
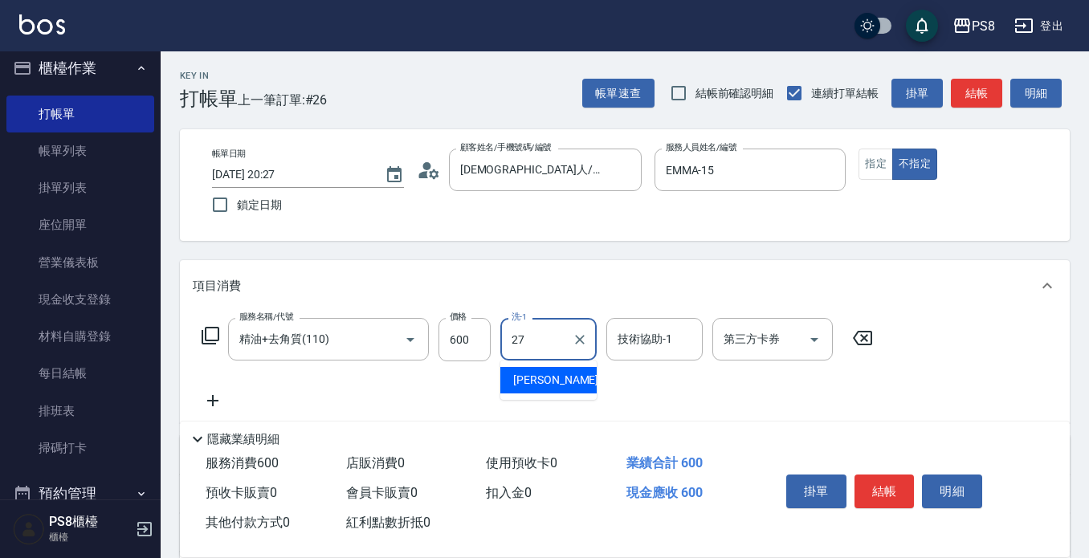
type input "[PERSON_NAME]-27"
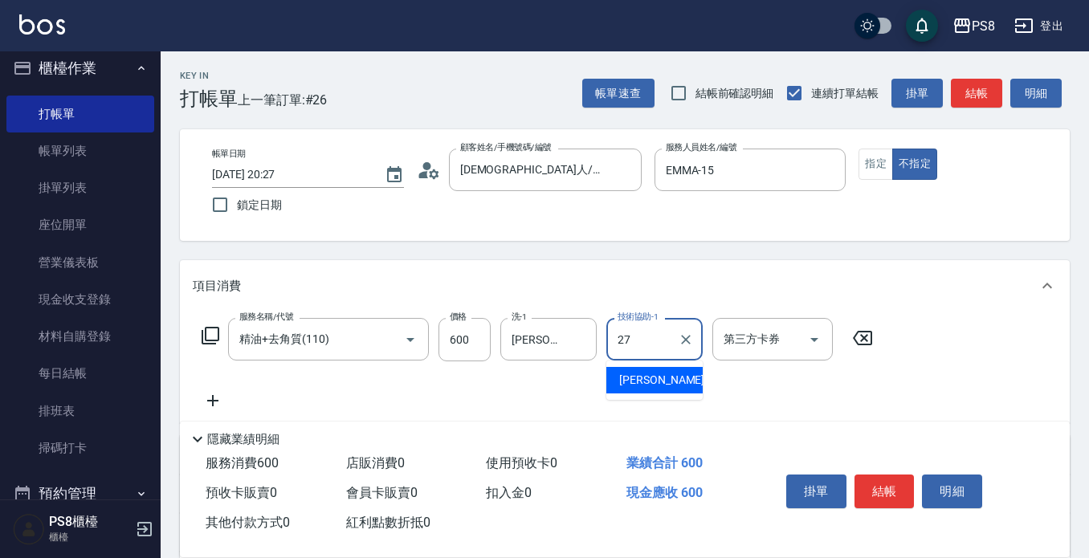
type input "[PERSON_NAME]-27"
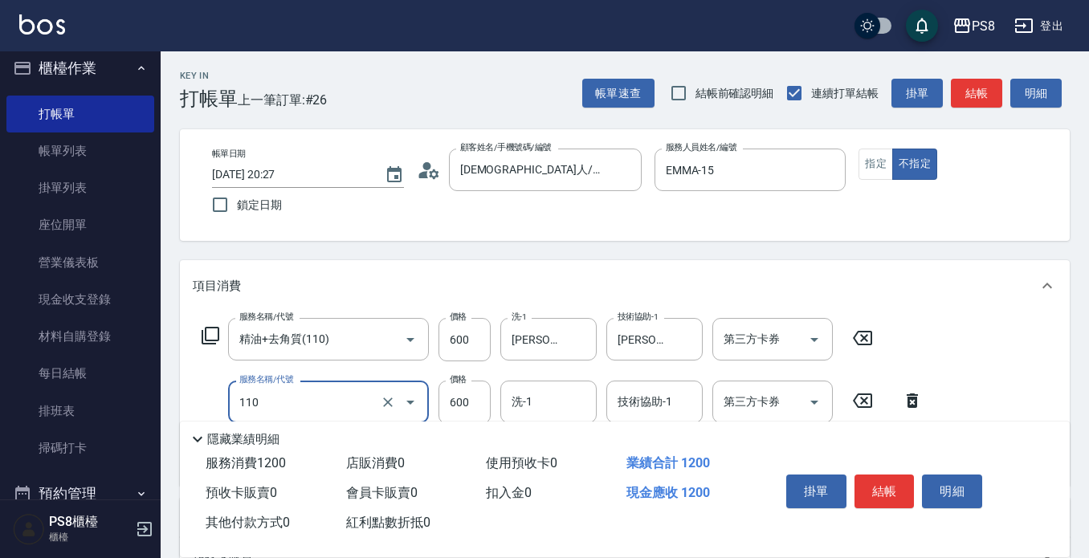
type input "精油+去角質(110)"
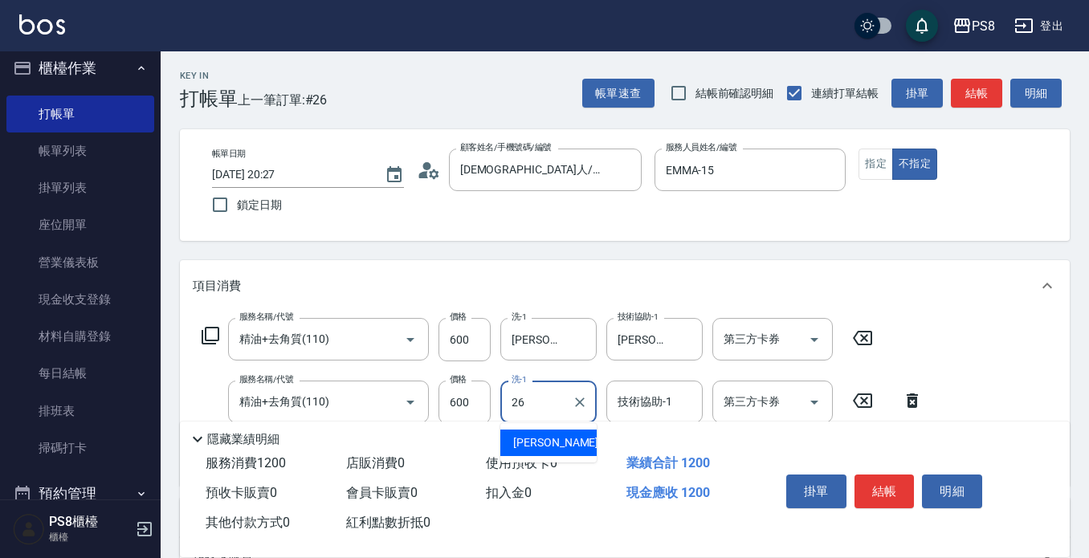
type input "苡真-26"
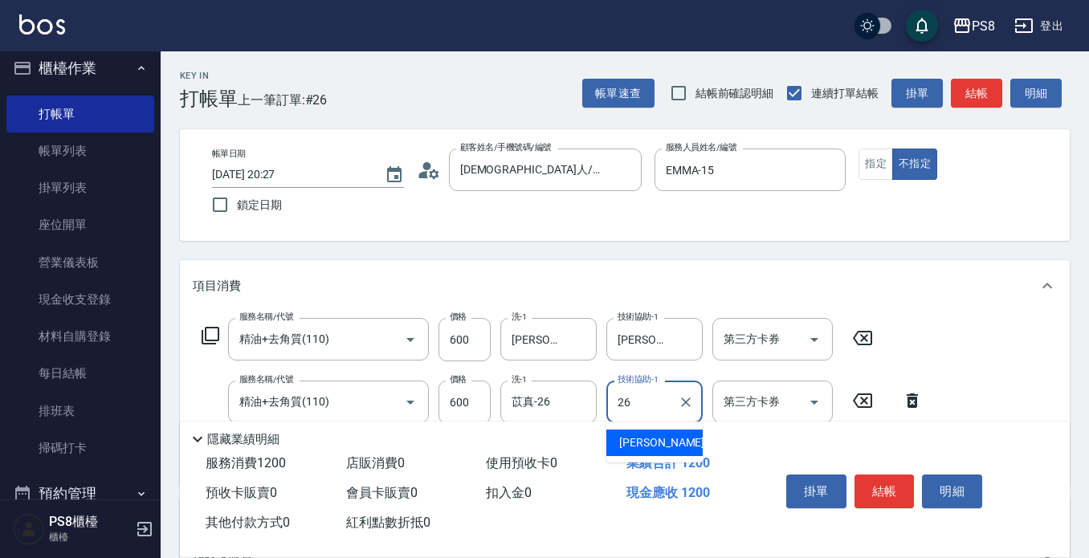
type input "苡真-26"
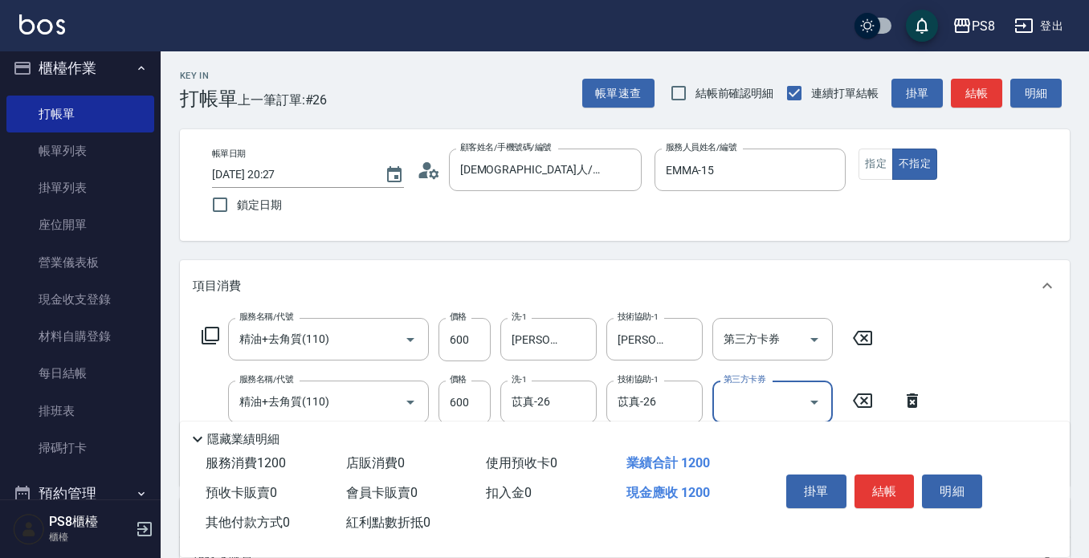
click at [497, 251] on div "Key In 打帳單 上一筆訂單:#26 帳單速查 結帳前確認明細 連續打單結帳 掛單 結帳 明細 帳單日期 [DATE] 20:27 鎖定日期 顧客姓名/手…" at bounding box center [625, 448] width 928 height 794
click at [893, 482] on button "結帳" at bounding box center [884, 491] width 60 height 34
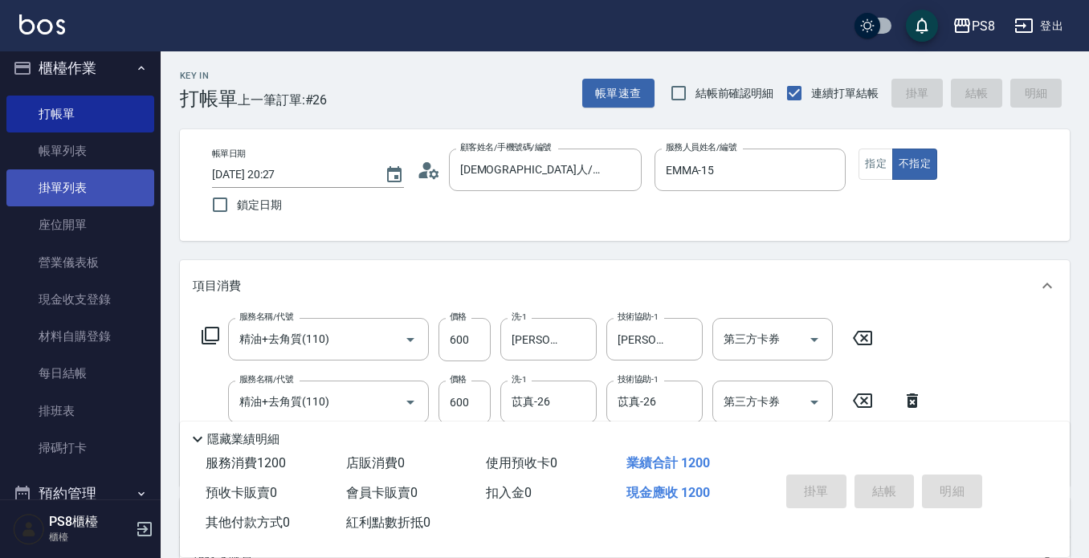
type input "[DATE] 20:28"
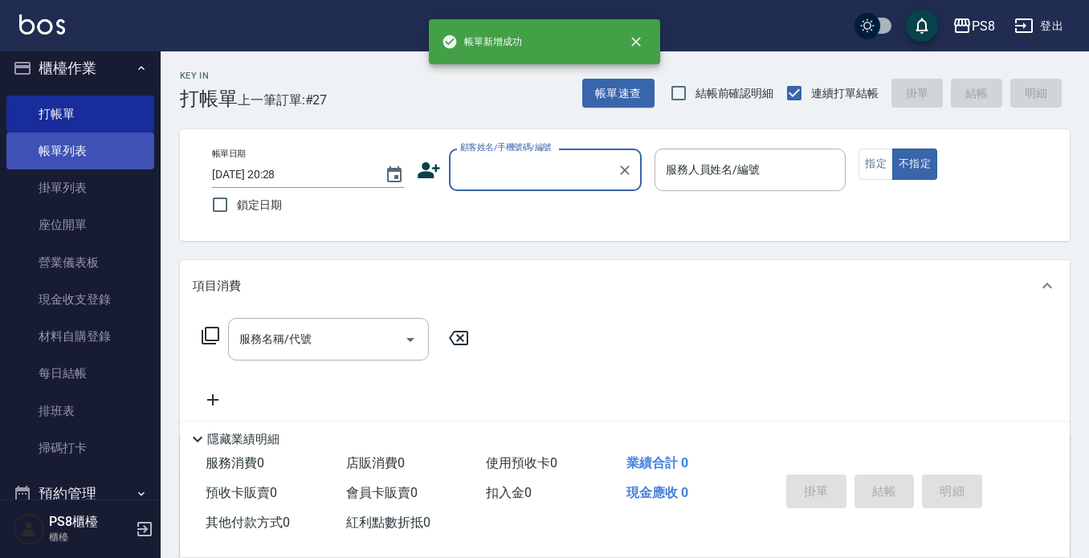
click at [60, 155] on link "帳單列表" at bounding box center [80, 150] width 148 height 37
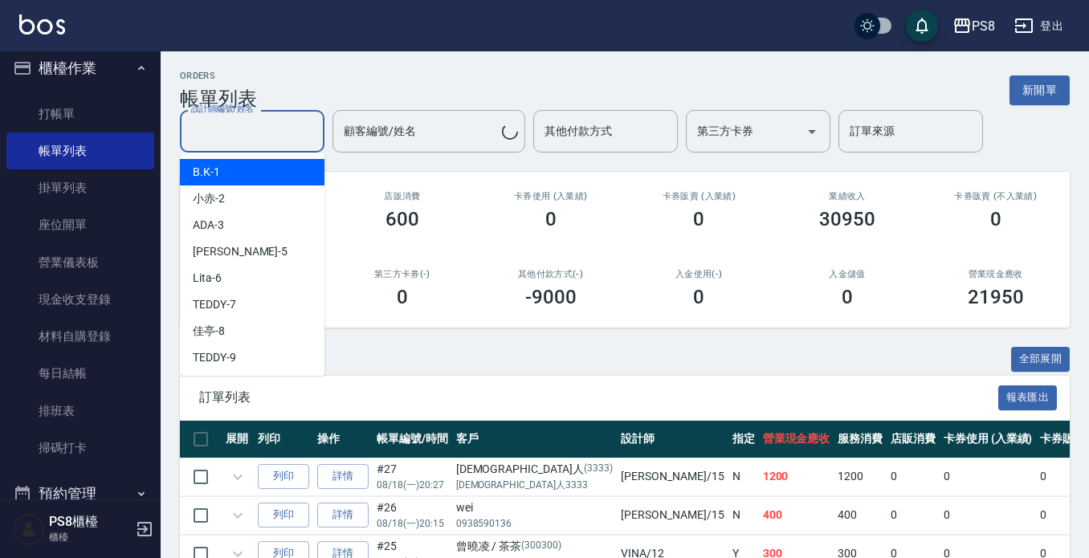
click at [254, 144] on input "設計師編號/姓名" at bounding box center [252, 131] width 130 height 28
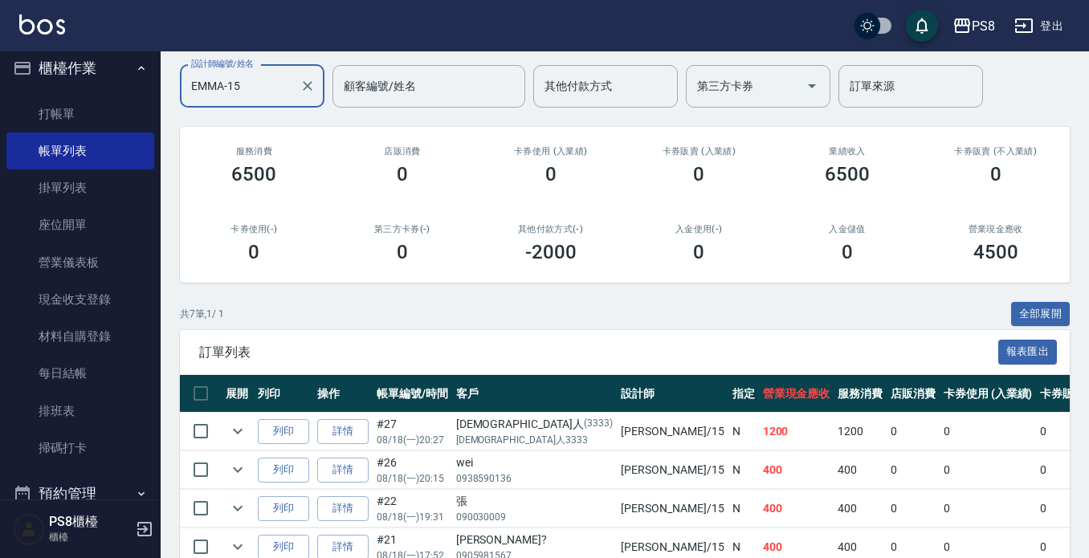
scroll to position [322, 0]
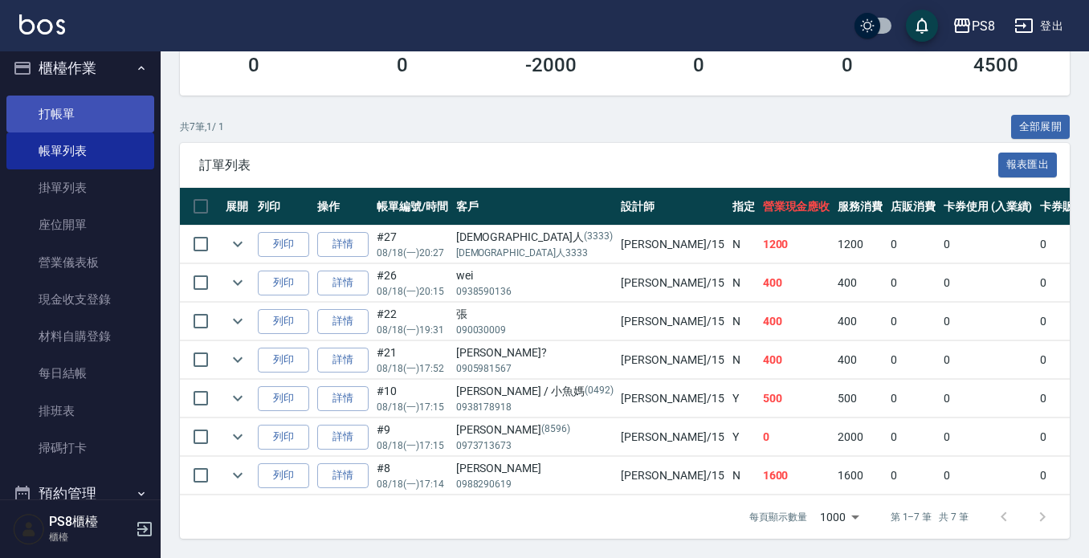
type input "EMMA-15"
click at [118, 120] on link "打帳單" at bounding box center [80, 114] width 148 height 37
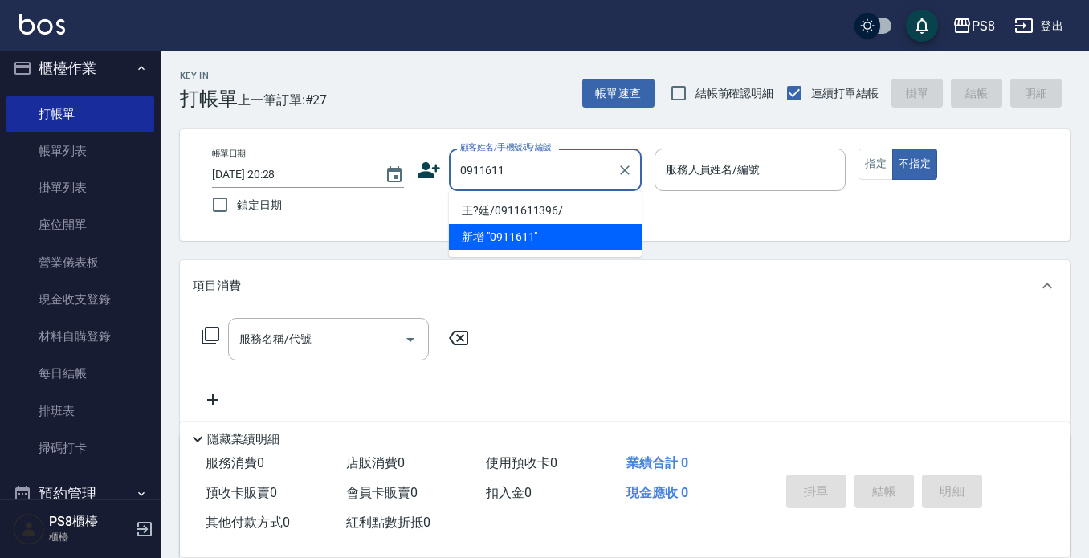
click at [516, 216] on li "王?廷/0911611396/" at bounding box center [545, 210] width 193 height 26
type input "王?廷/0911611396/"
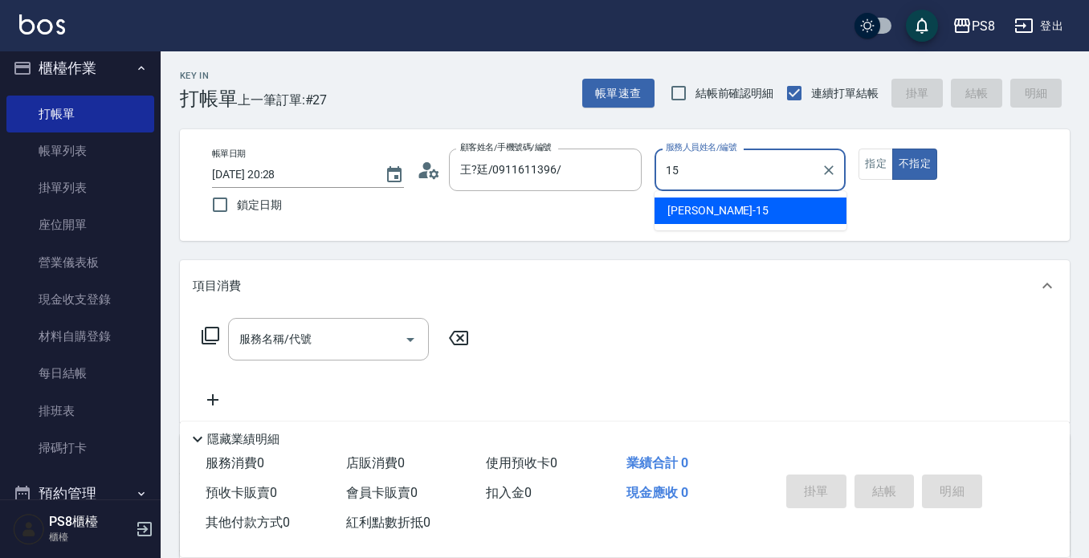
type input "EMMA-15"
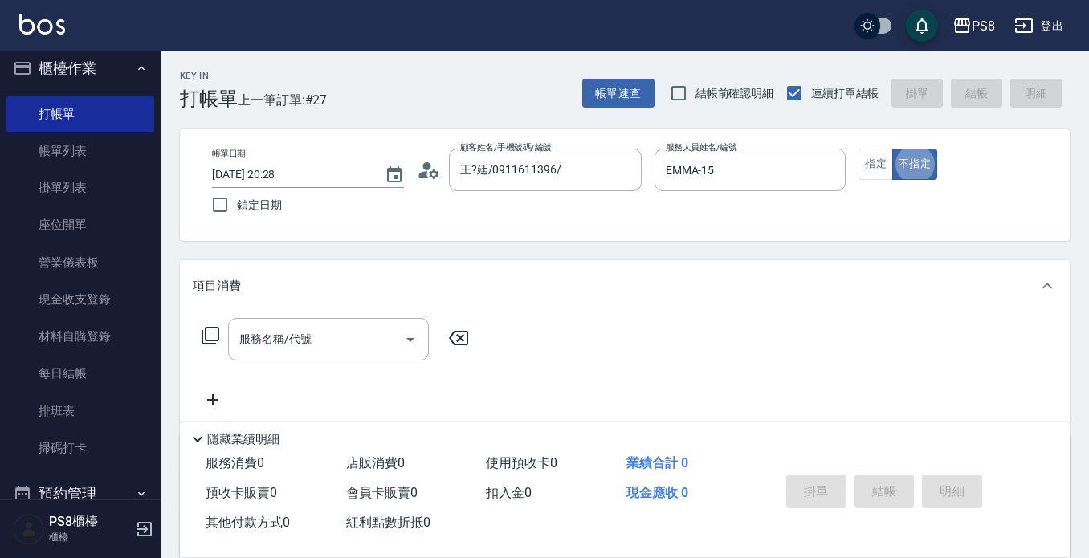
type button "false"
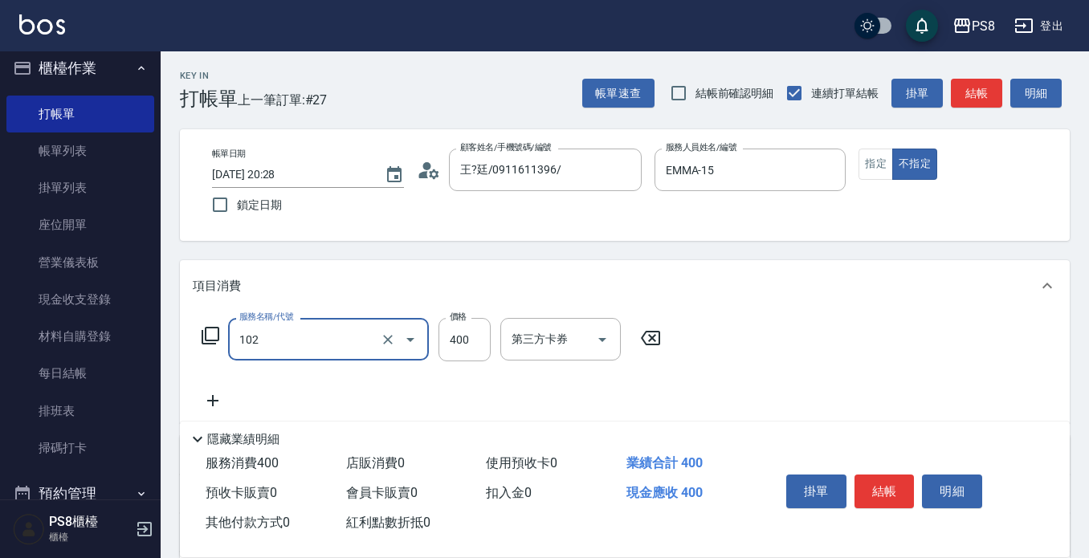
type input "精油洗髮(102)"
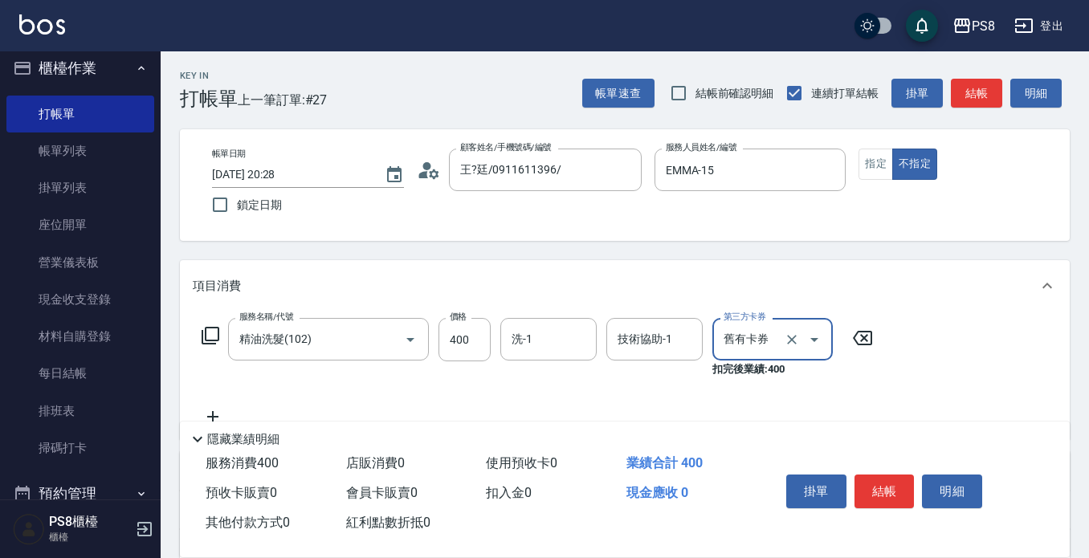
type input "舊有卡券"
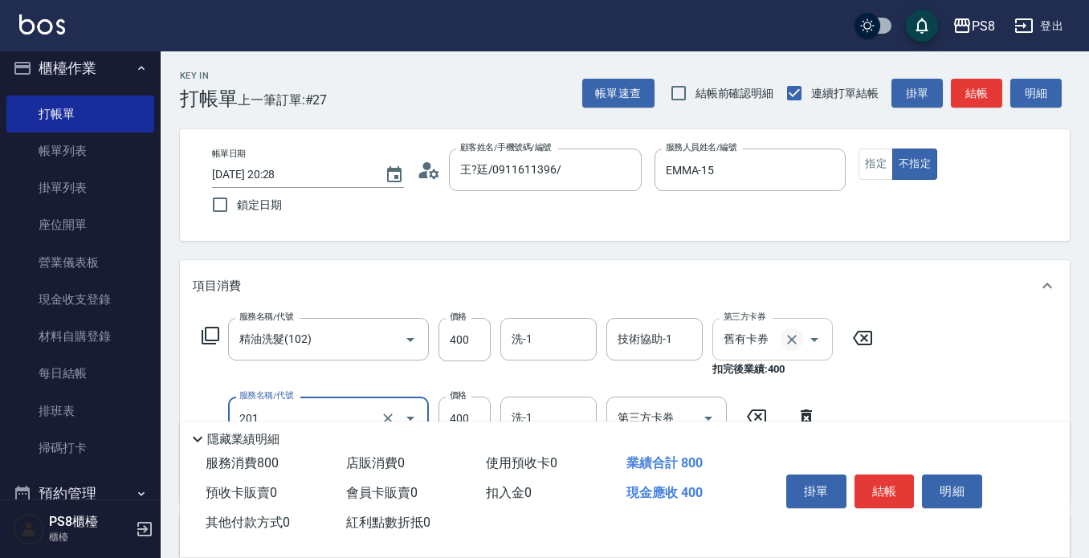
click at [788, 344] on icon "Clear" at bounding box center [792, 340] width 16 height 16
type input "201"
type input "洗剪400(201)"
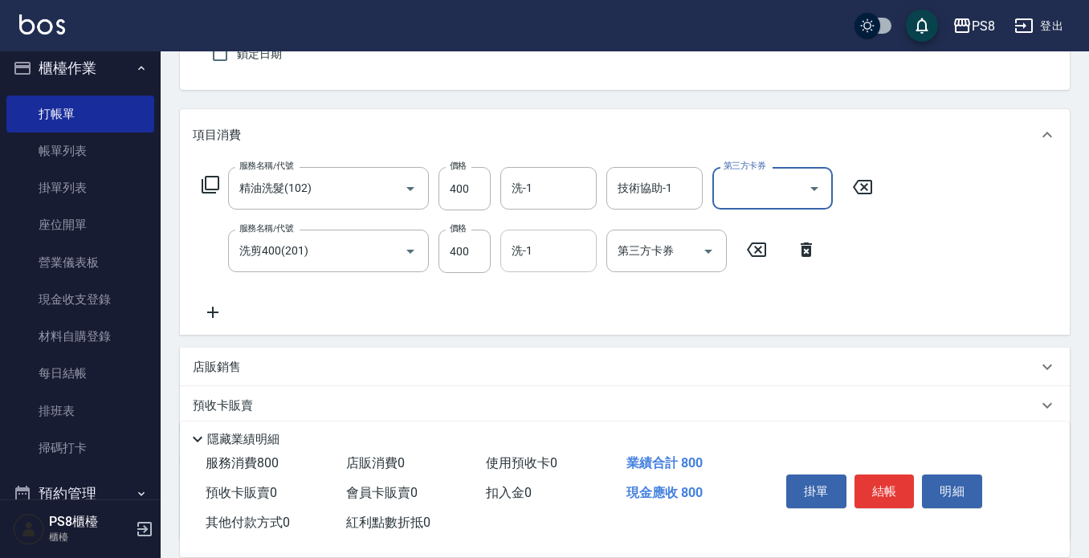
scroll to position [161, 0]
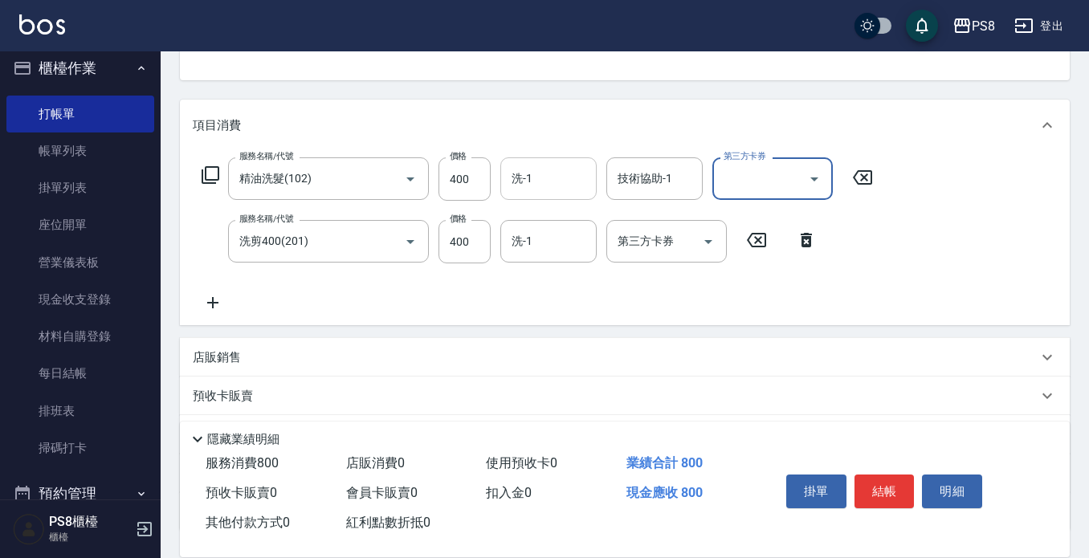
click at [527, 191] on input "洗-1" at bounding box center [548, 179] width 82 height 28
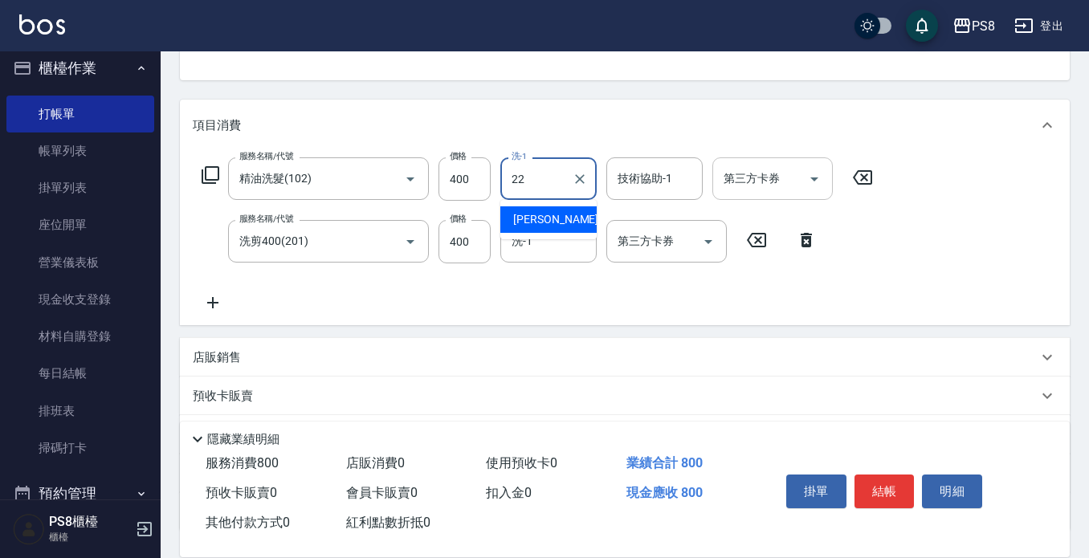
type input "珮安-22"
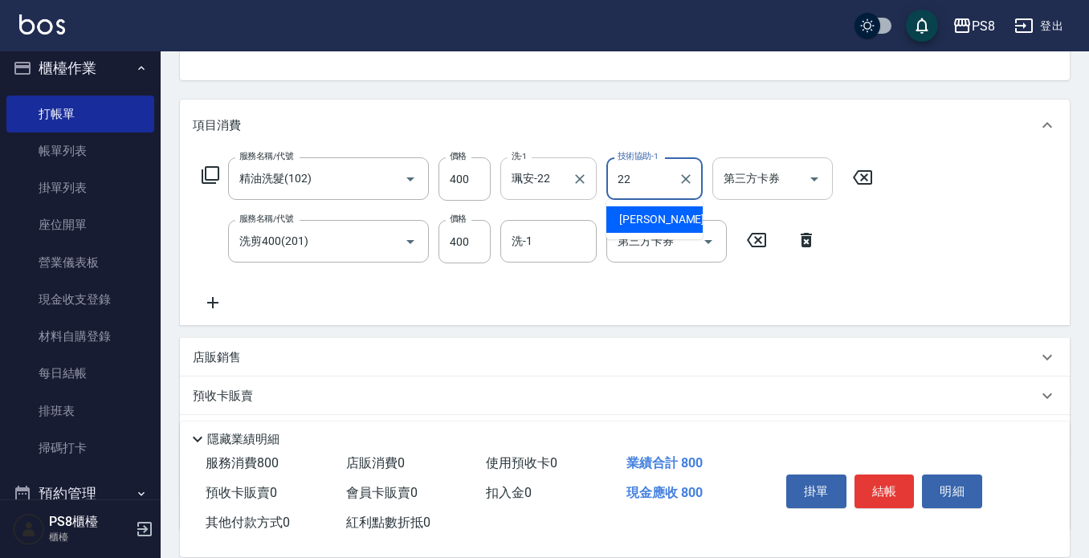
type input "珮安-22"
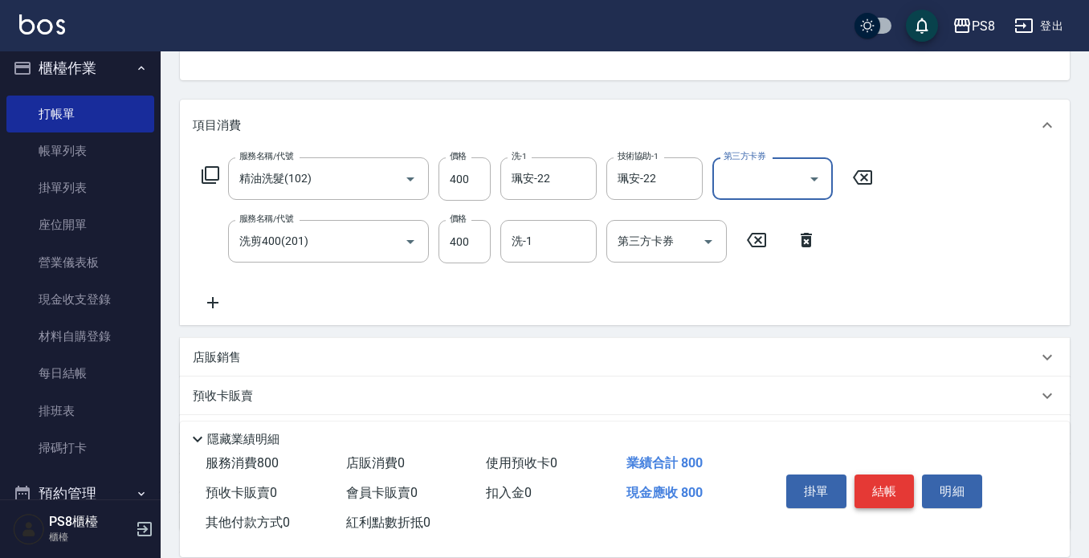
click at [870, 479] on button "結帳" at bounding box center [884, 491] width 60 height 34
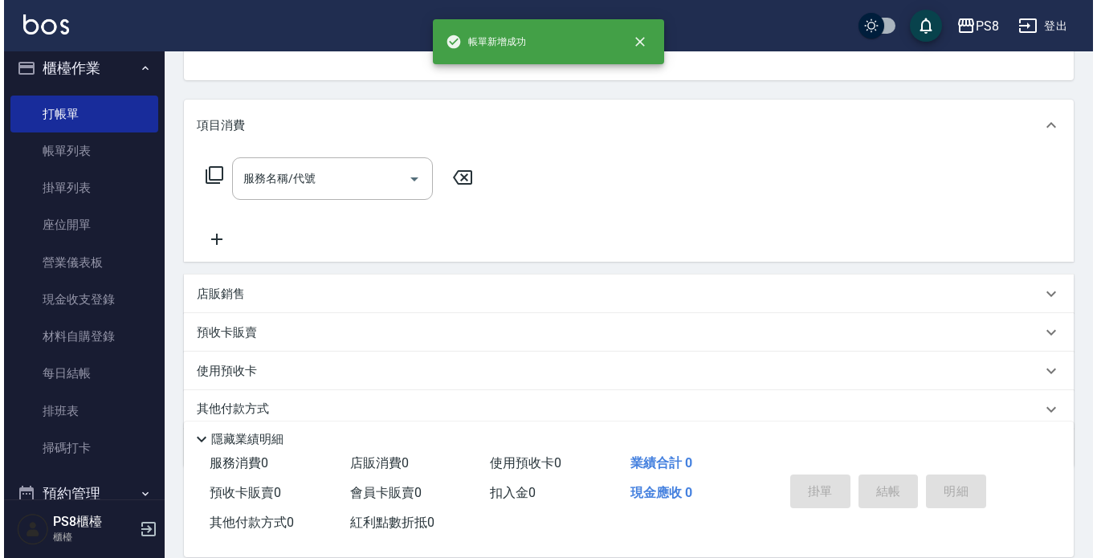
scroll to position [0, 0]
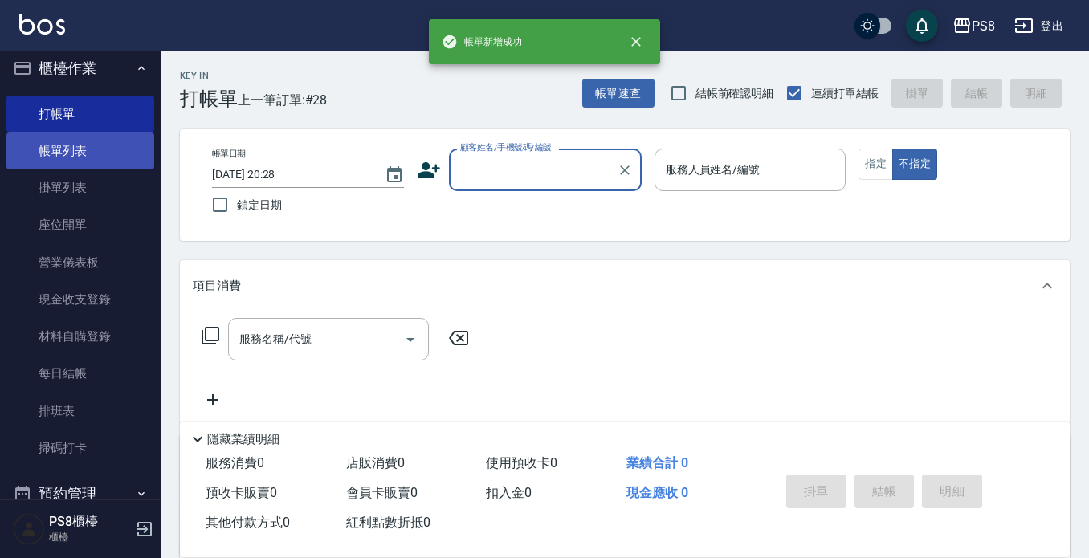
click at [39, 134] on link "帳單列表" at bounding box center [80, 150] width 148 height 37
click at [47, 146] on link "帳單列表" at bounding box center [80, 150] width 148 height 37
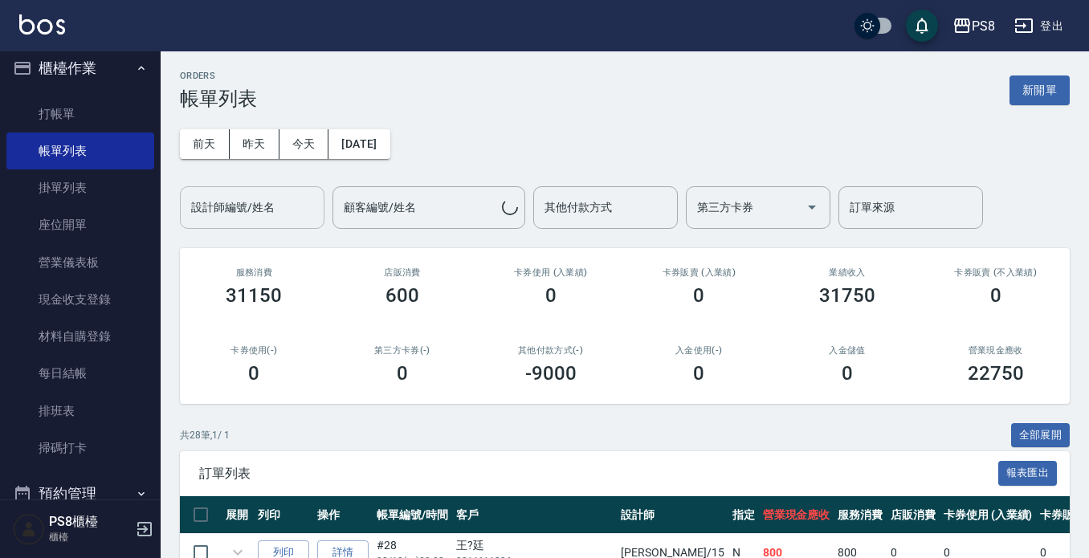
click at [245, 203] on div "設計師編號/姓名 設計師編號/姓名" at bounding box center [252, 207] width 145 height 43
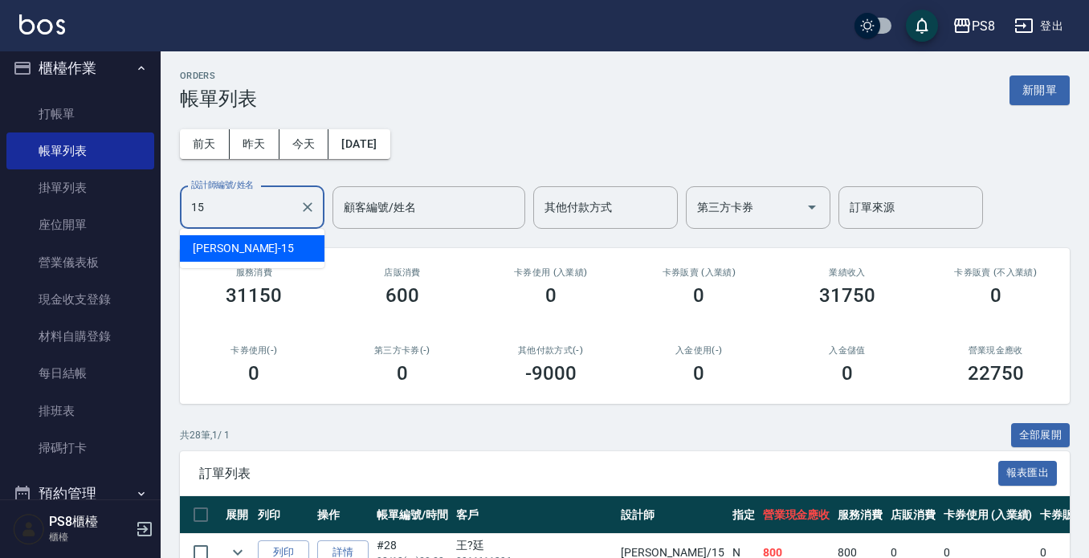
type input "EMMA-15"
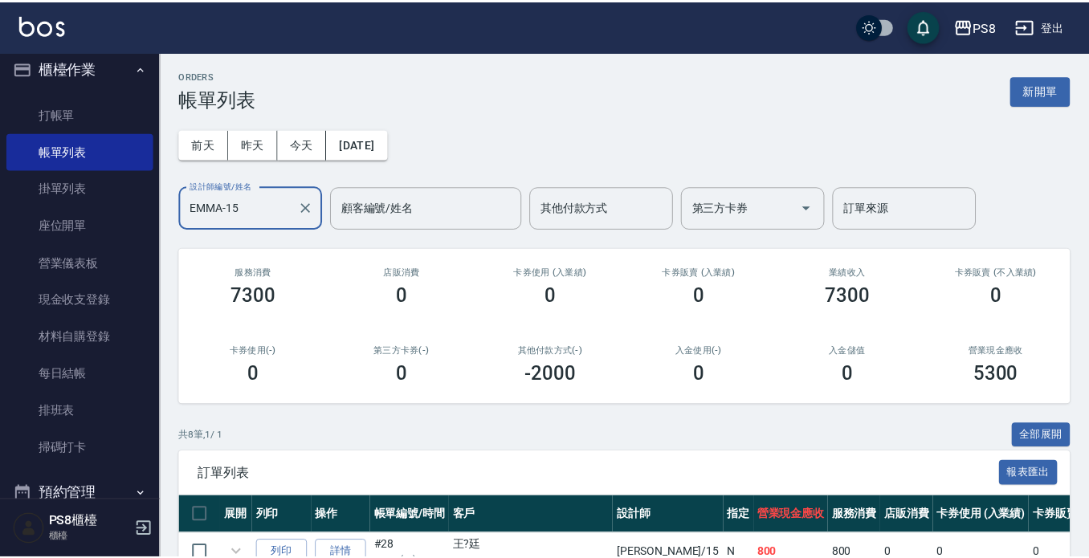
scroll to position [360, 0]
